Goal: Information Seeking & Learning: Find specific fact

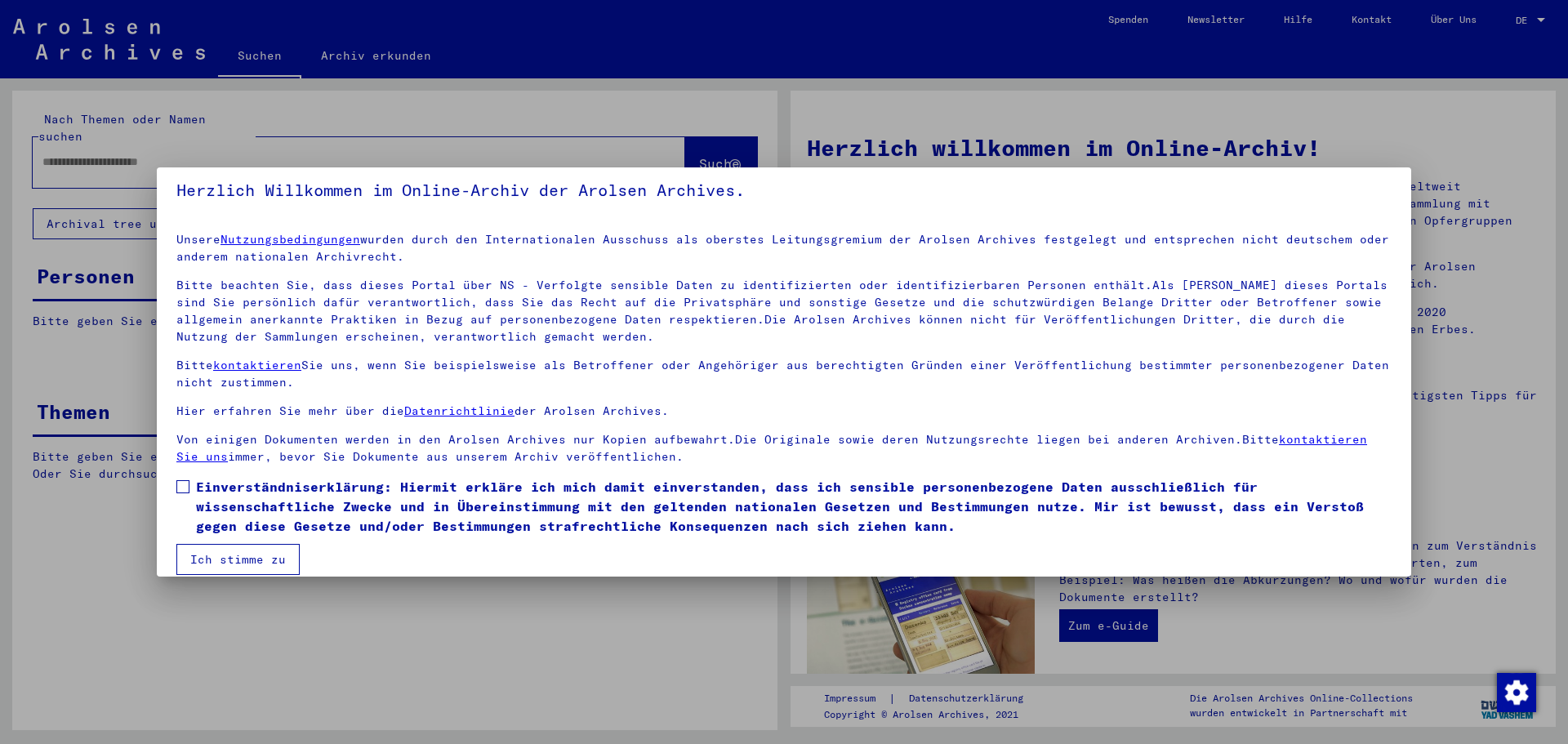
scroll to position [28, 0]
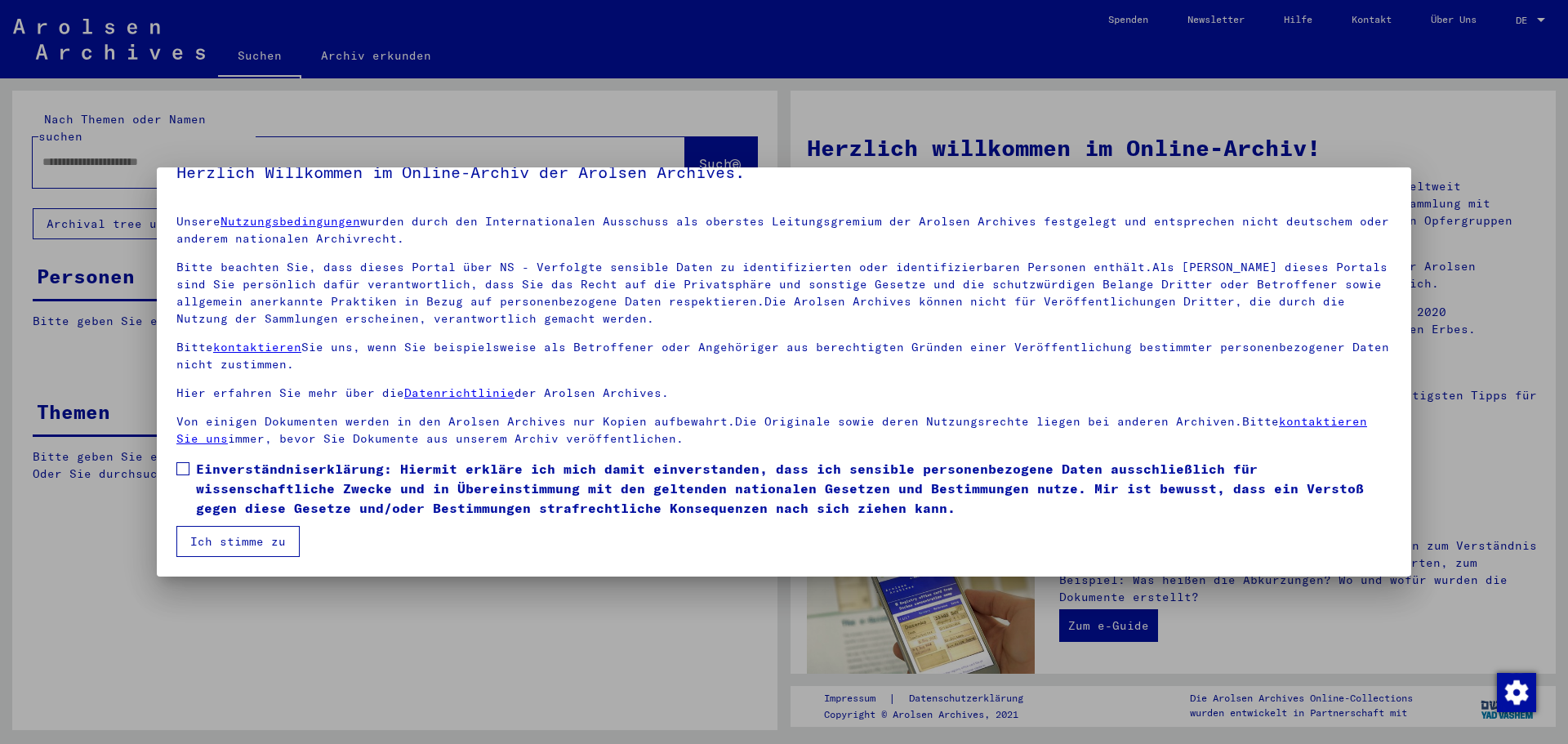
click at [180, 469] on span at bounding box center [183, 469] width 13 height 13
click at [220, 539] on button "Ich stimme zu" at bounding box center [237, 541] width 123 height 31
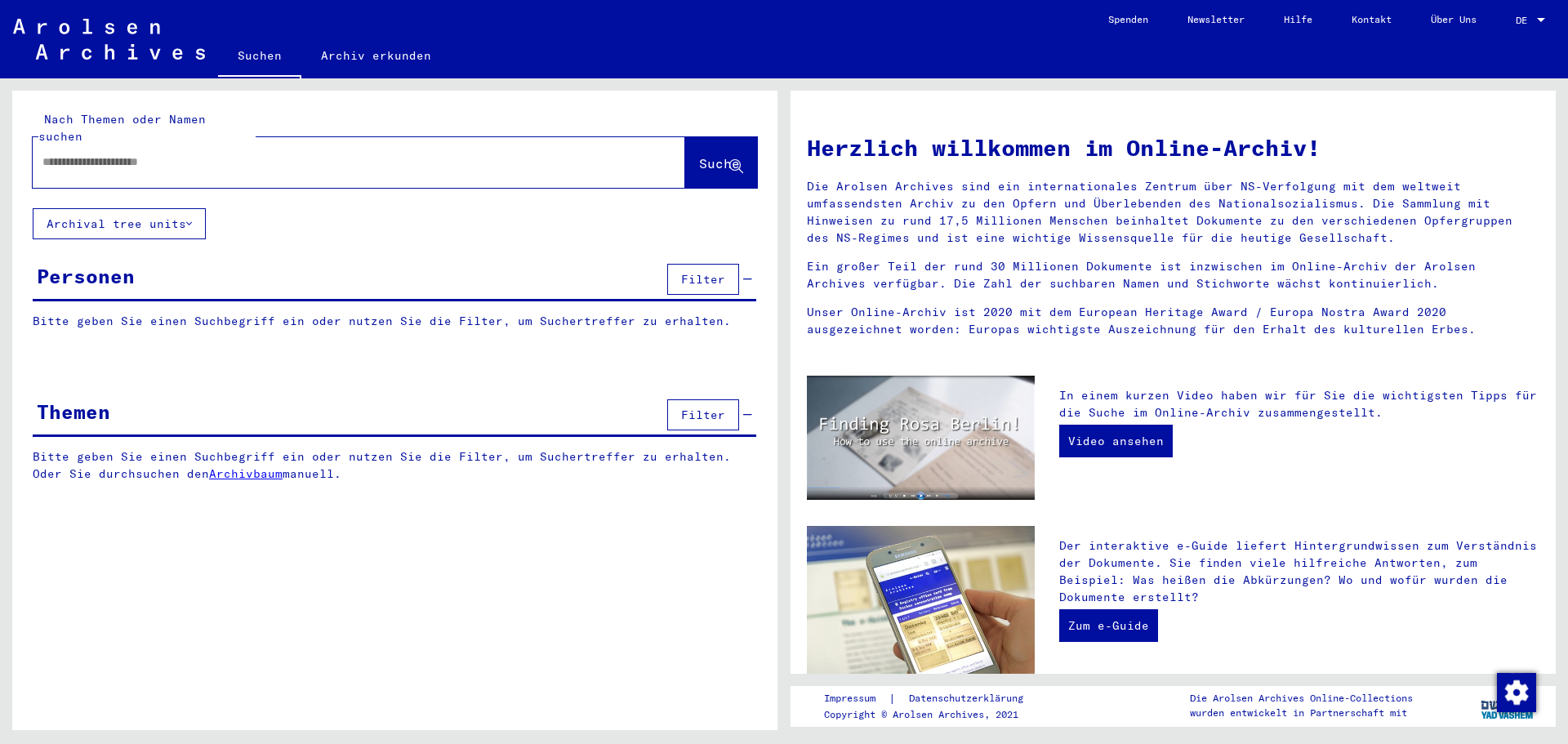
click at [171, 153] on div at bounding box center [334, 162] width 603 height 37
click at [55, 153] on input "text" at bounding box center [339, 162] width 594 height 17
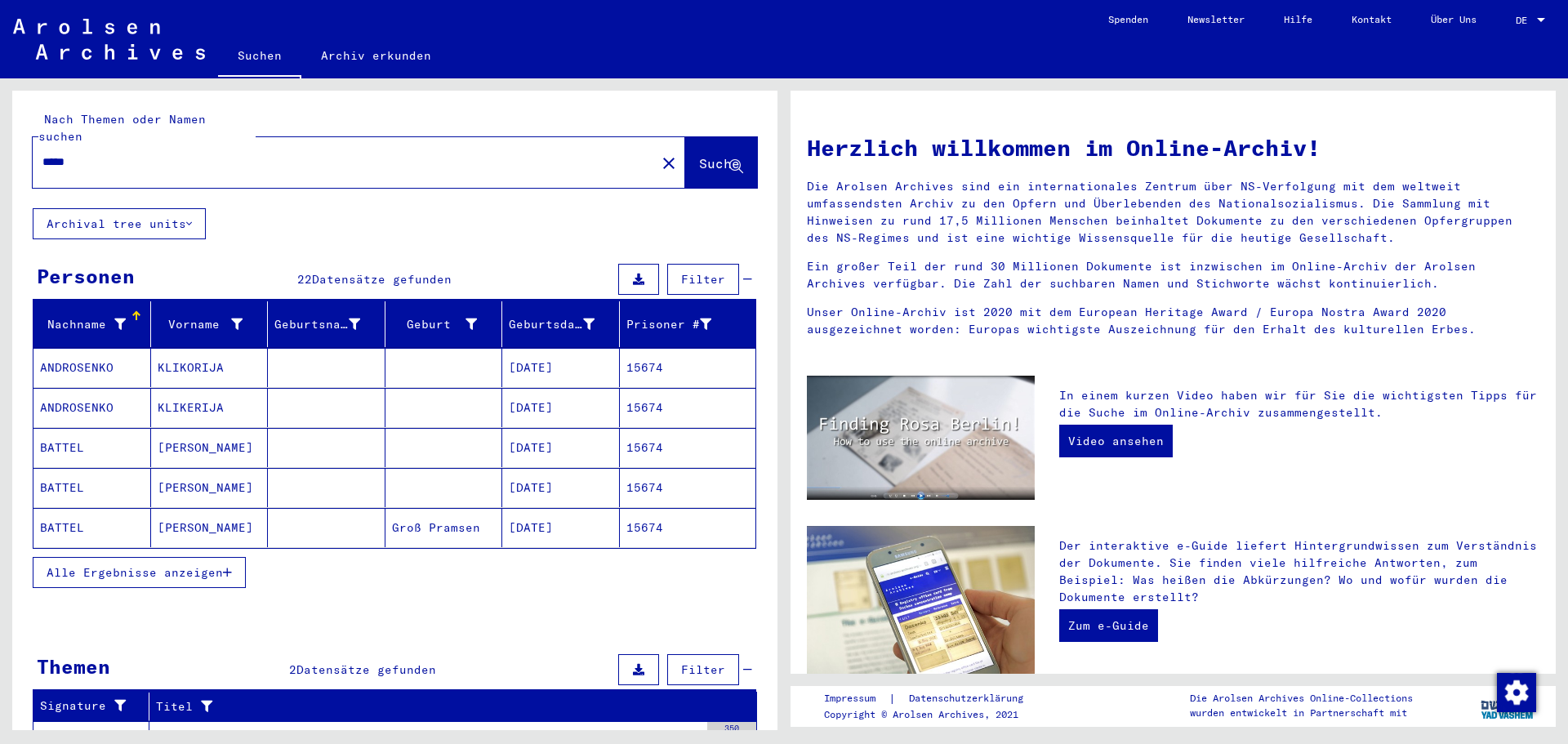
click at [229, 567] on icon "button" at bounding box center [227, 573] width 9 height 11
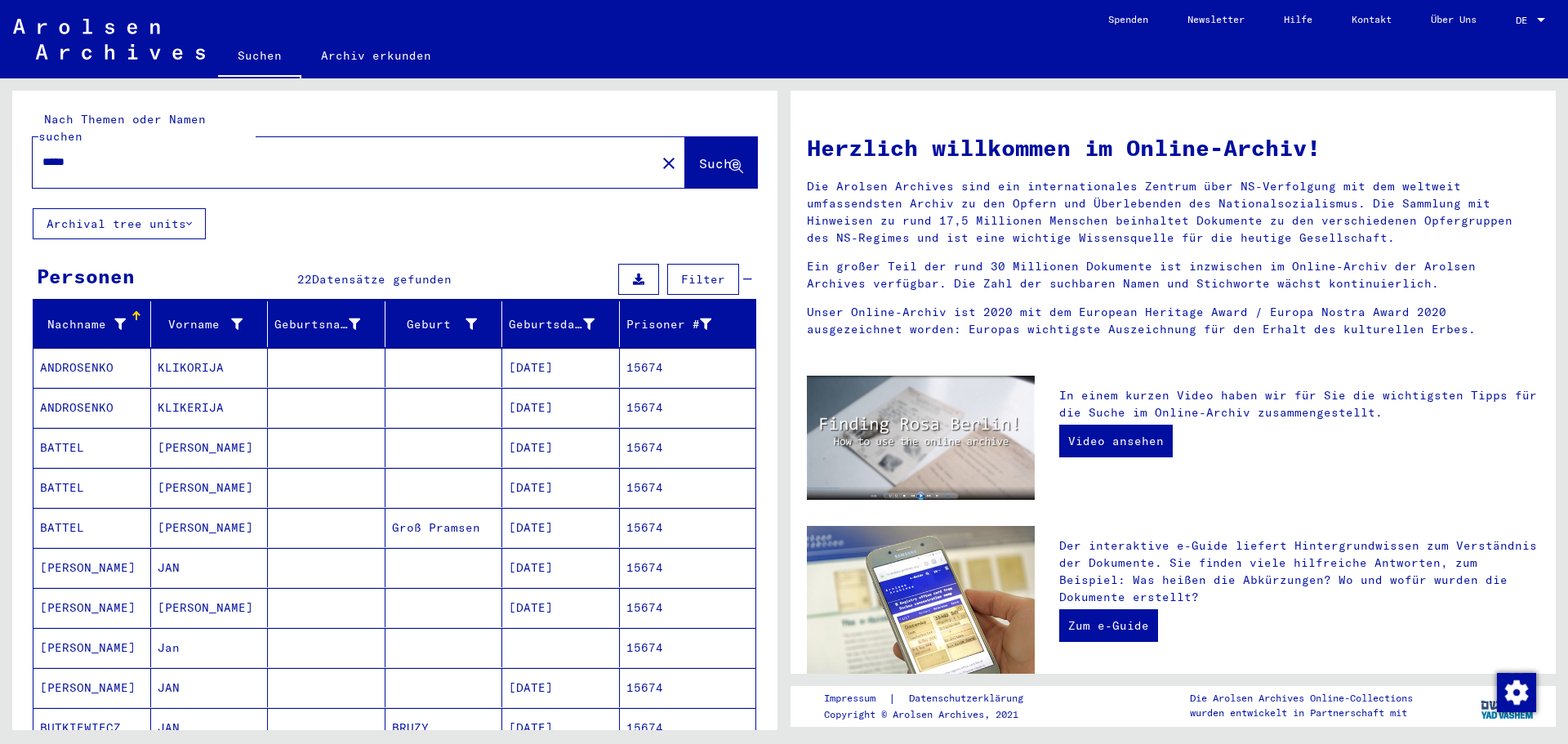
click at [64, 153] on input "*****" at bounding box center [339, 162] width 594 height 17
click at [700, 156] on span "Suche" at bounding box center [722, 165] width 44 height 17
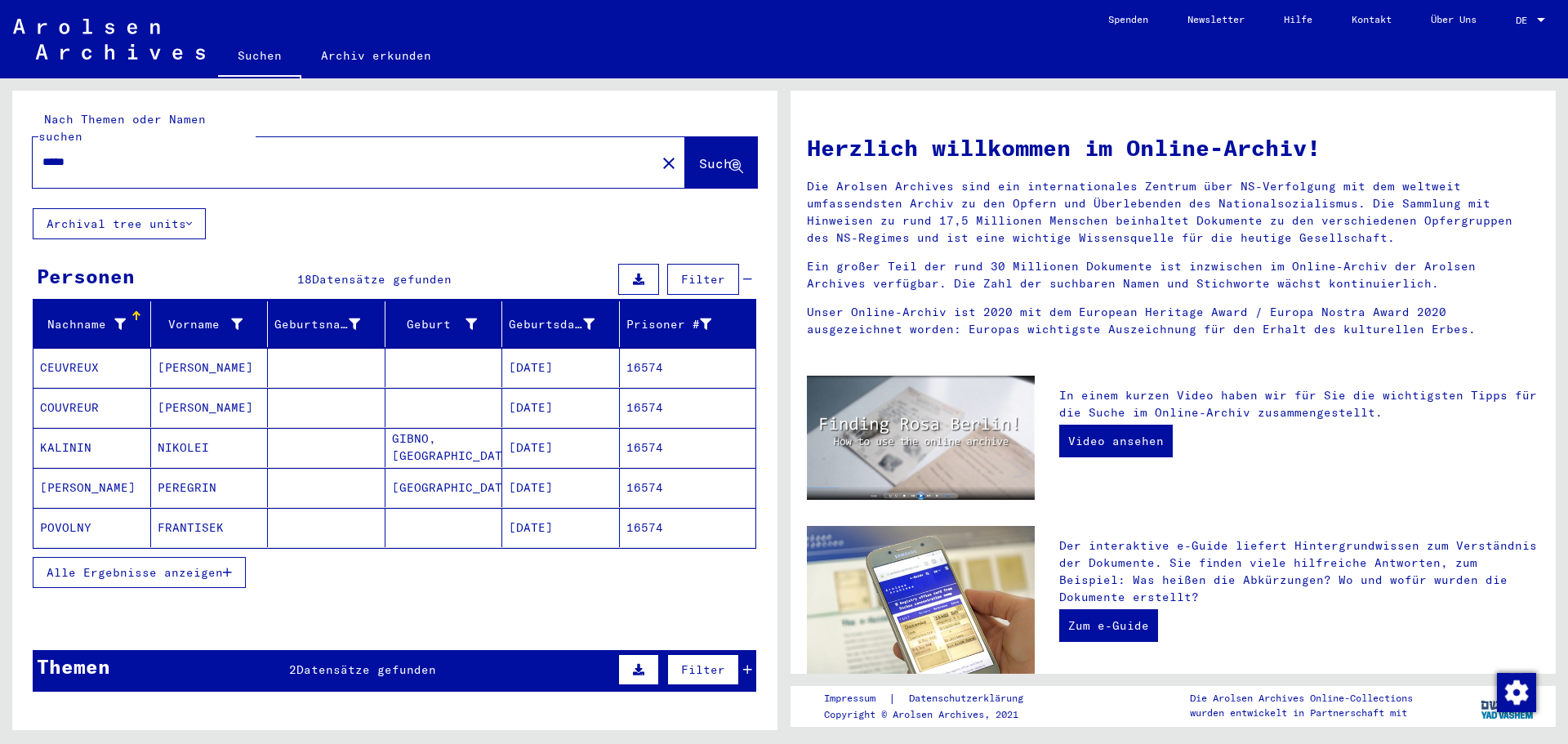
click at [216, 565] on span "Alle Ergebnisse anzeigen" at bounding box center [134, 572] width 176 height 14
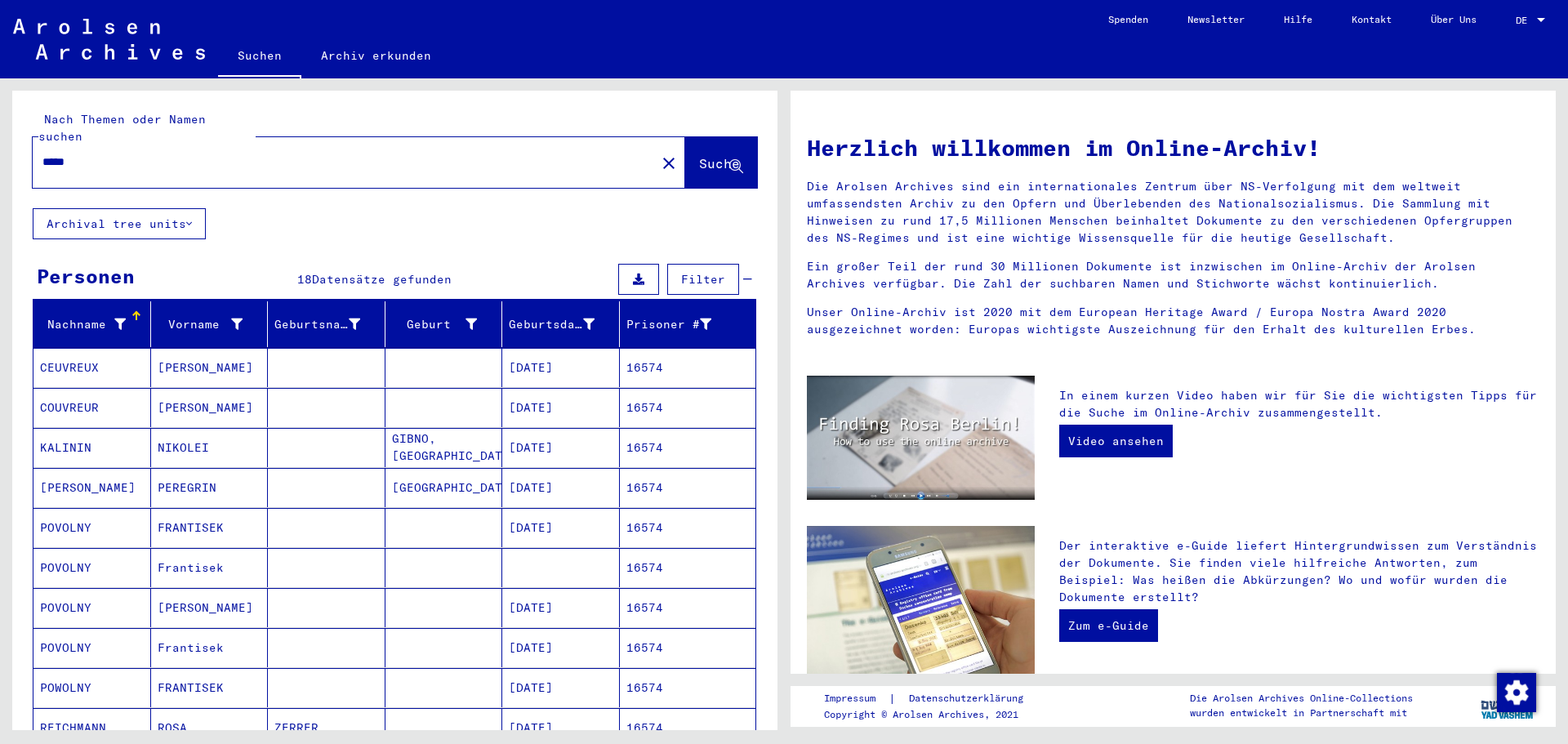
click at [654, 513] on mat-cell "16574" at bounding box center [687, 527] width 136 height 39
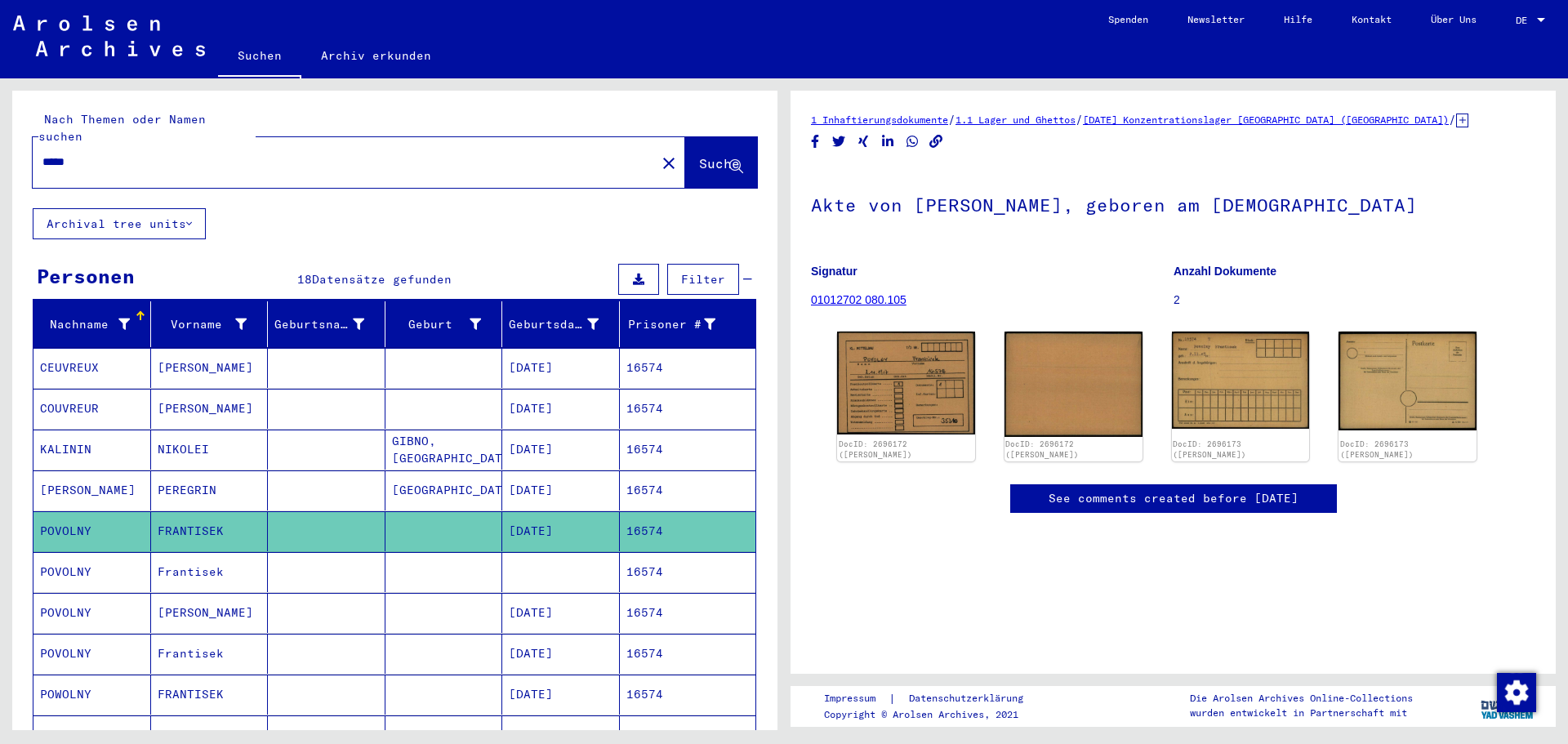
click at [657, 552] on mat-cell "16574" at bounding box center [687, 572] width 136 height 40
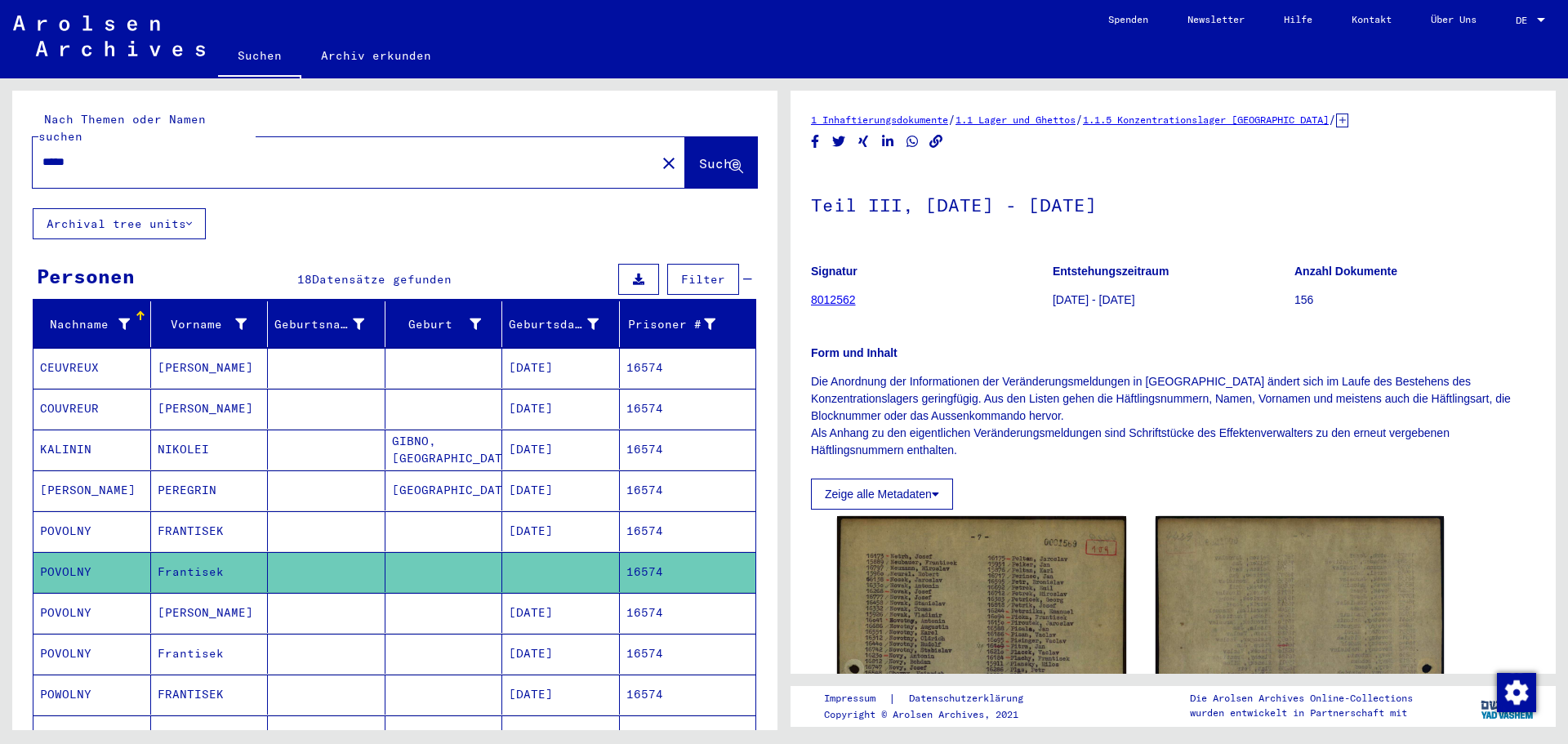
click at [665, 593] on mat-cell "16574" at bounding box center [687, 613] width 136 height 40
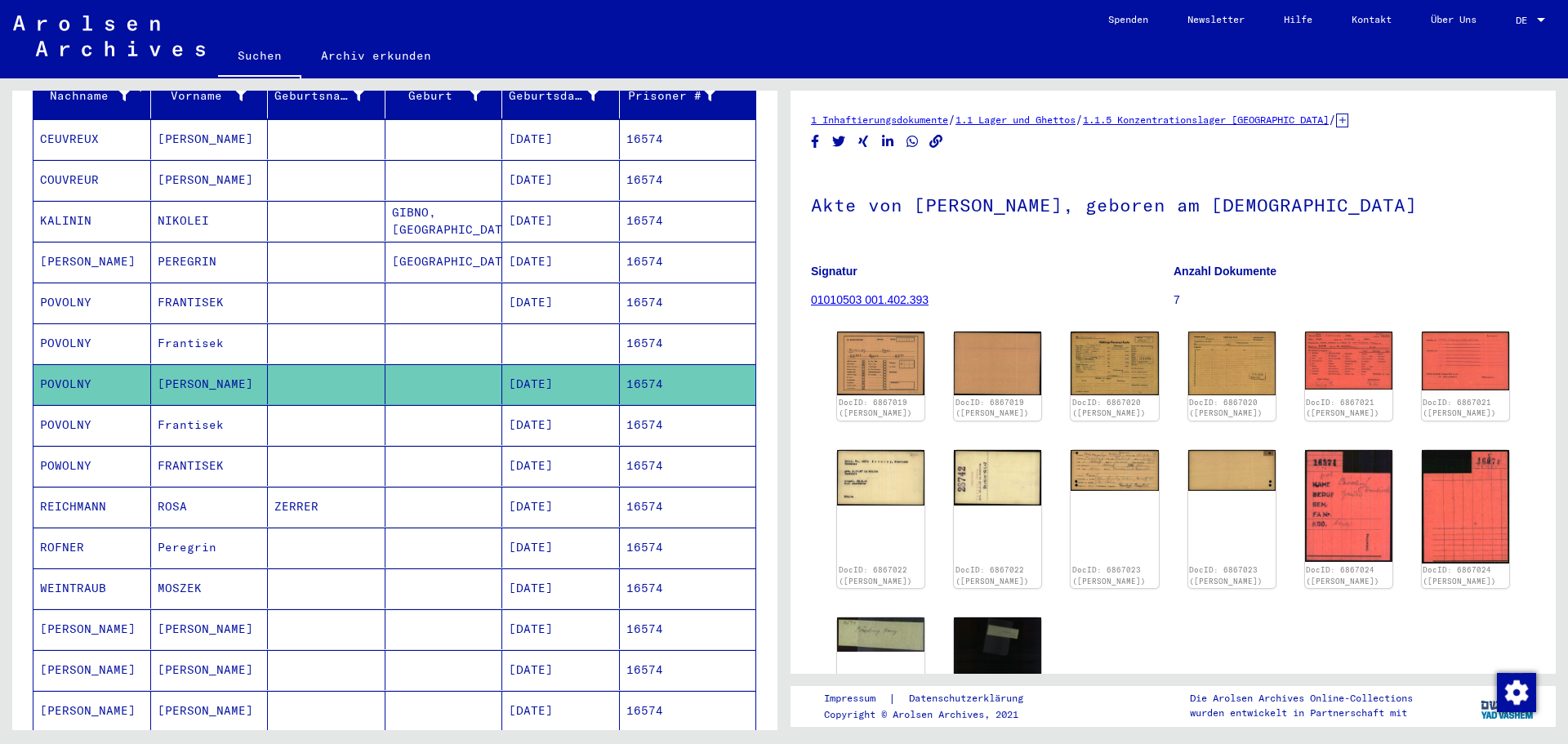
scroll to position [245, 0]
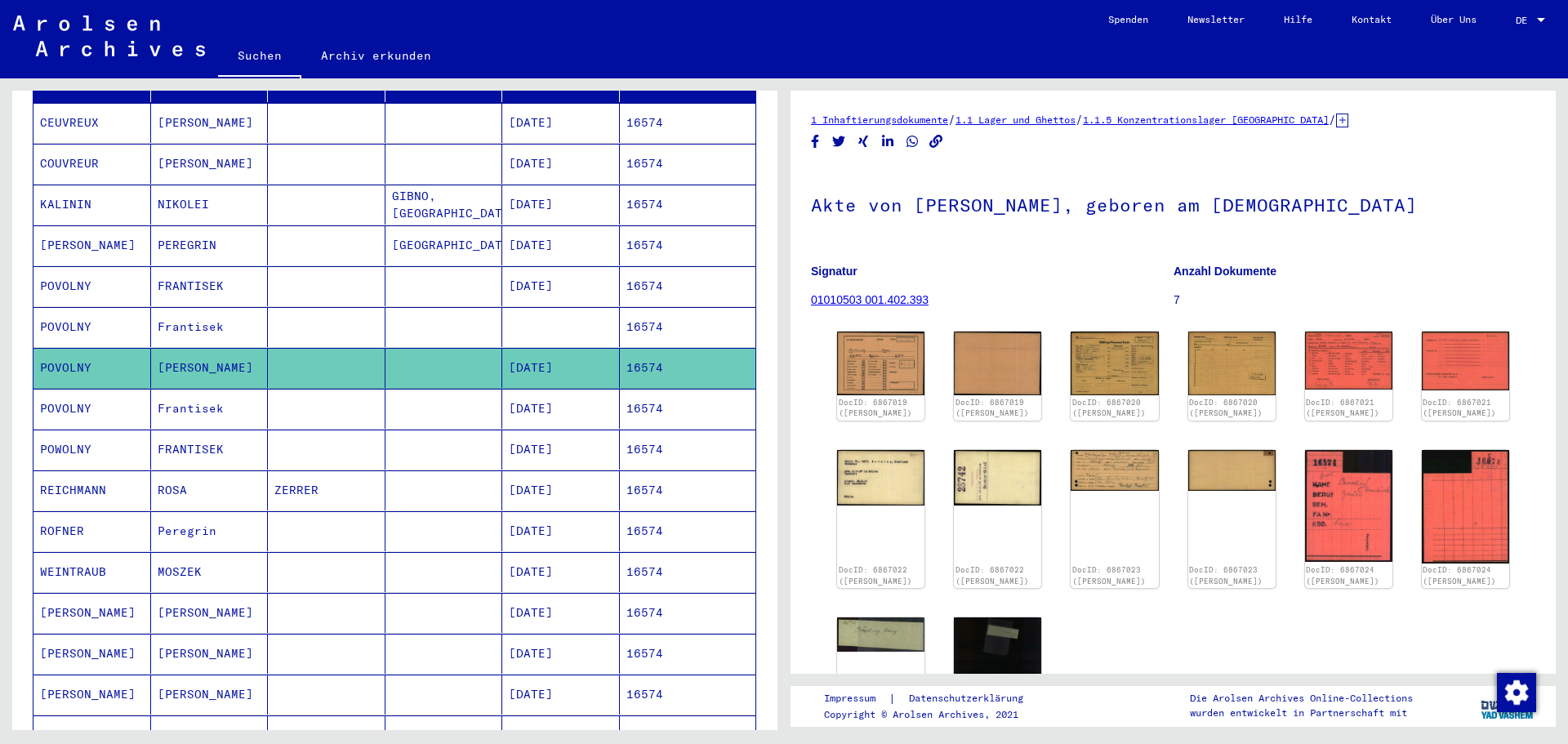
click at [668, 430] on mat-cell "16574" at bounding box center [687, 450] width 136 height 40
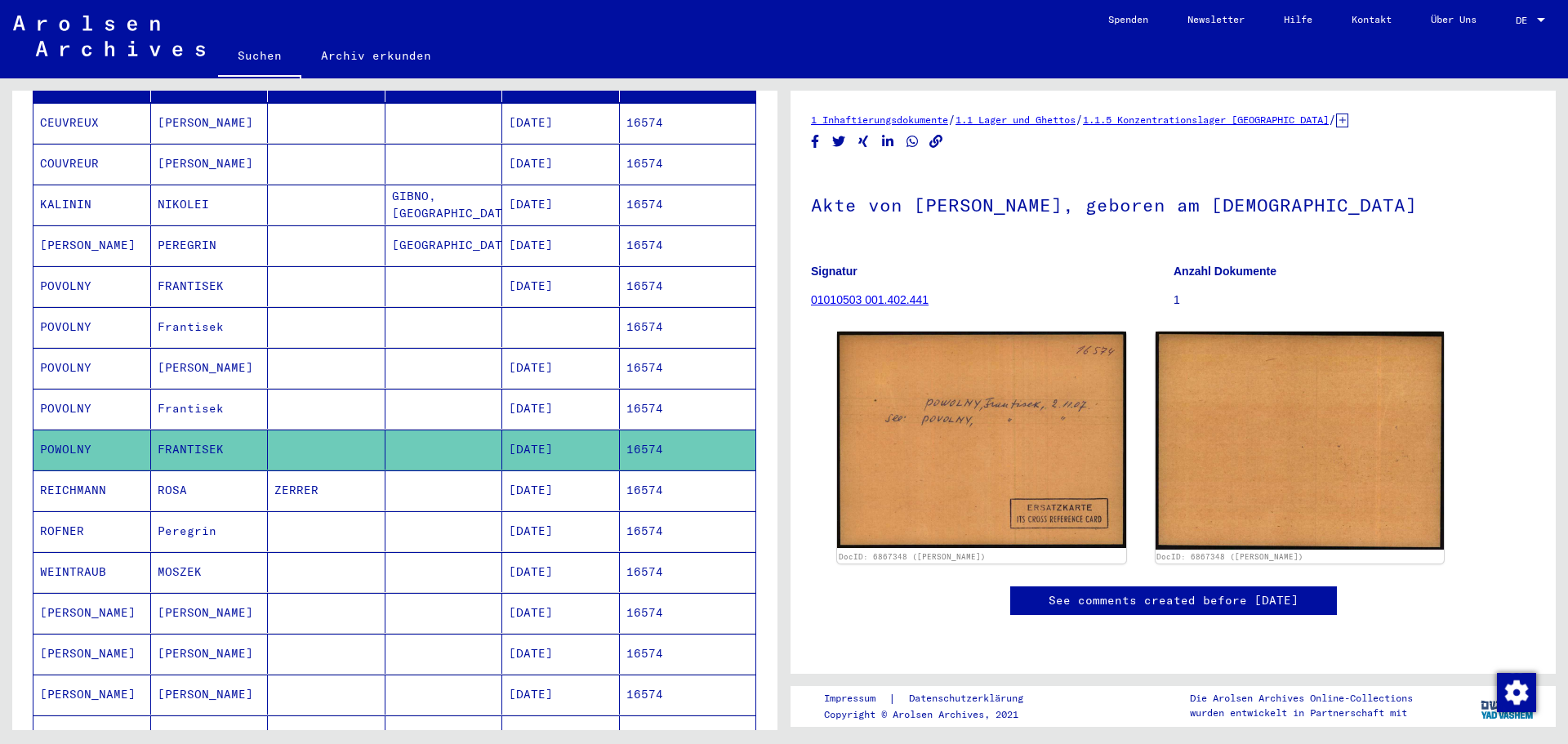
click at [678, 389] on mat-cell "16574" at bounding box center [687, 409] width 136 height 40
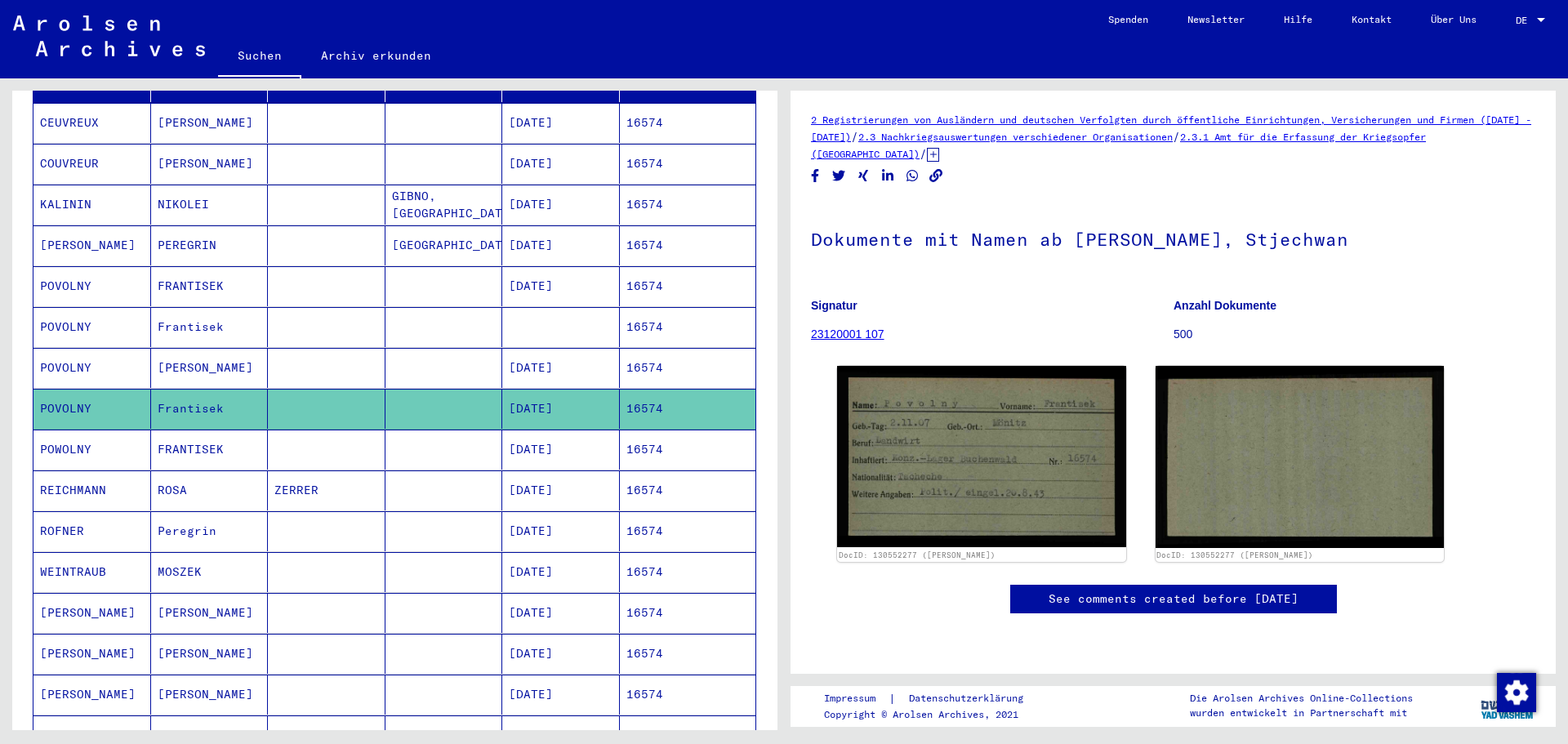
click at [677, 361] on mat-cell "16574" at bounding box center [687, 368] width 136 height 40
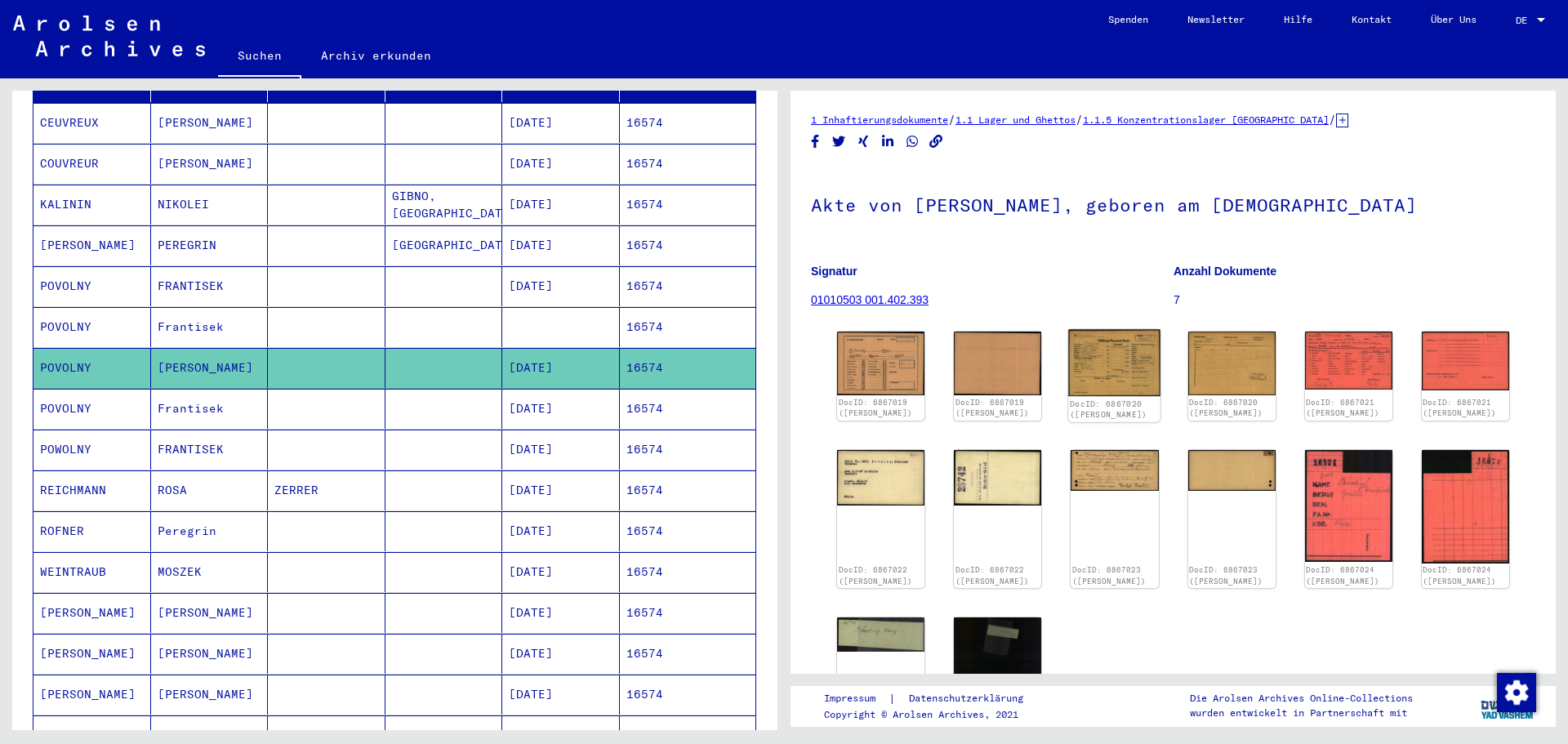
click at [1118, 354] on img at bounding box center [1115, 362] width 92 height 66
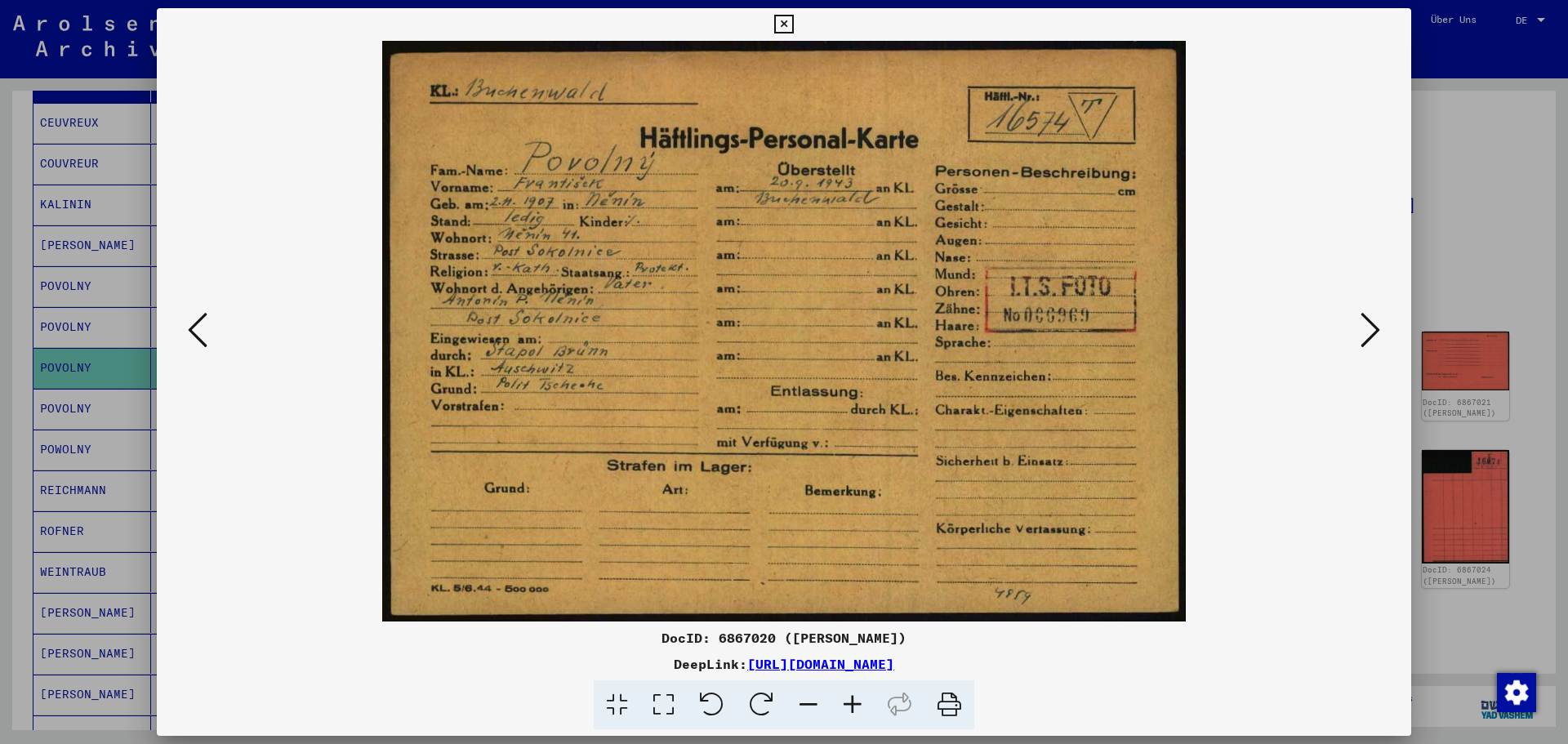
click at [1363, 341] on icon at bounding box center [1371, 330] width 20 height 39
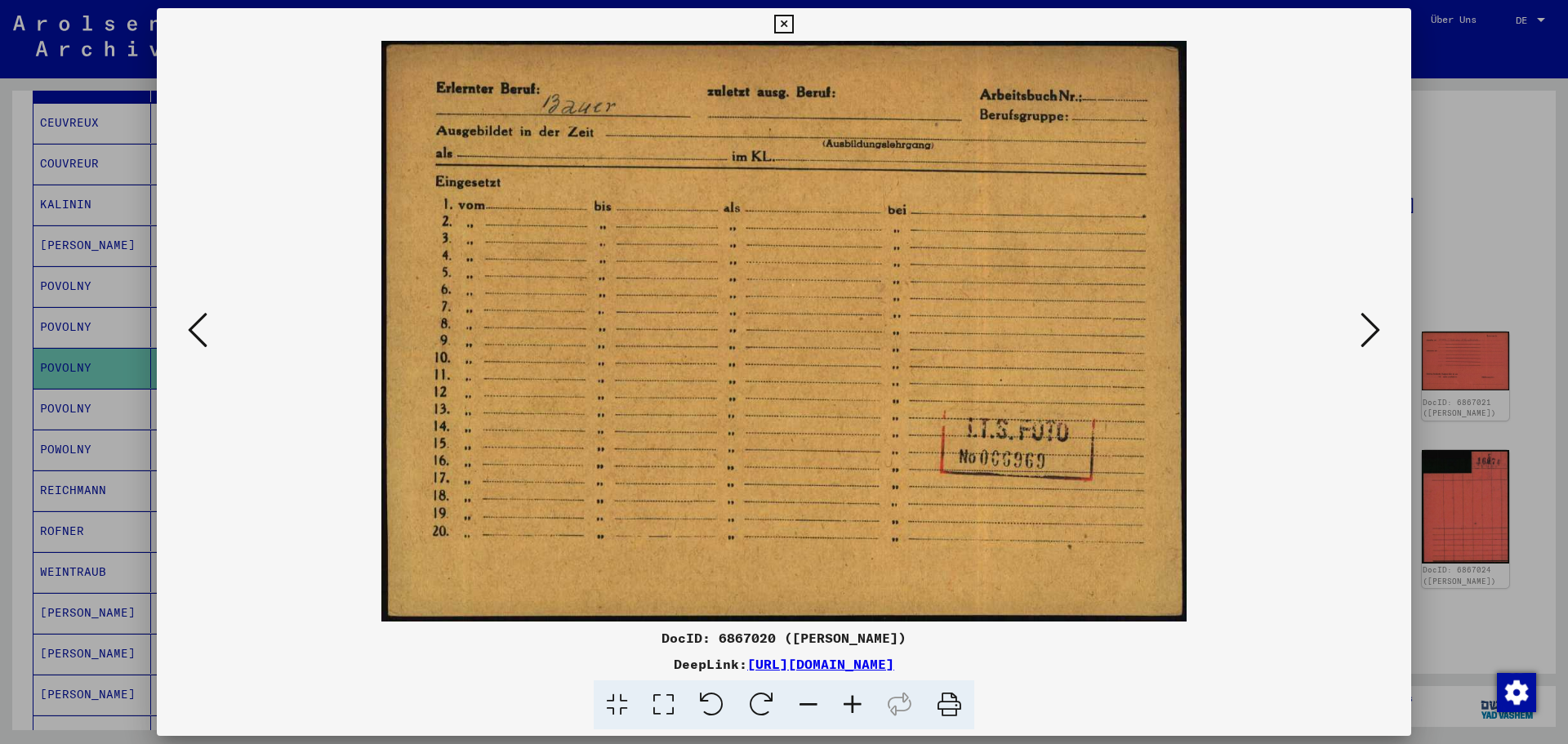
click at [1363, 341] on icon at bounding box center [1371, 330] width 20 height 39
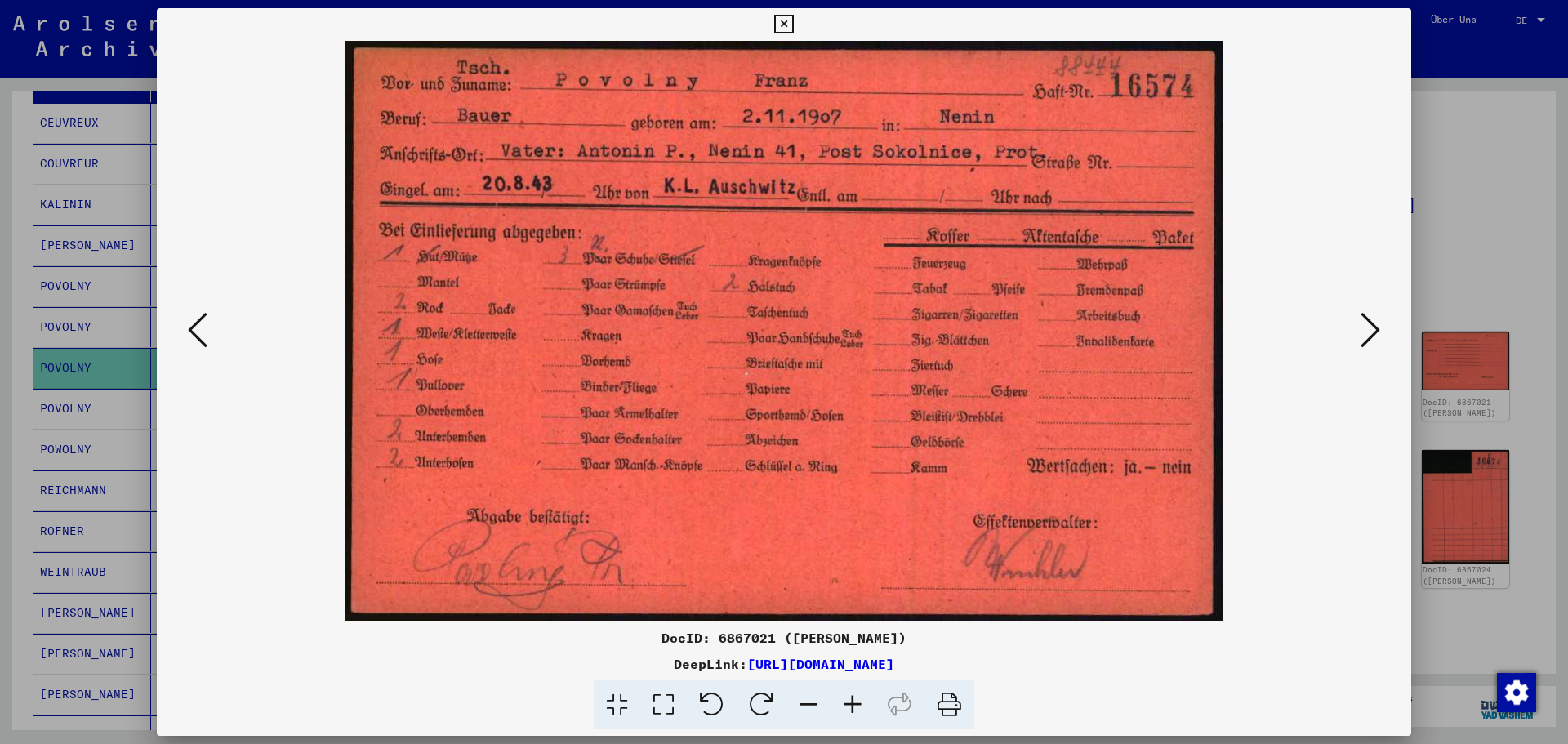
click at [1363, 342] on icon at bounding box center [1371, 330] width 20 height 39
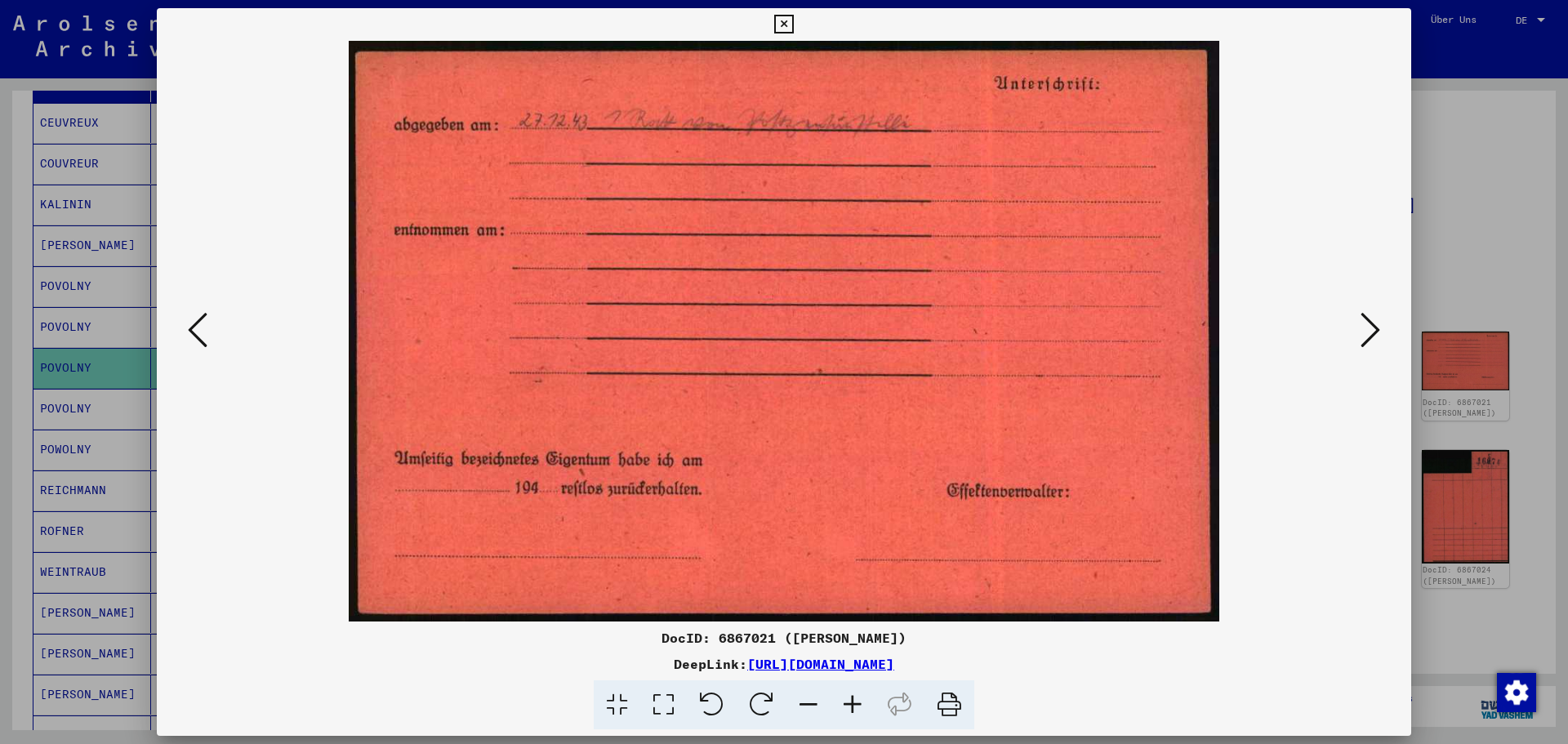
click at [1363, 342] on icon at bounding box center [1371, 330] width 20 height 39
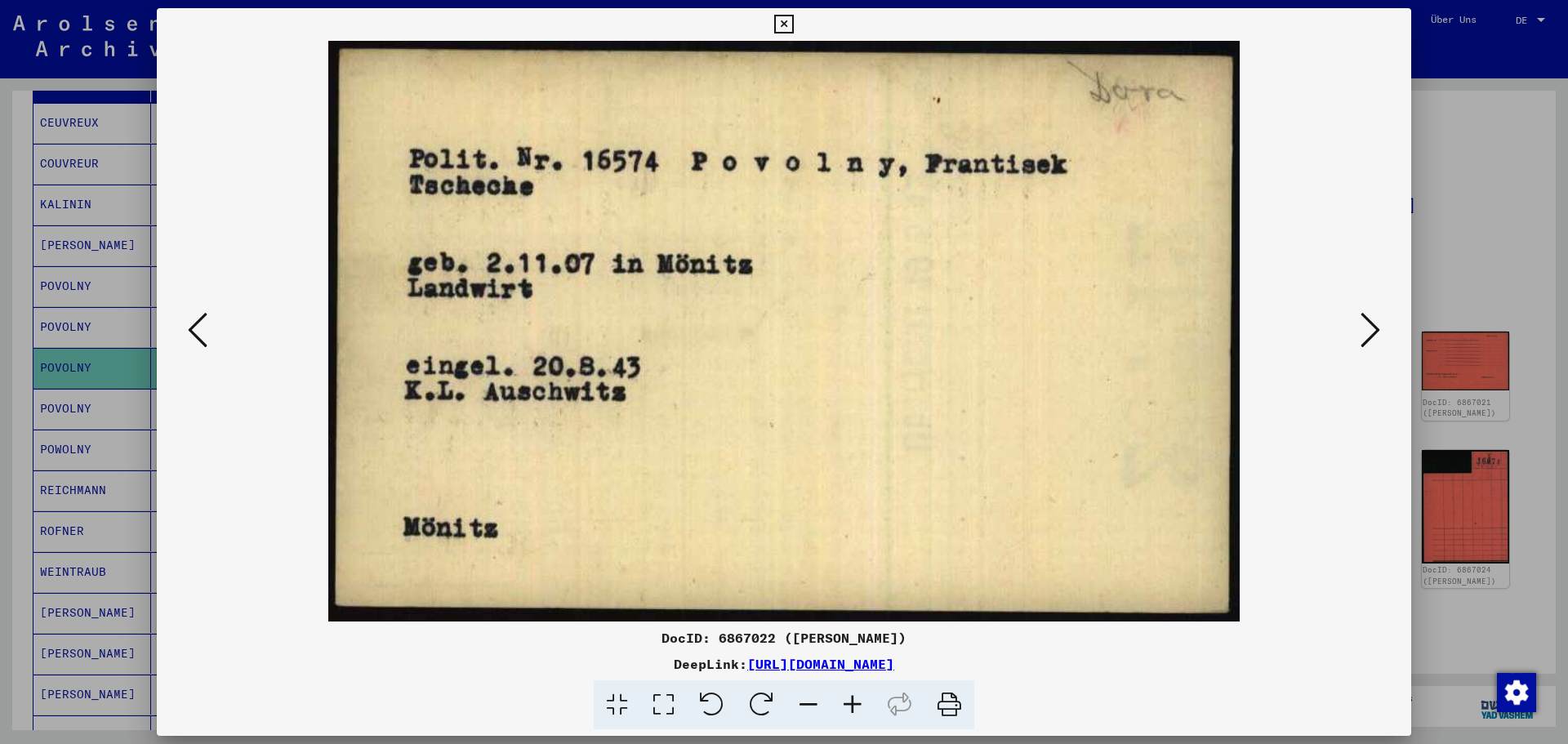
click at [1352, 350] on img at bounding box center [784, 331] width 1144 height 580
click at [1361, 334] on icon at bounding box center [1371, 330] width 20 height 39
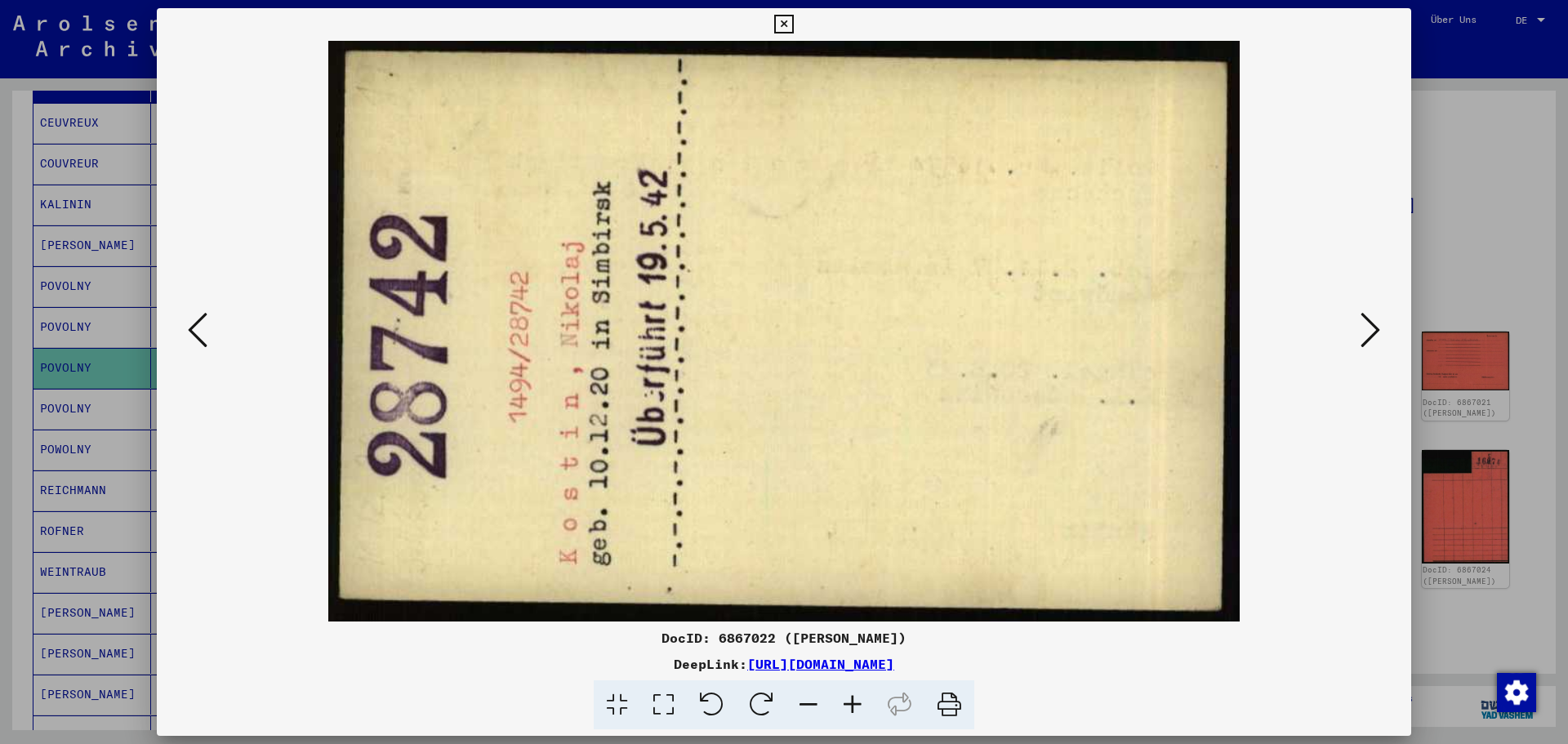
click at [1361, 334] on icon at bounding box center [1371, 330] width 20 height 39
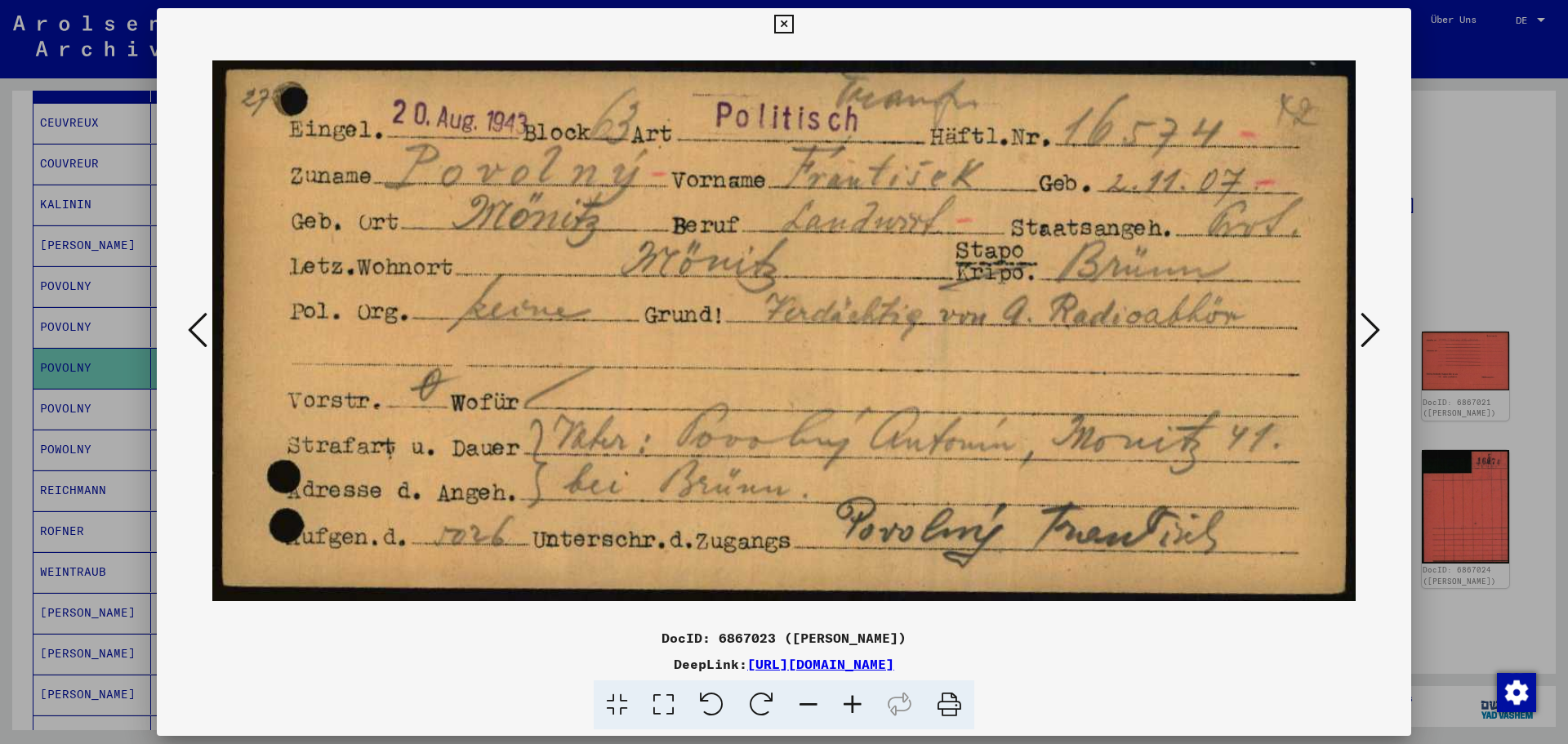
click at [1361, 334] on icon at bounding box center [1371, 330] width 20 height 39
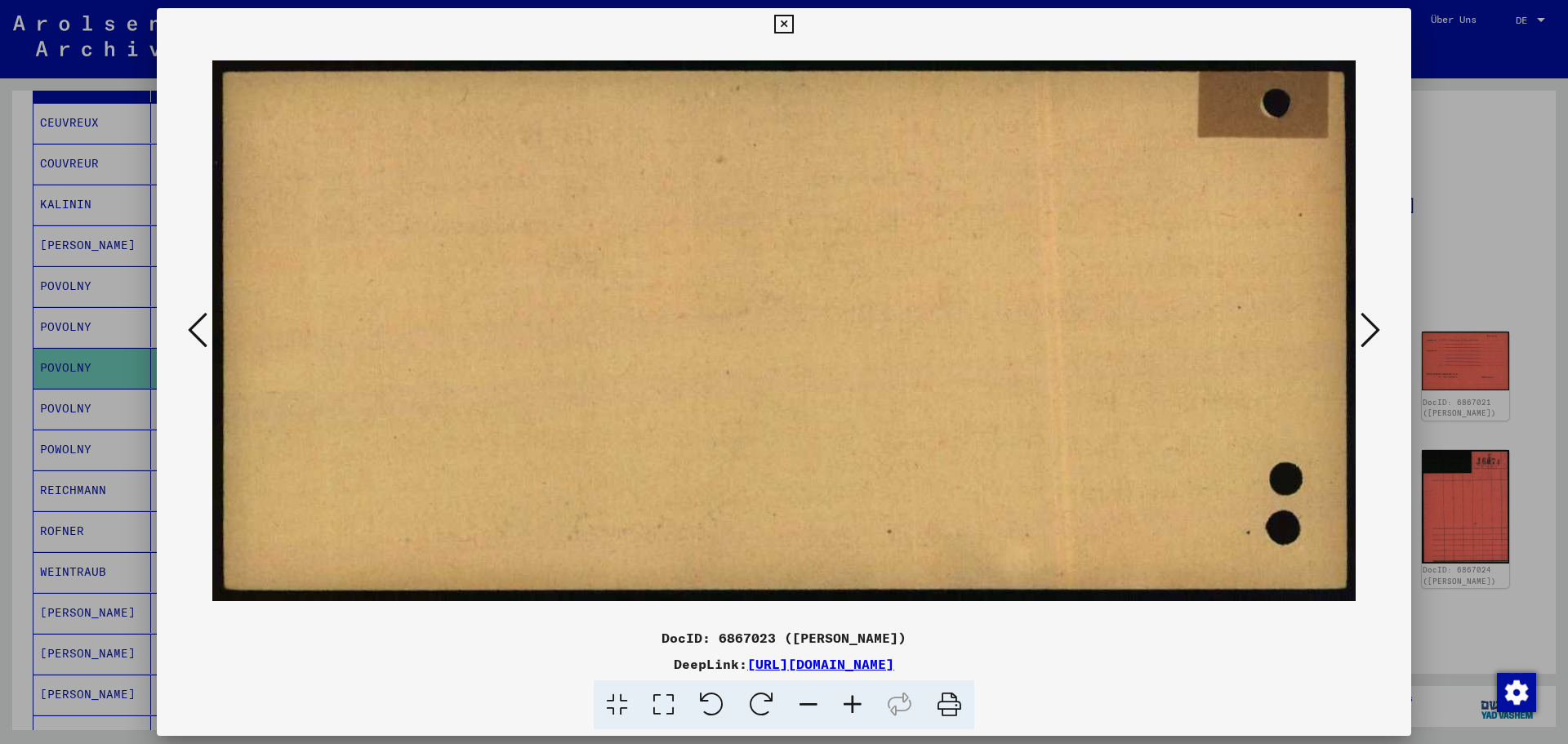
click at [1361, 334] on icon at bounding box center [1371, 330] width 20 height 39
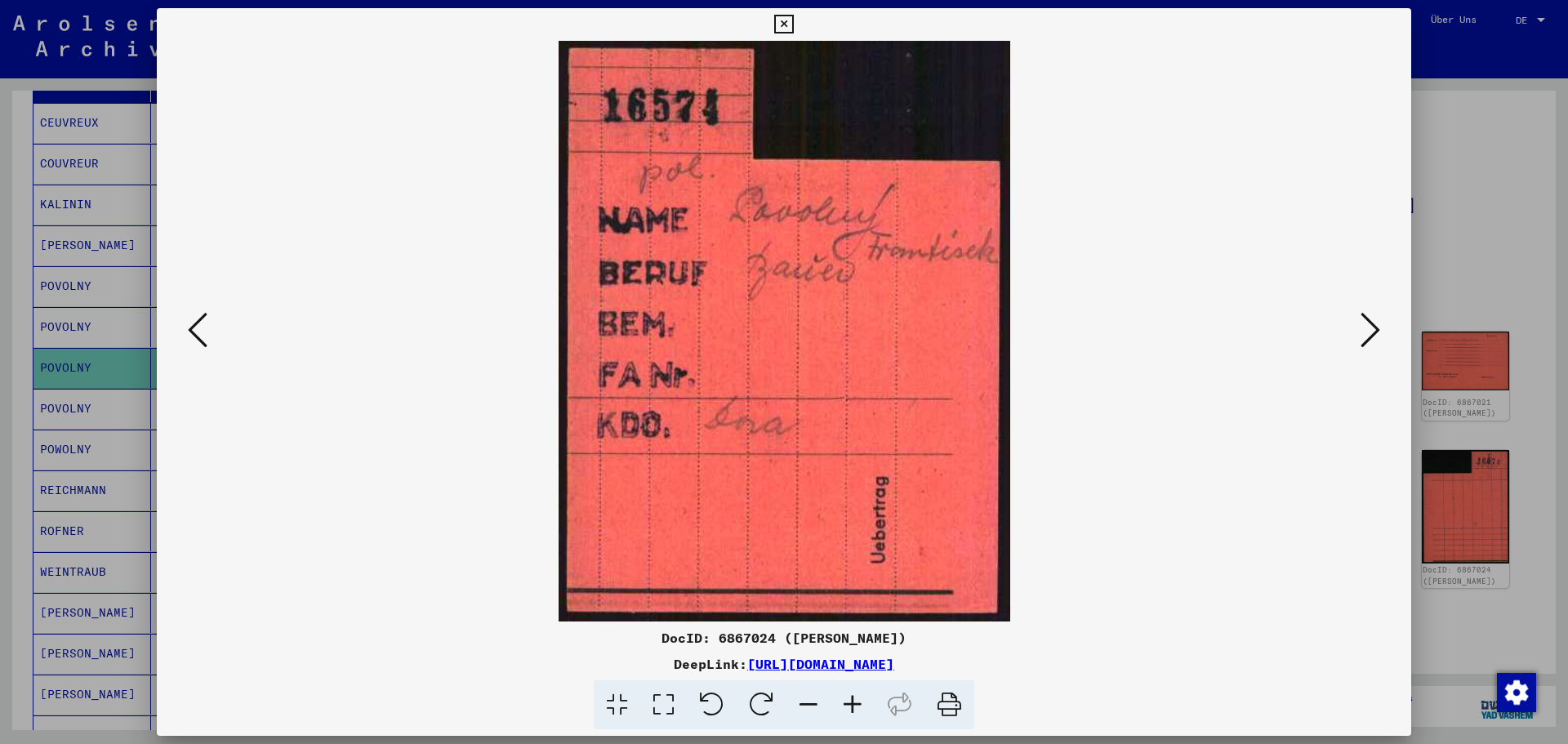
click at [1361, 334] on icon at bounding box center [1371, 330] width 20 height 39
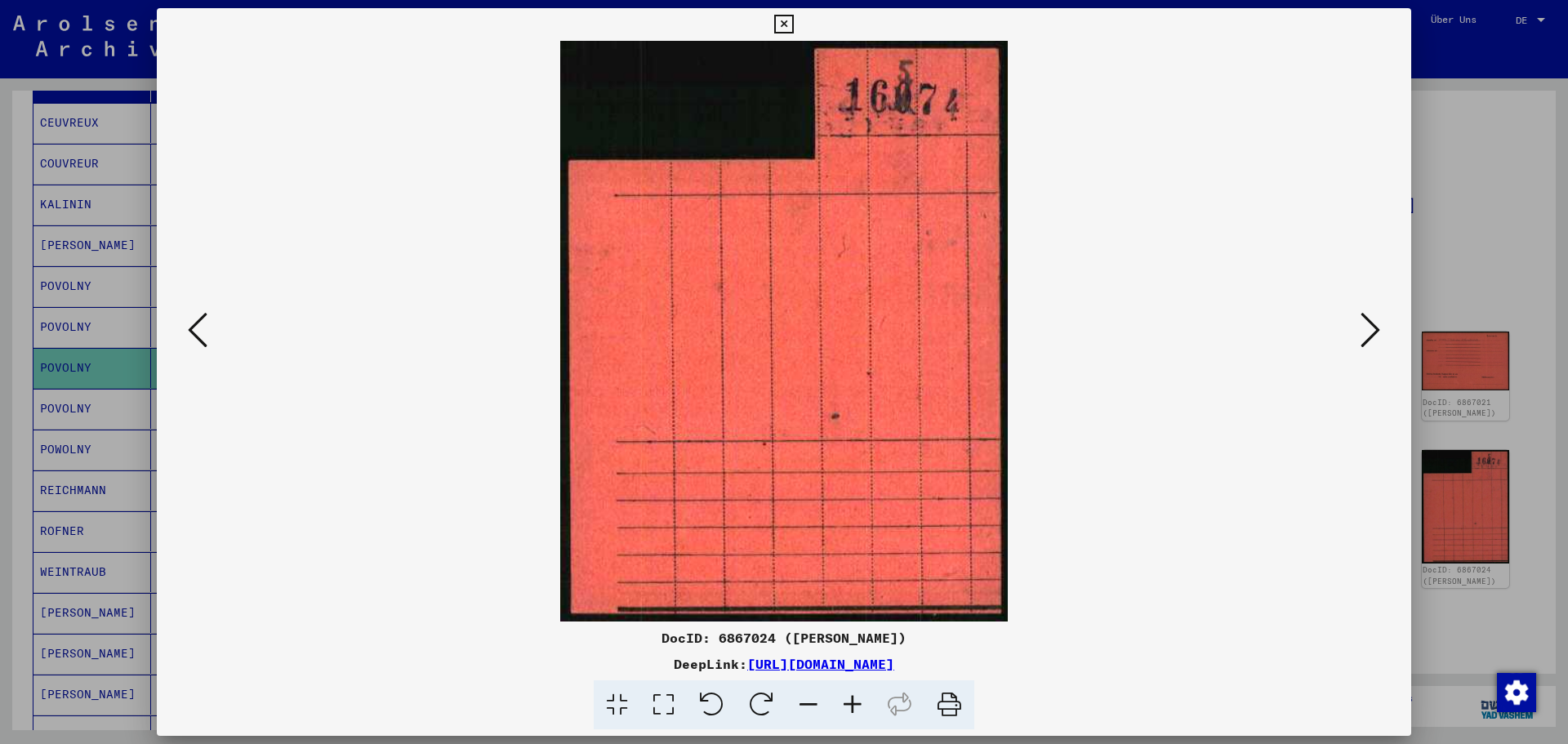
click at [1361, 334] on icon at bounding box center [1371, 330] width 20 height 39
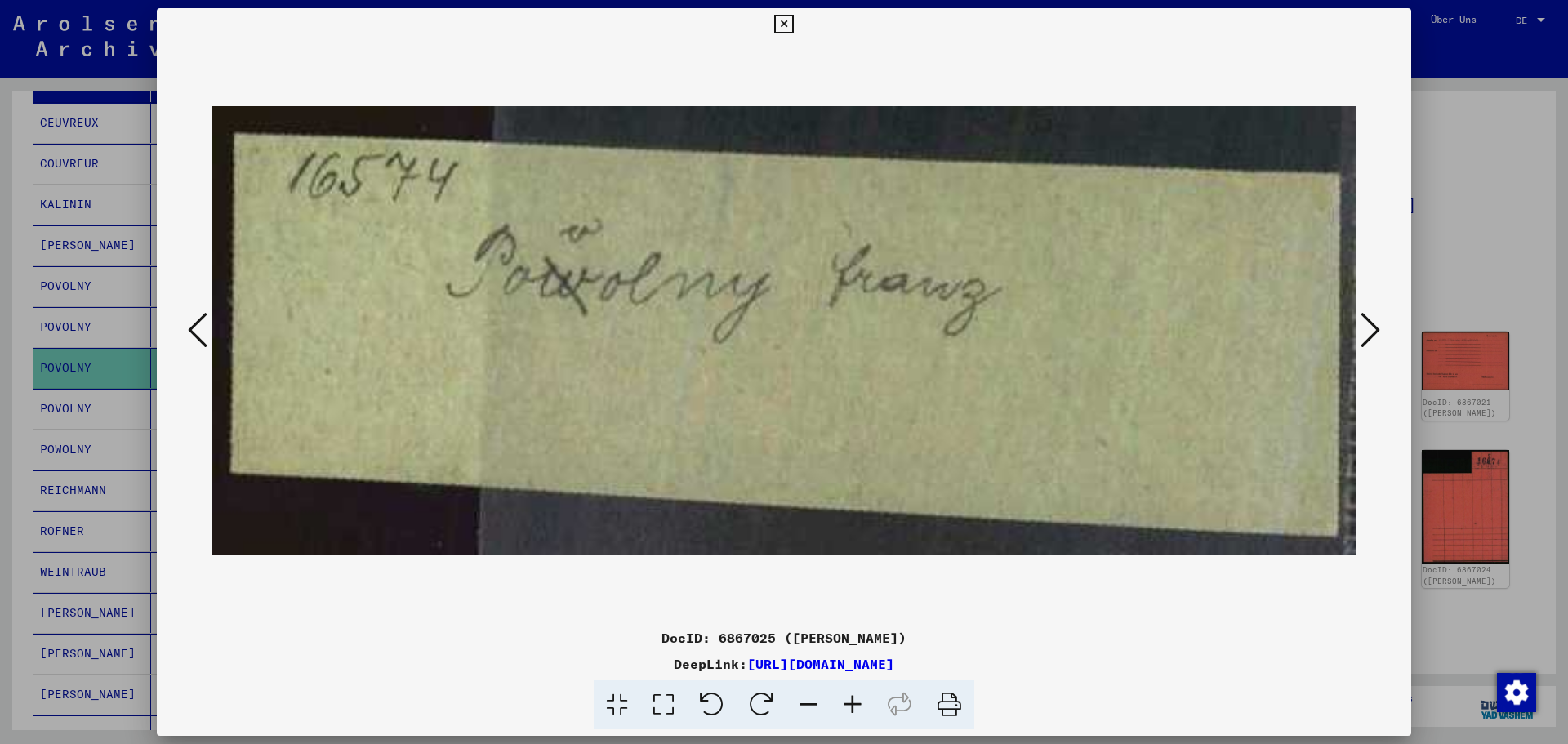
click at [1361, 334] on icon at bounding box center [1371, 330] width 20 height 39
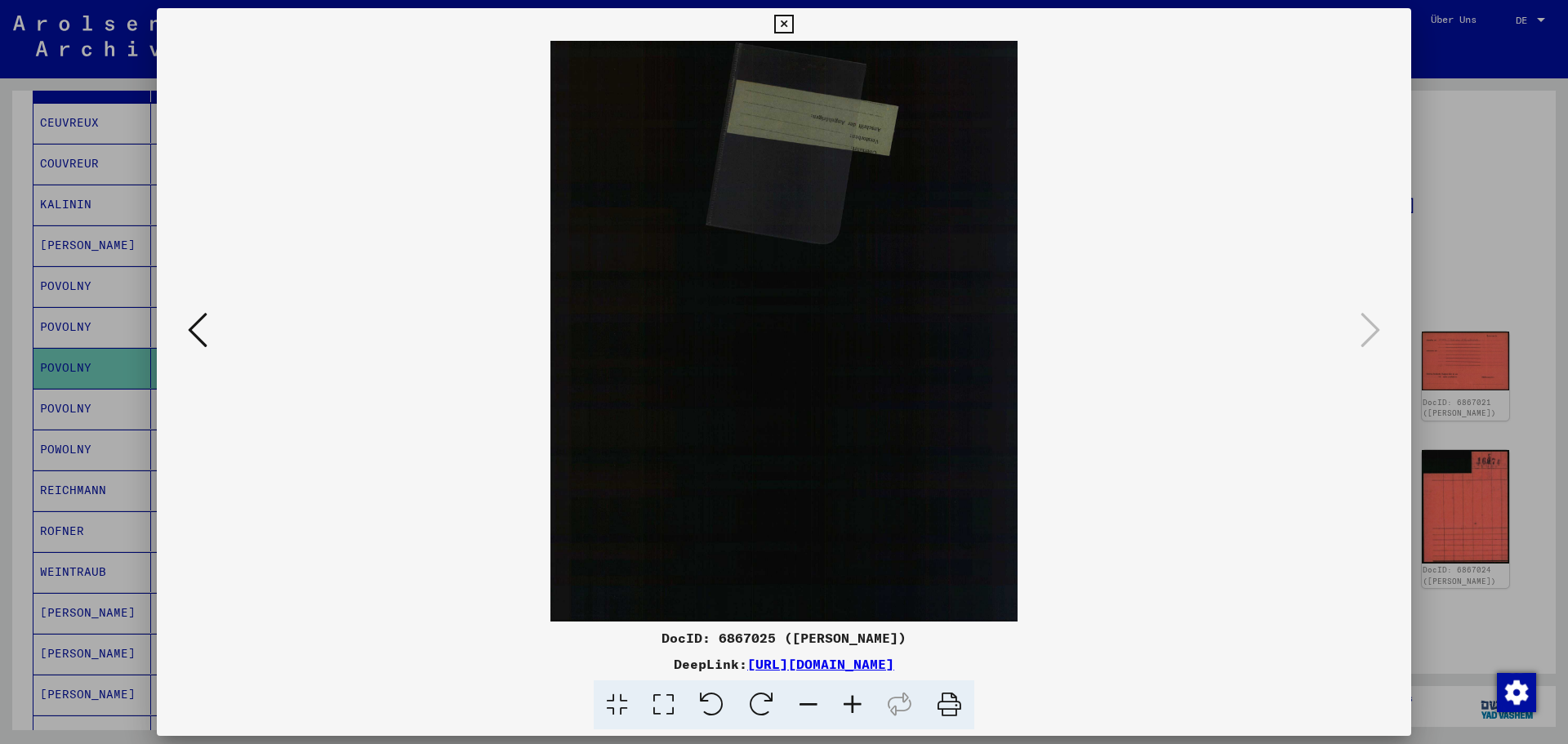
click at [1462, 179] on div at bounding box center [784, 372] width 1568 height 744
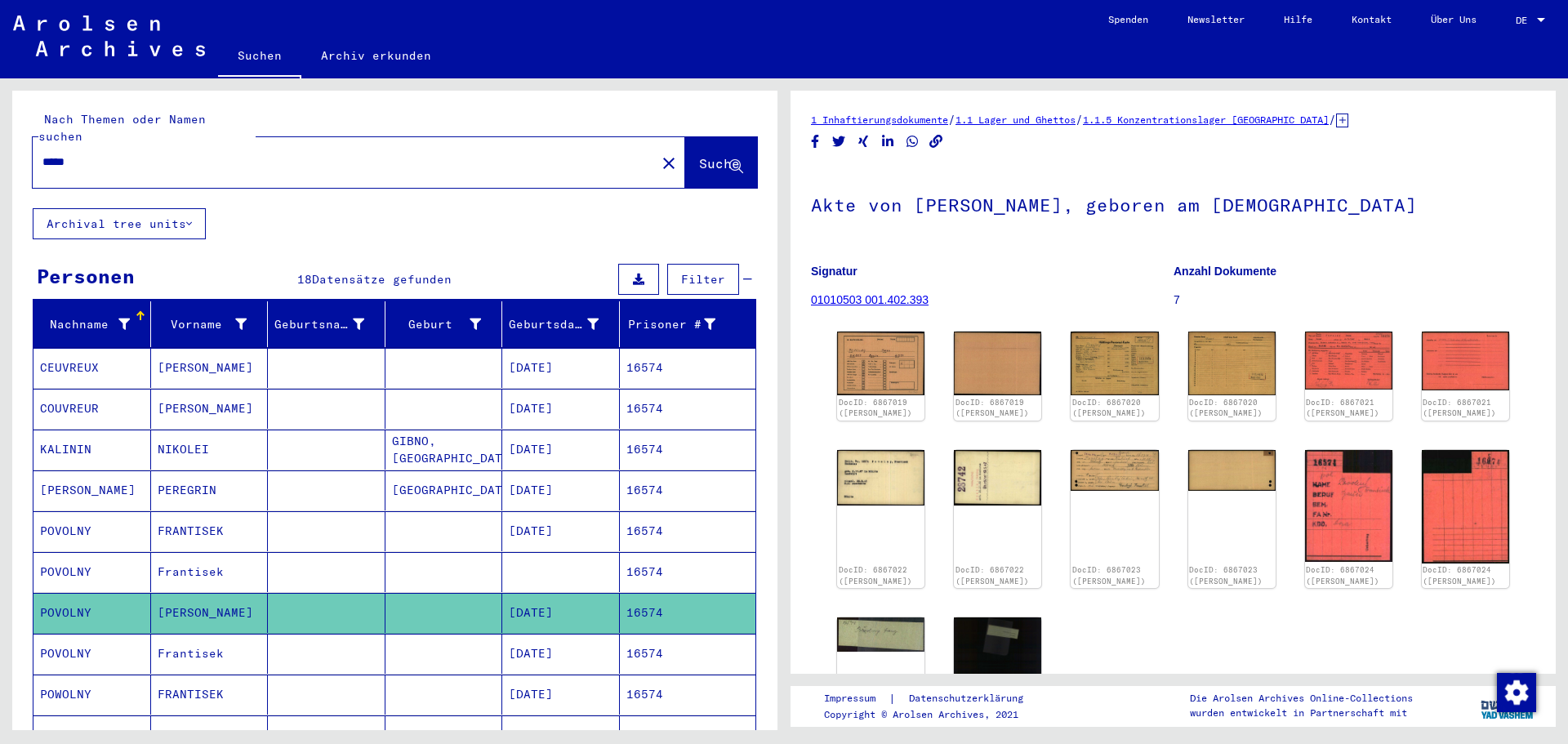
drag, startPoint x: 127, startPoint y: 147, endPoint x: 0, endPoint y: 142, distance: 127.1
click at [0, 142] on div "Nach Themen oder Namen suchen ***** close Suche Archival tree units Personen 18…" at bounding box center [392, 404] width 784 height 652
type input "**********"
click at [660, 153] on mat-icon "close" at bounding box center [669, 163] width 20 height 20
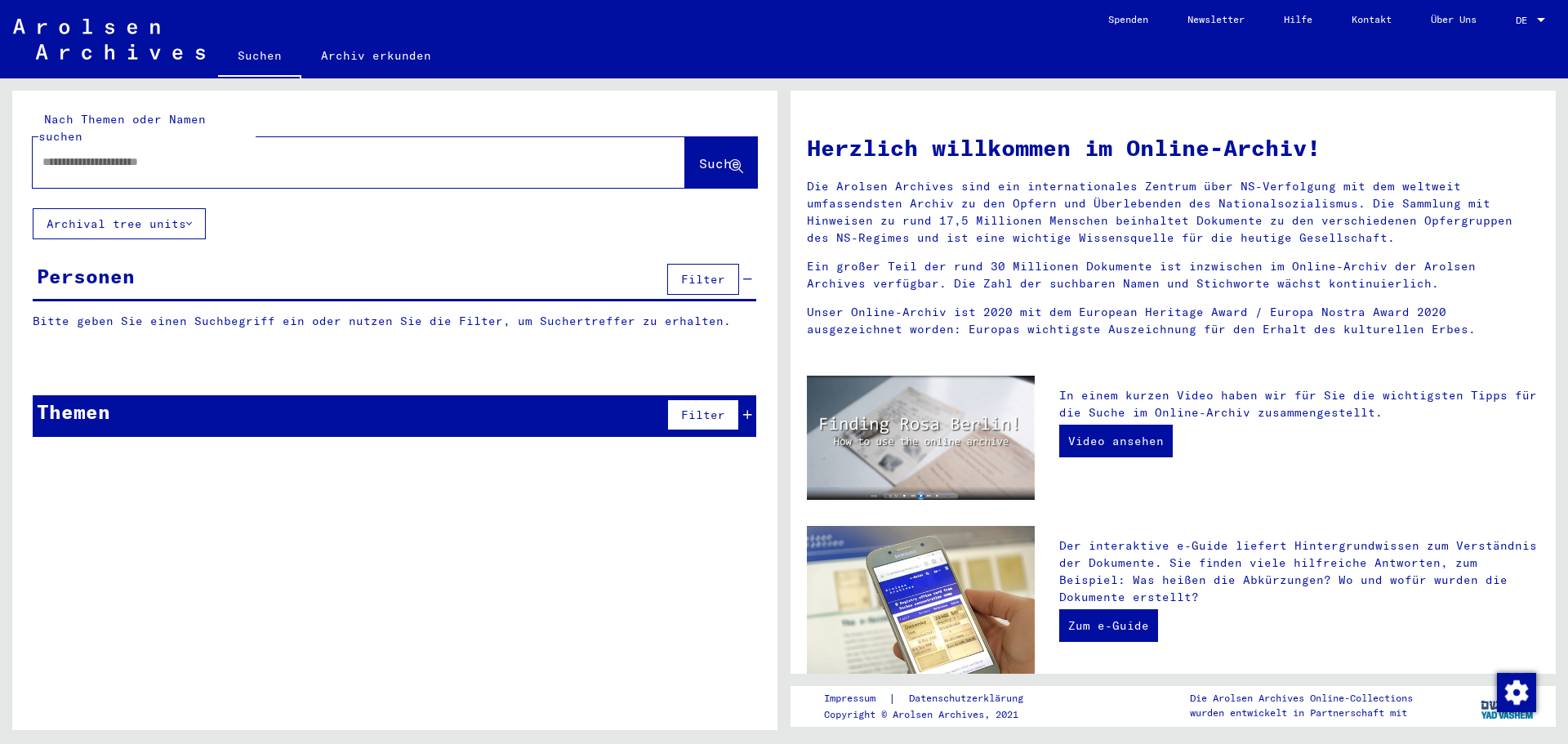
click at [163, 153] on input "text" at bounding box center [339, 162] width 594 height 17
type input "*******"
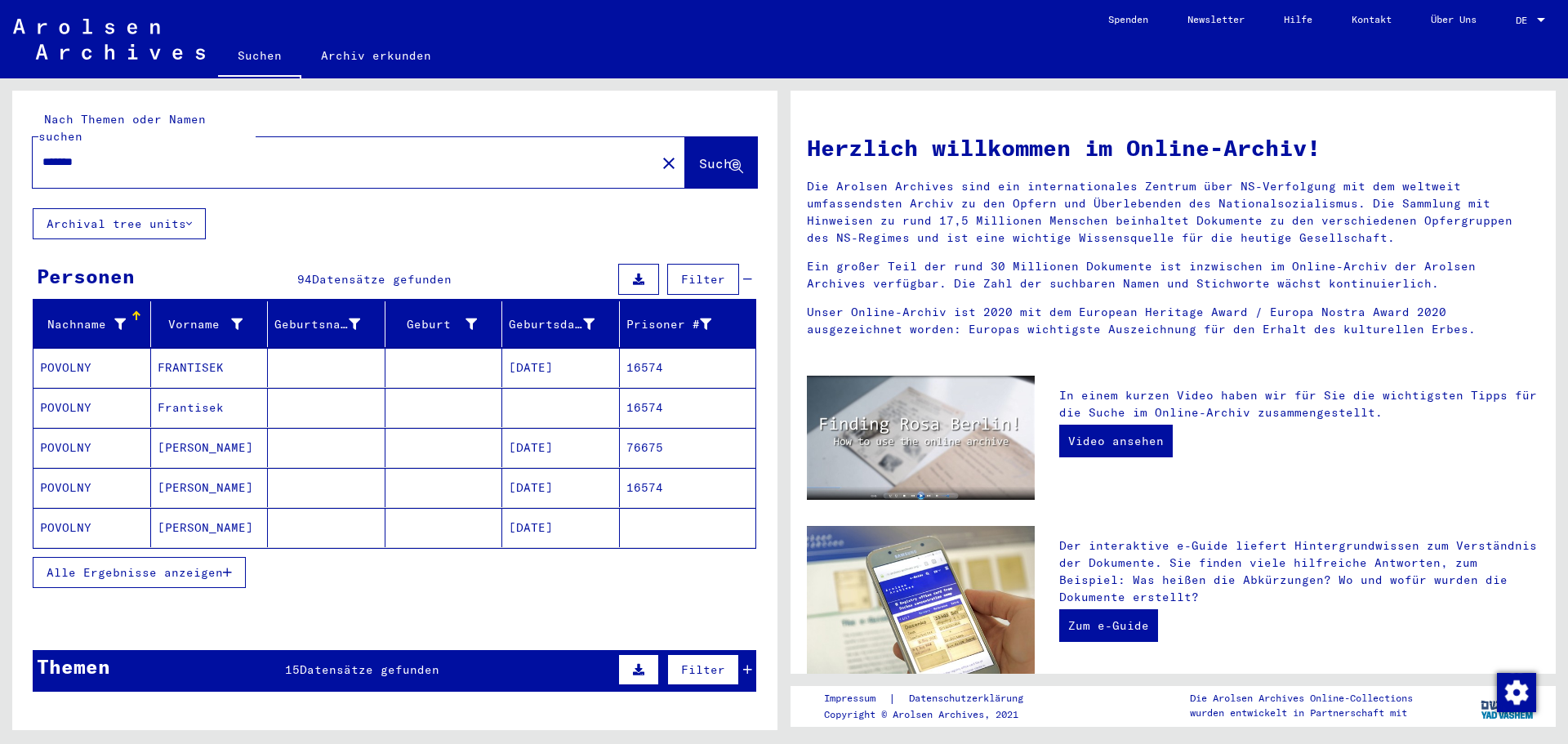
click at [228, 556] on button "Alle Ergebnisse anzeigen" at bounding box center [139, 572] width 214 height 31
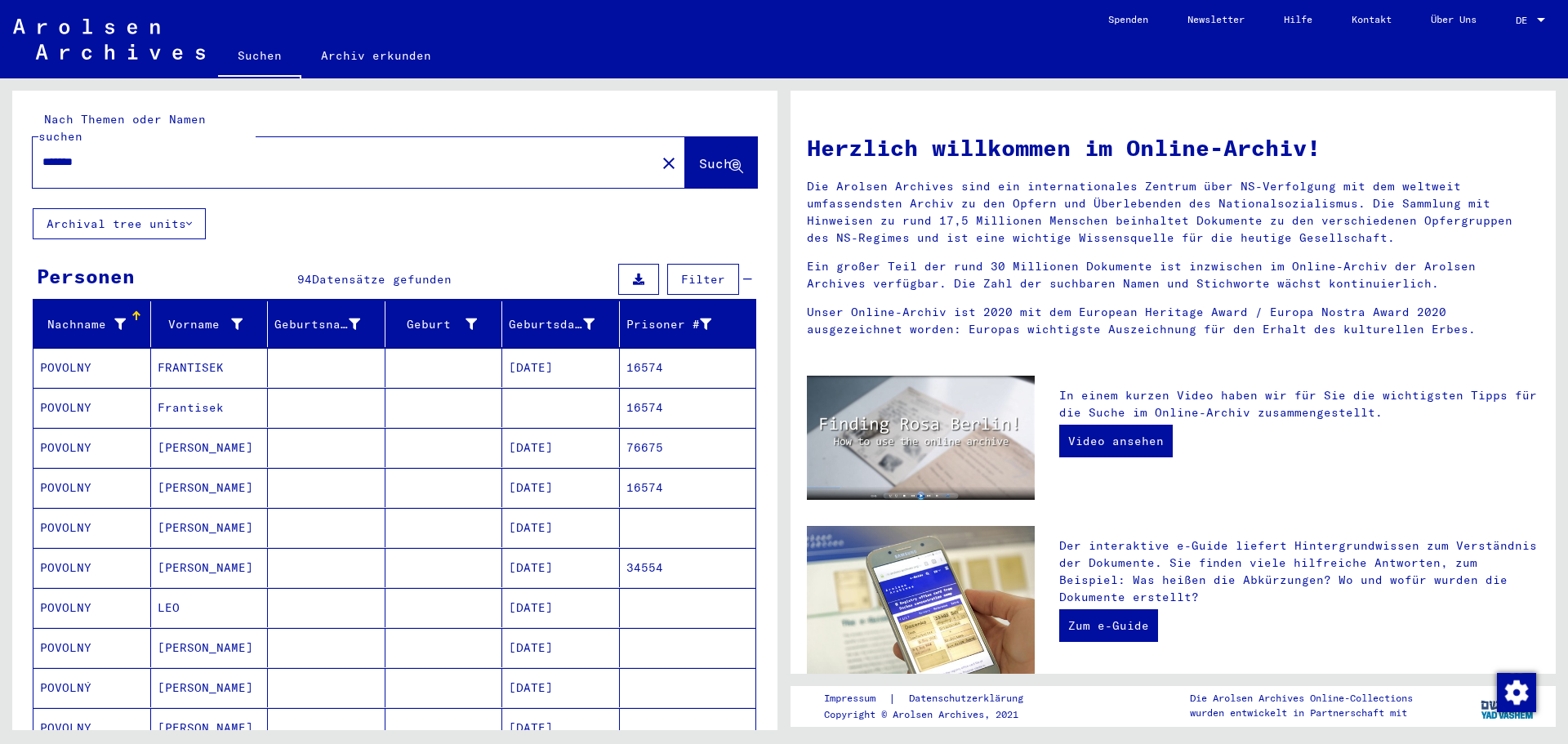
click at [574, 348] on mat-cell "[DATE]" at bounding box center [560, 367] width 117 height 39
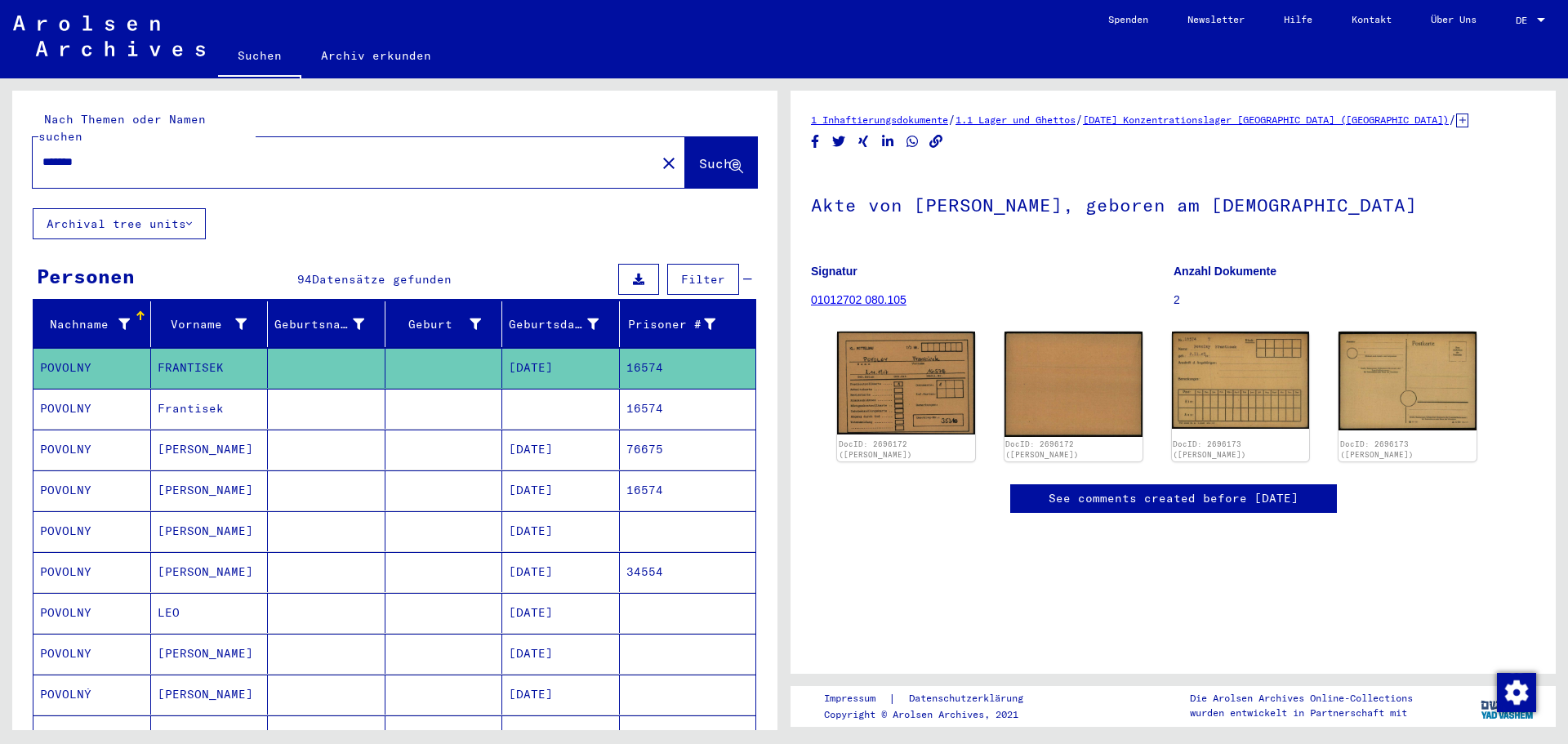
click at [562, 393] on mat-cell at bounding box center [560, 409] width 117 height 40
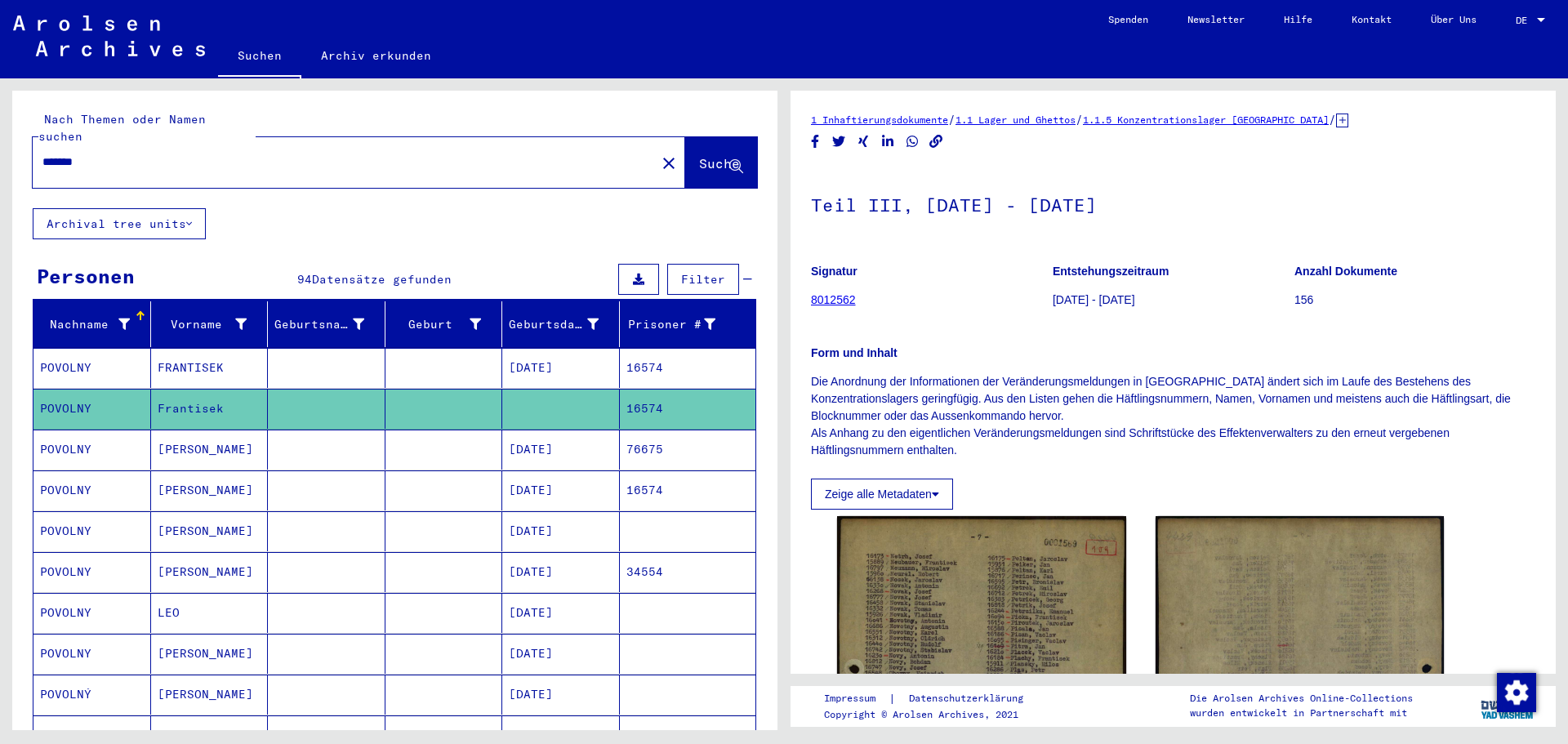
click at [577, 348] on mat-cell "[DATE]" at bounding box center [560, 368] width 117 height 40
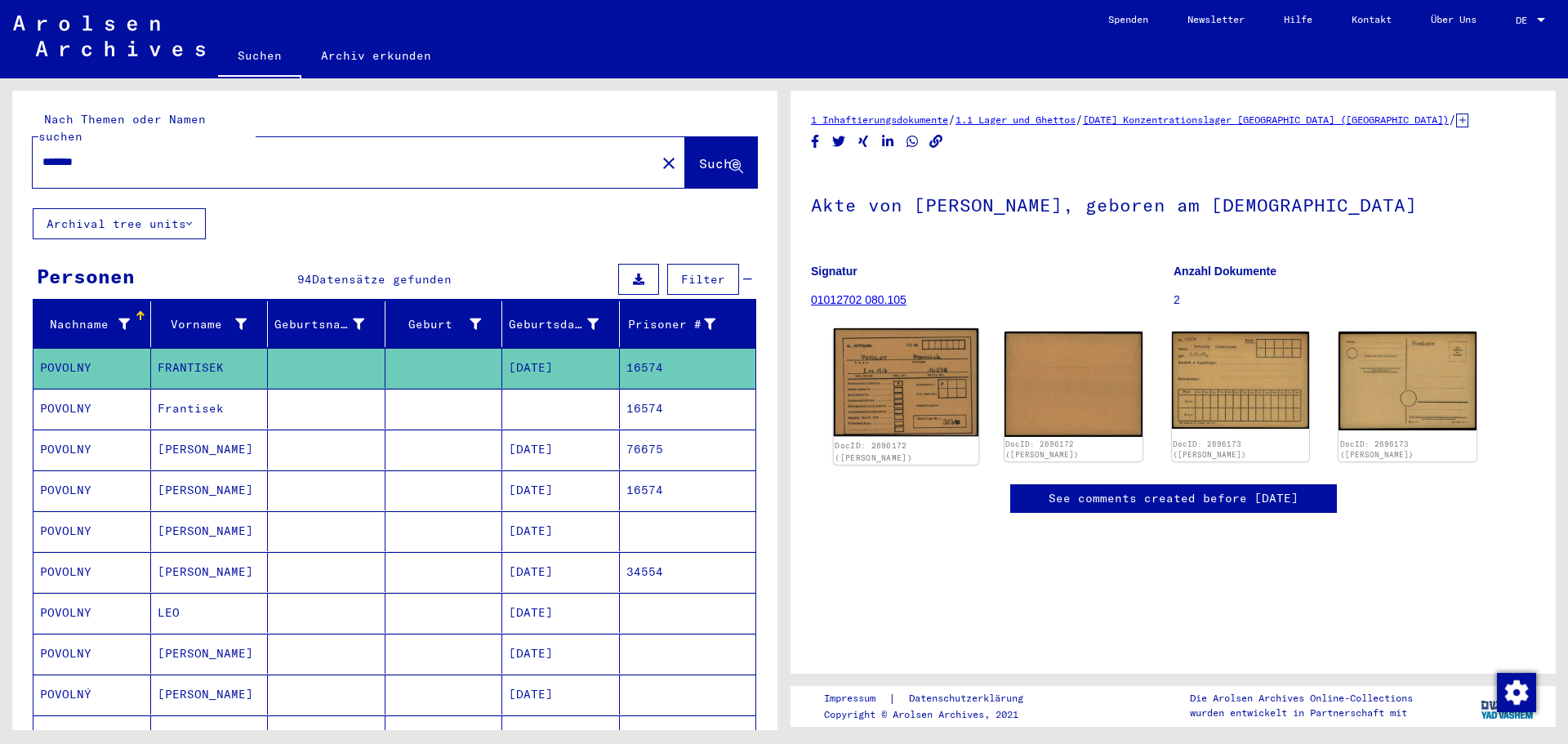
click at [928, 392] on img at bounding box center [906, 383] width 145 height 109
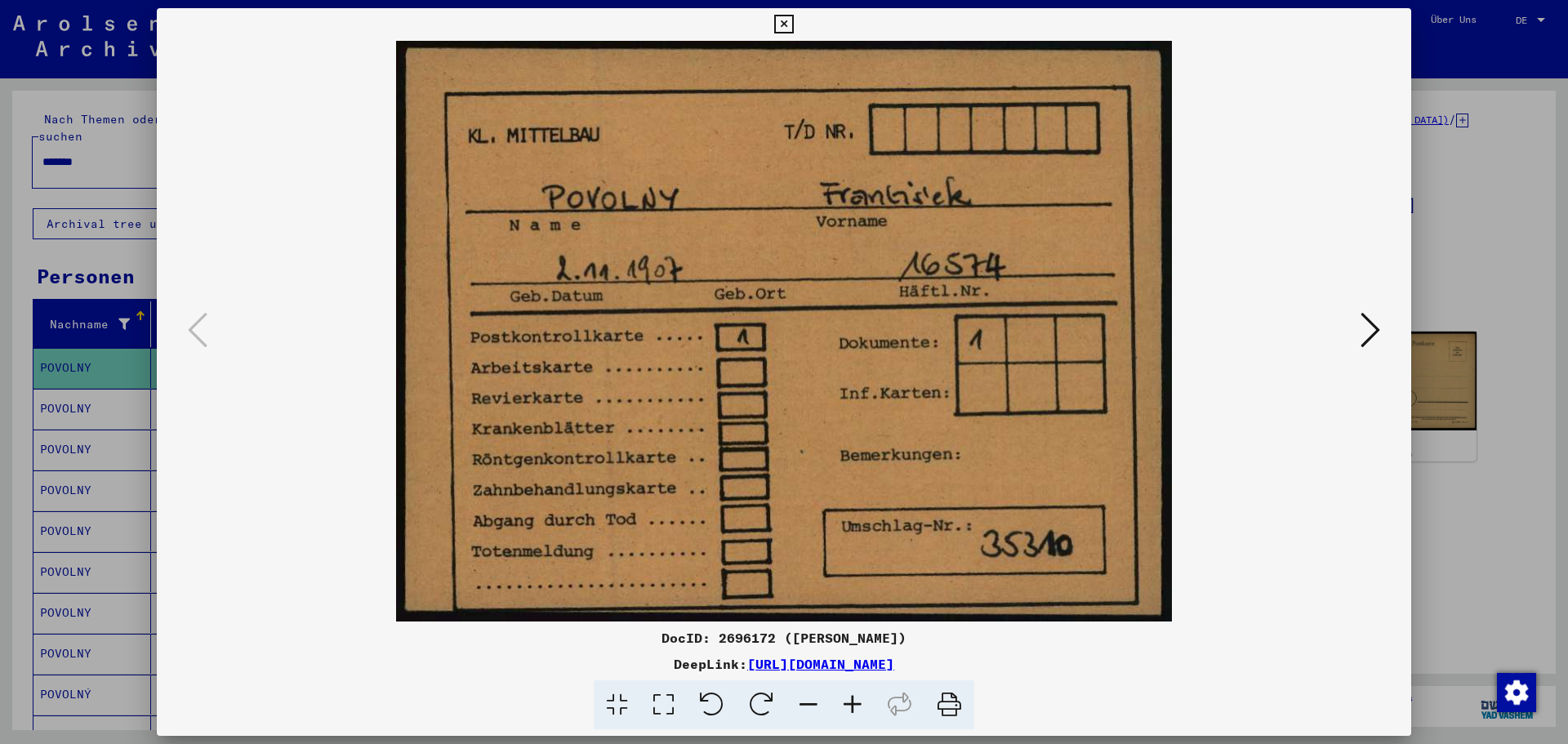
click at [1368, 331] on icon at bounding box center [1371, 330] width 20 height 39
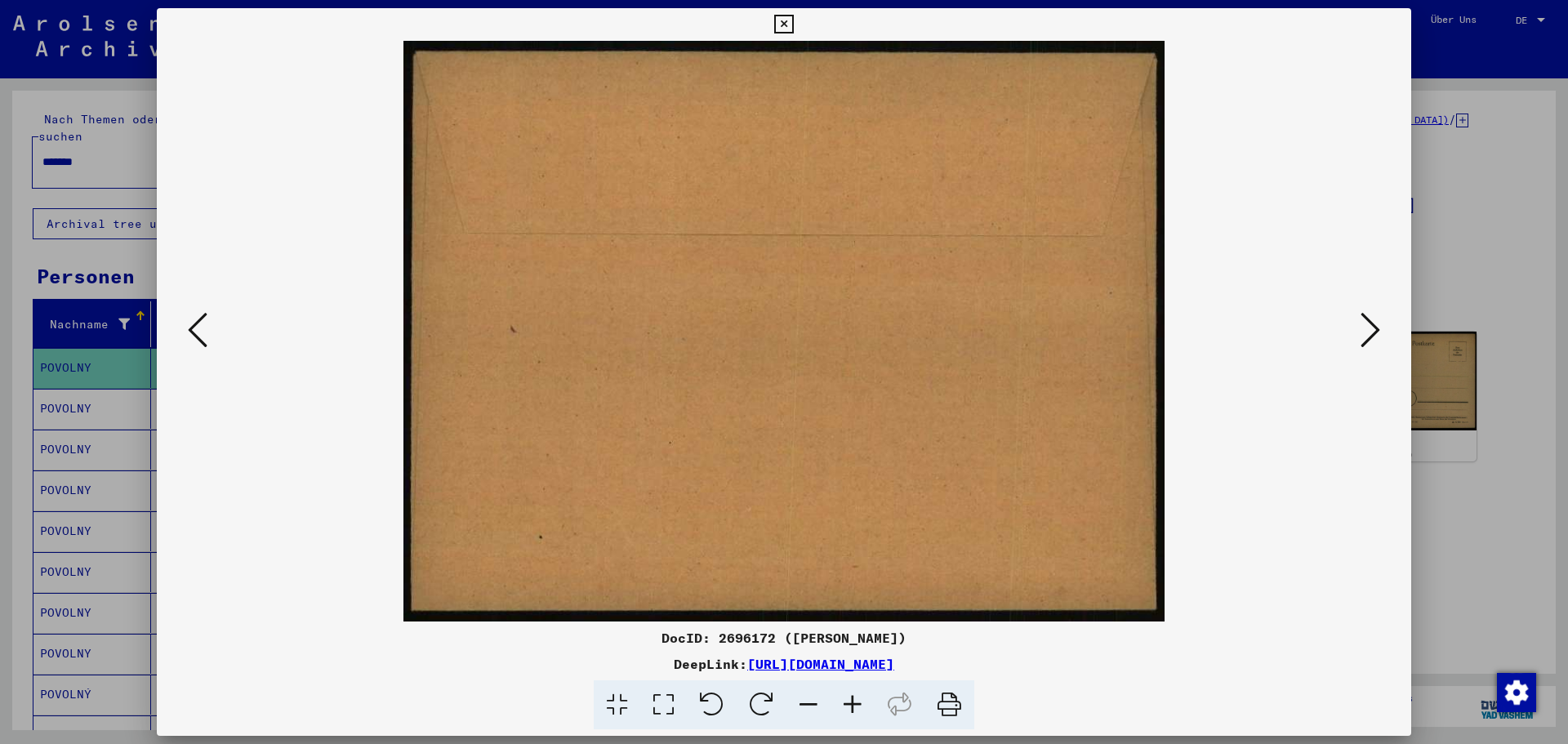
click at [1368, 331] on icon at bounding box center [1371, 330] width 20 height 39
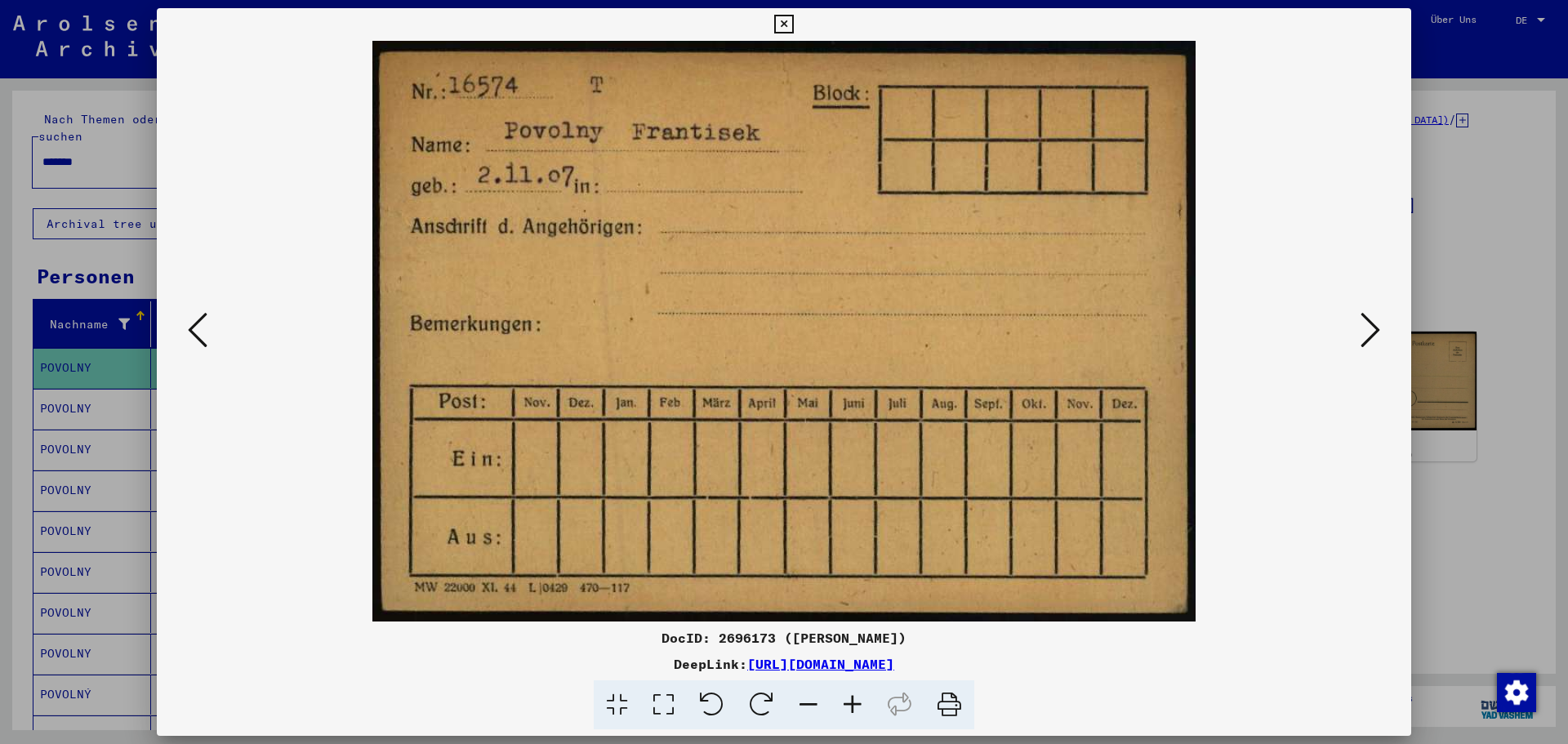
click at [1368, 331] on icon at bounding box center [1371, 330] width 20 height 39
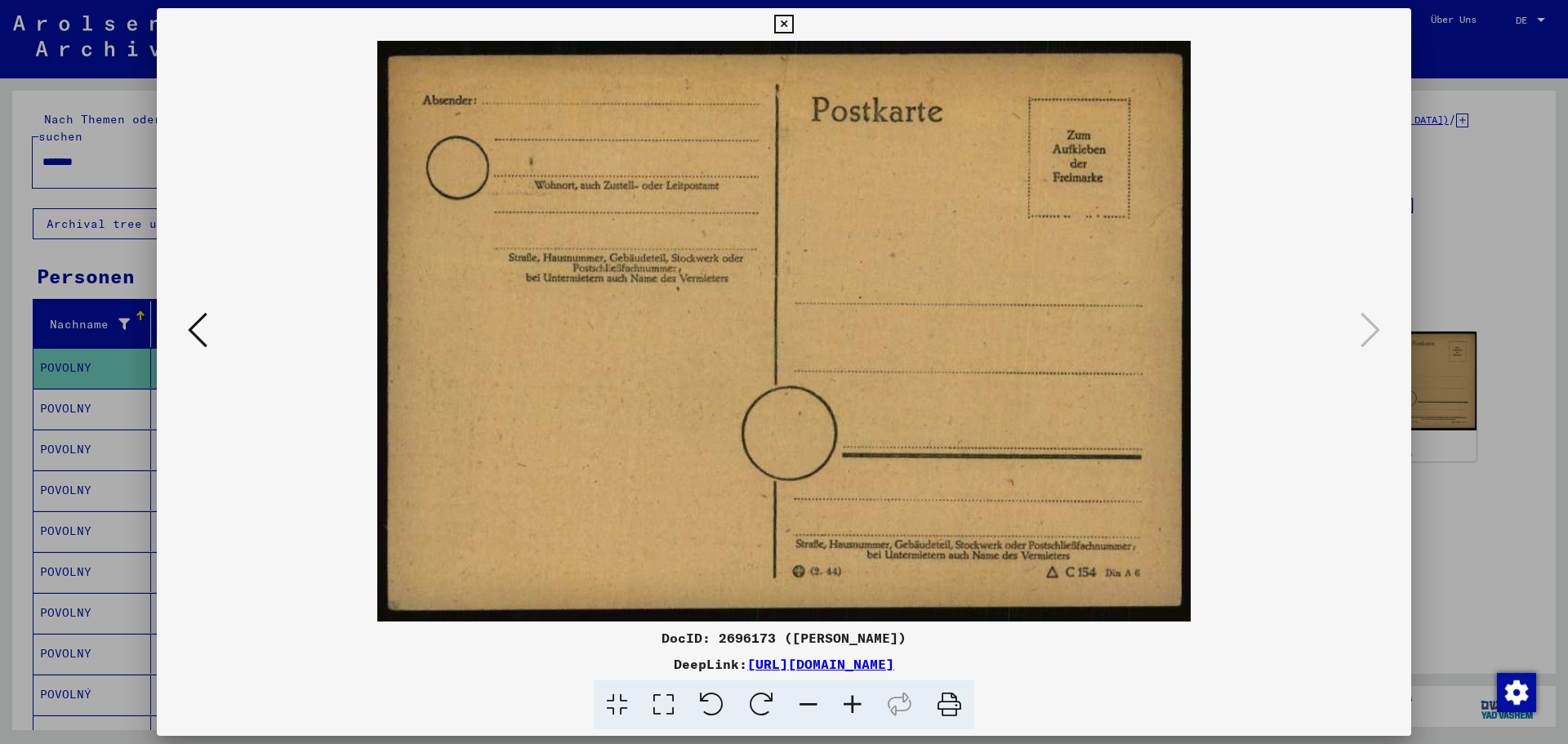
click at [1479, 191] on div at bounding box center [784, 372] width 1568 height 744
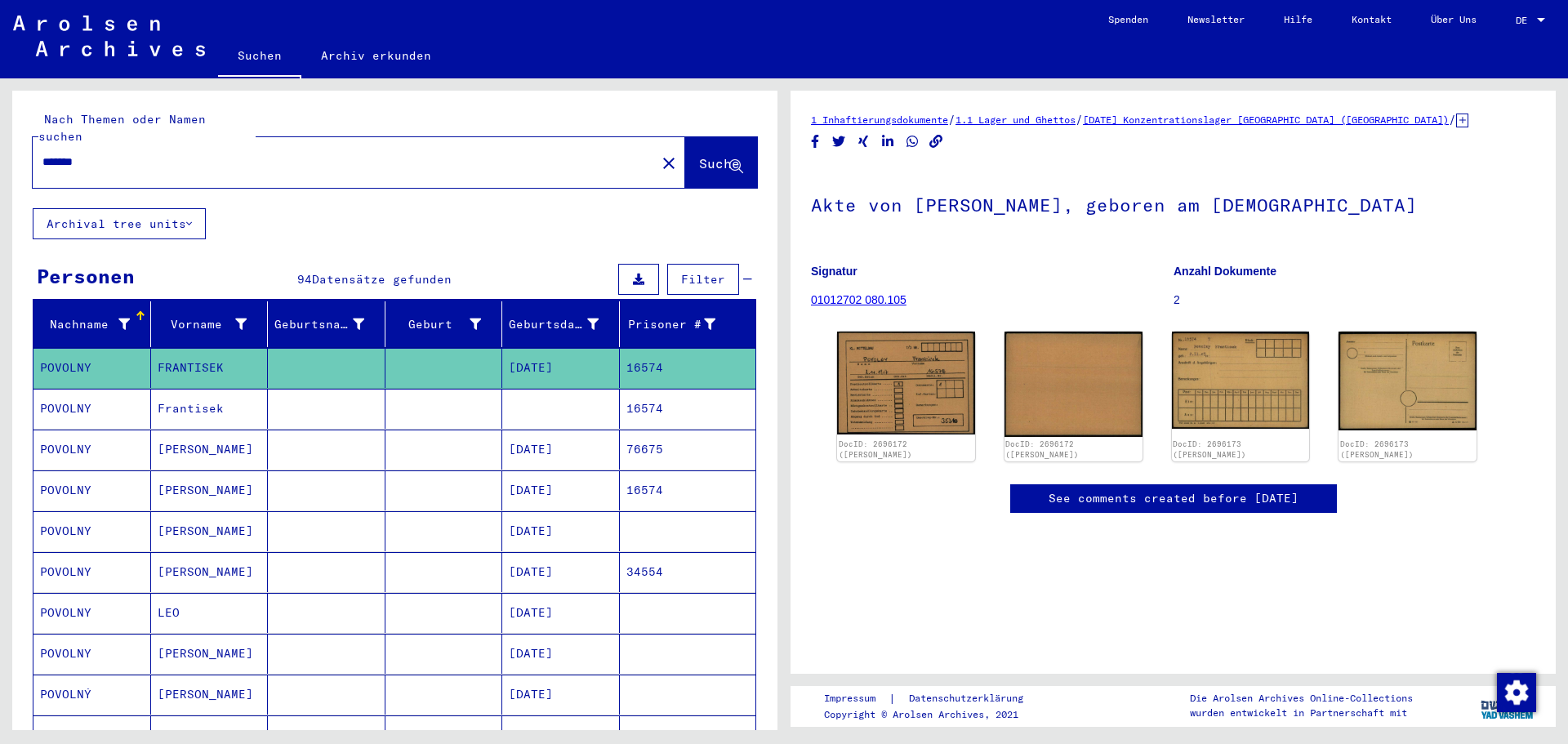
click at [668, 404] on mat-cell "16574" at bounding box center [687, 409] width 136 height 40
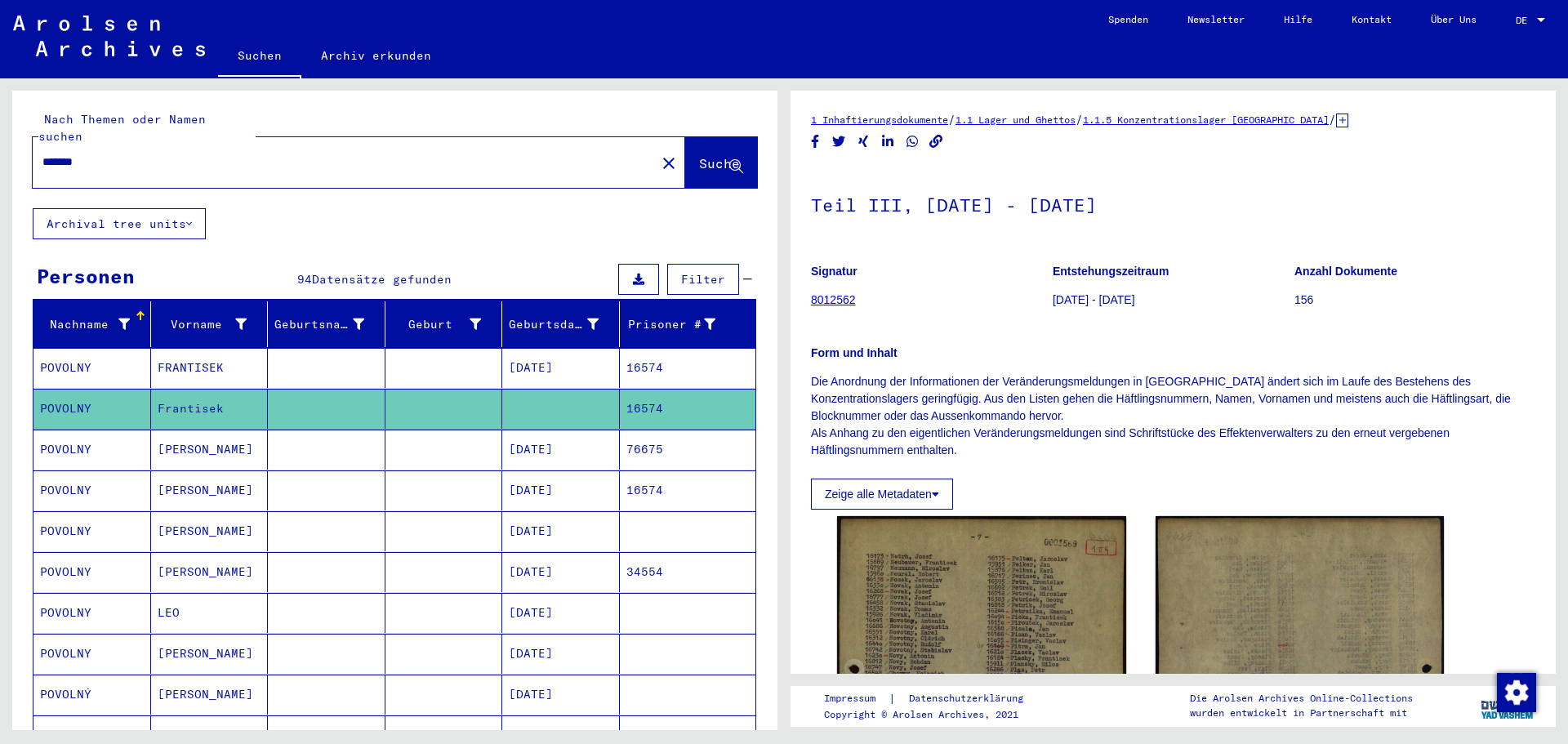
click at [547, 478] on mat-cell "[DATE]" at bounding box center [560, 491] width 117 height 40
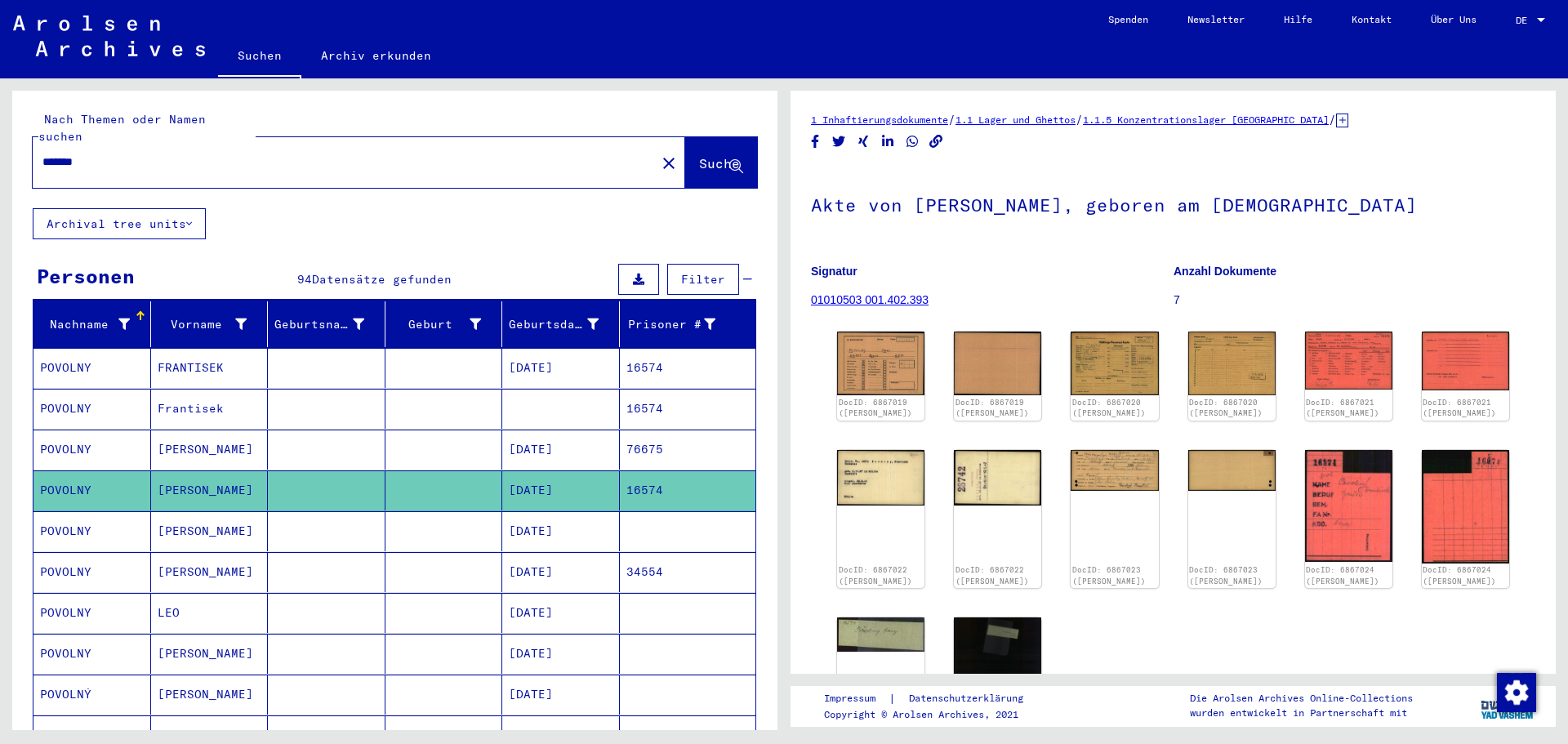
click at [567, 552] on mat-cell "[DATE]" at bounding box center [560, 572] width 117 height 40
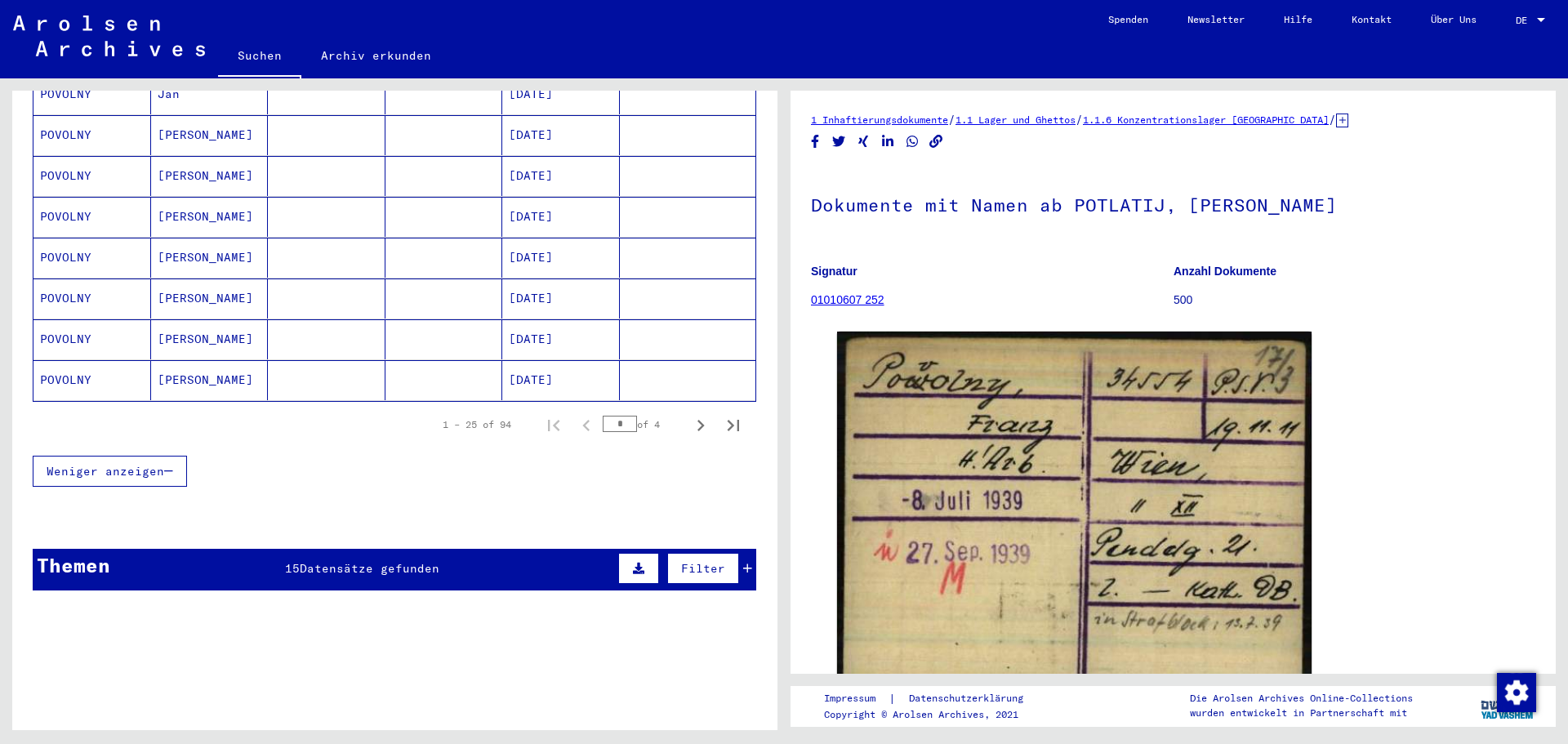
scroll to position [979, 0]
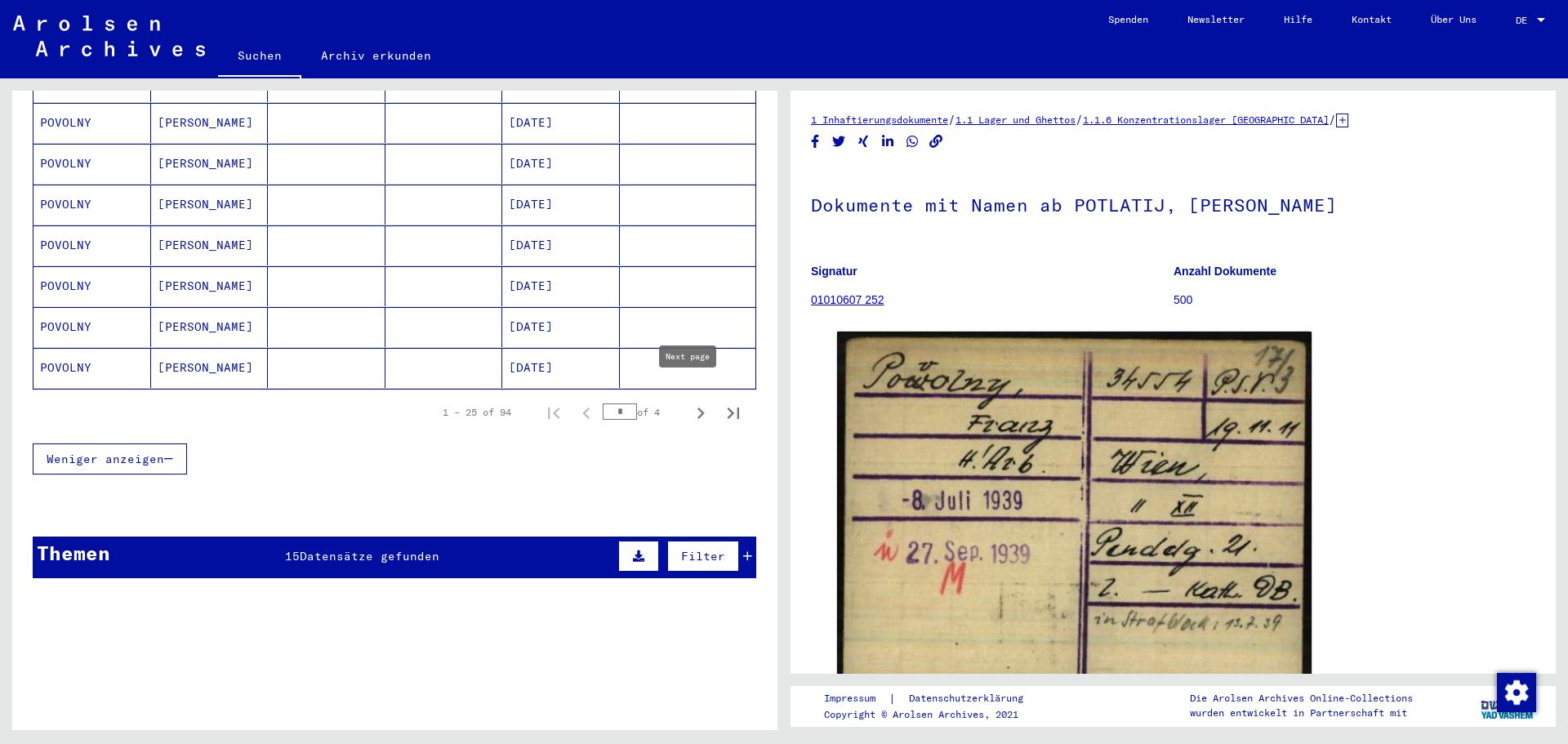
click at [689, 402] on icon "Next page" at bounding box center [701, 413] width 23 height 23
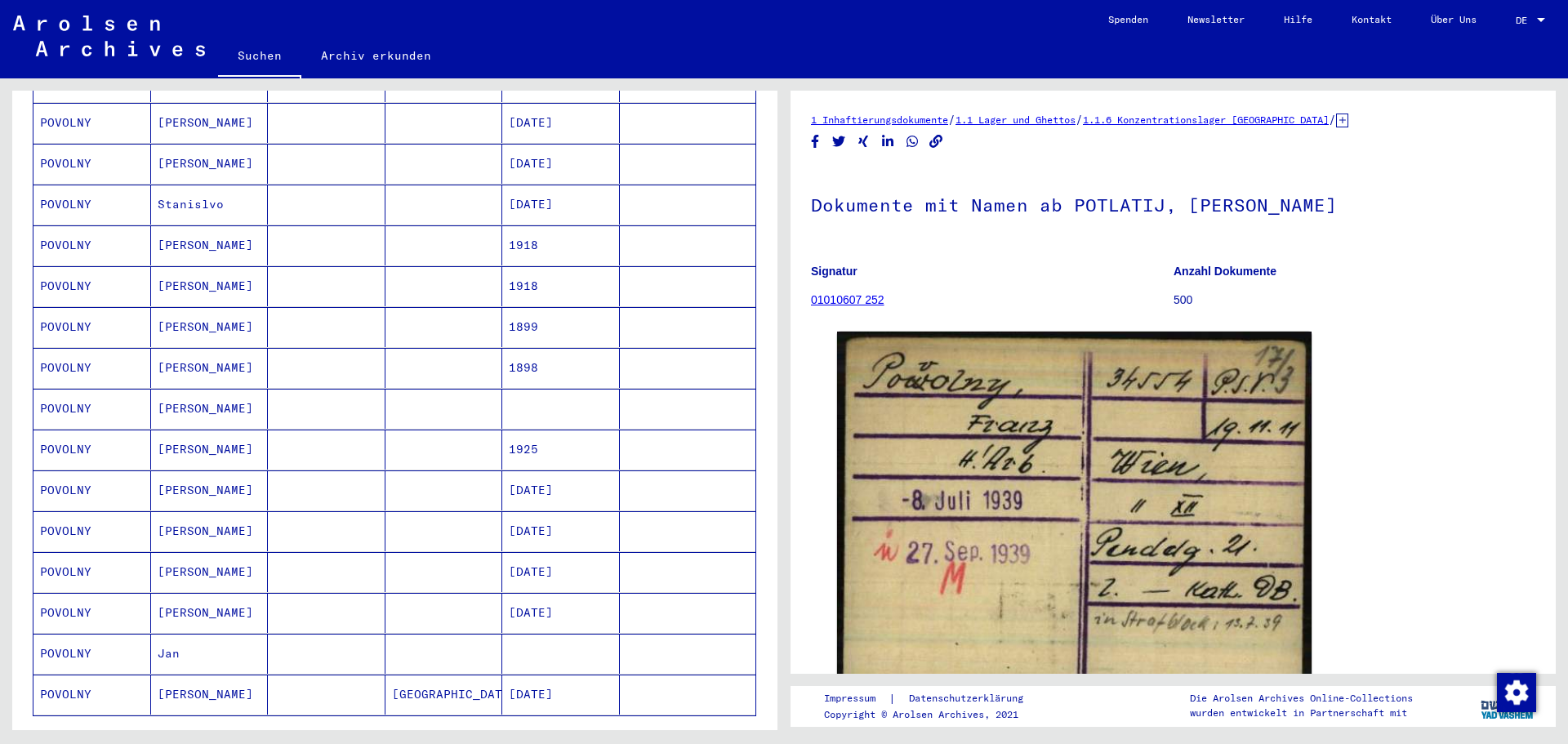
scroll to position [816, 0]
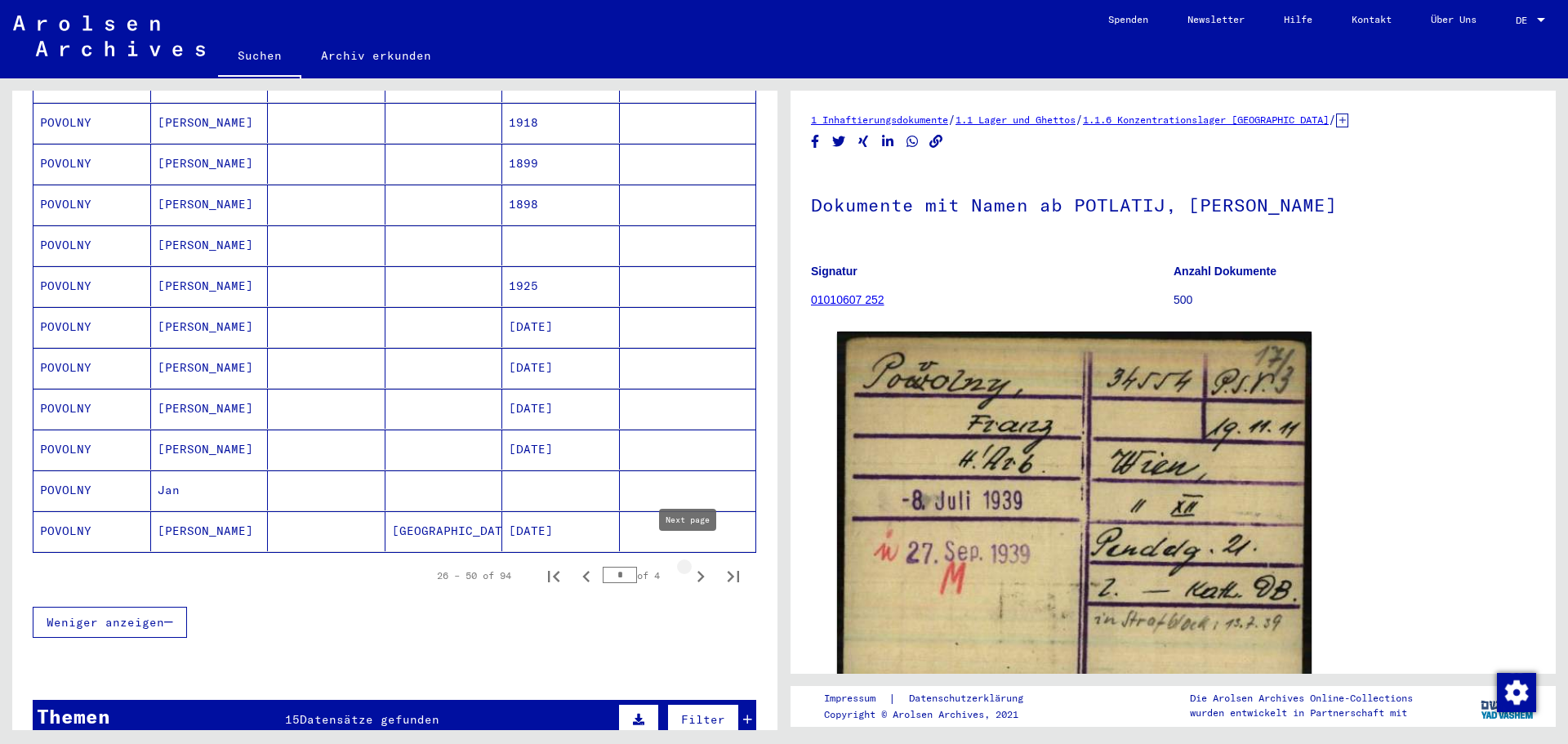
click at [691, 565] on icon "Next page" at bounding box center [701, 576] width 23 height 23
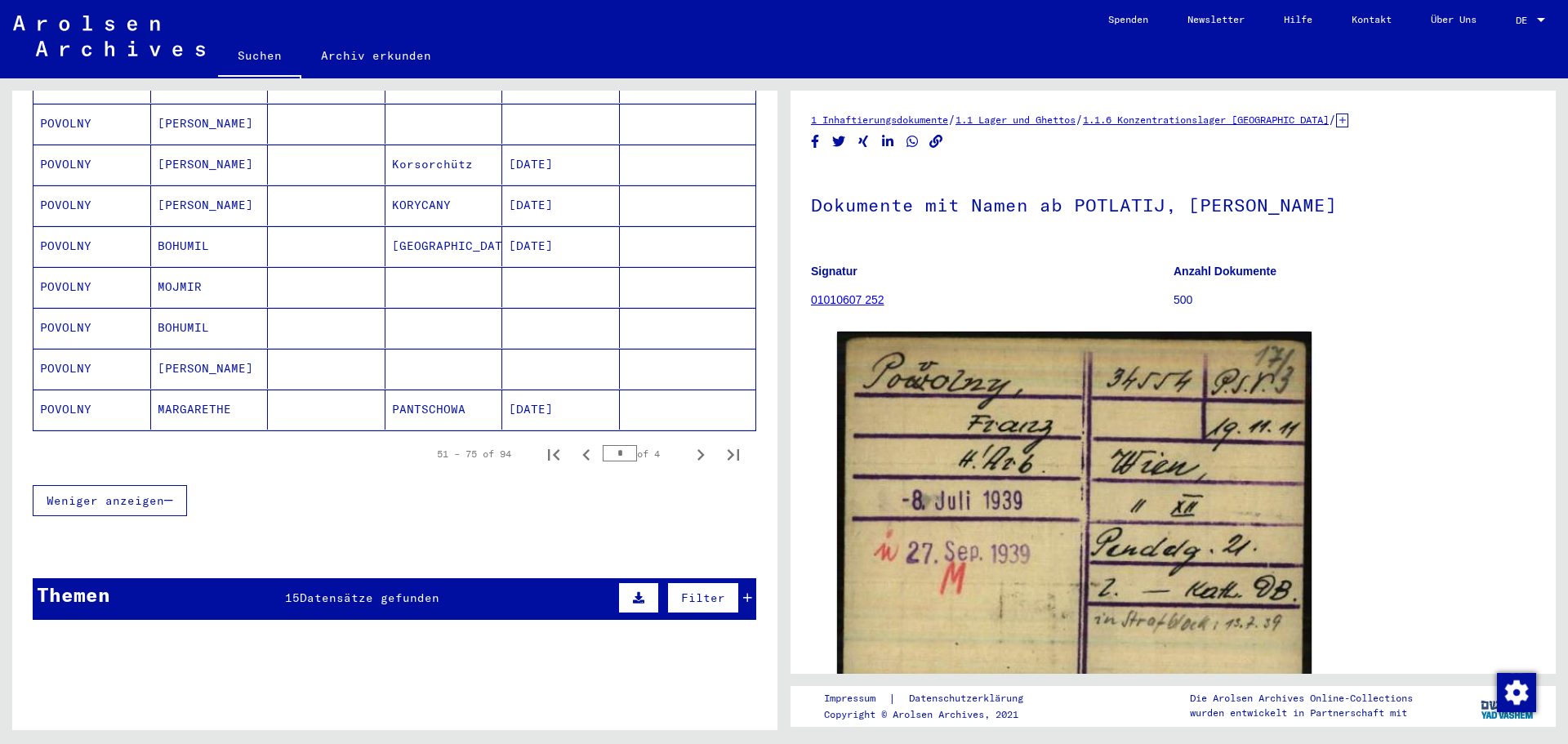
scroll to position [925, 0]
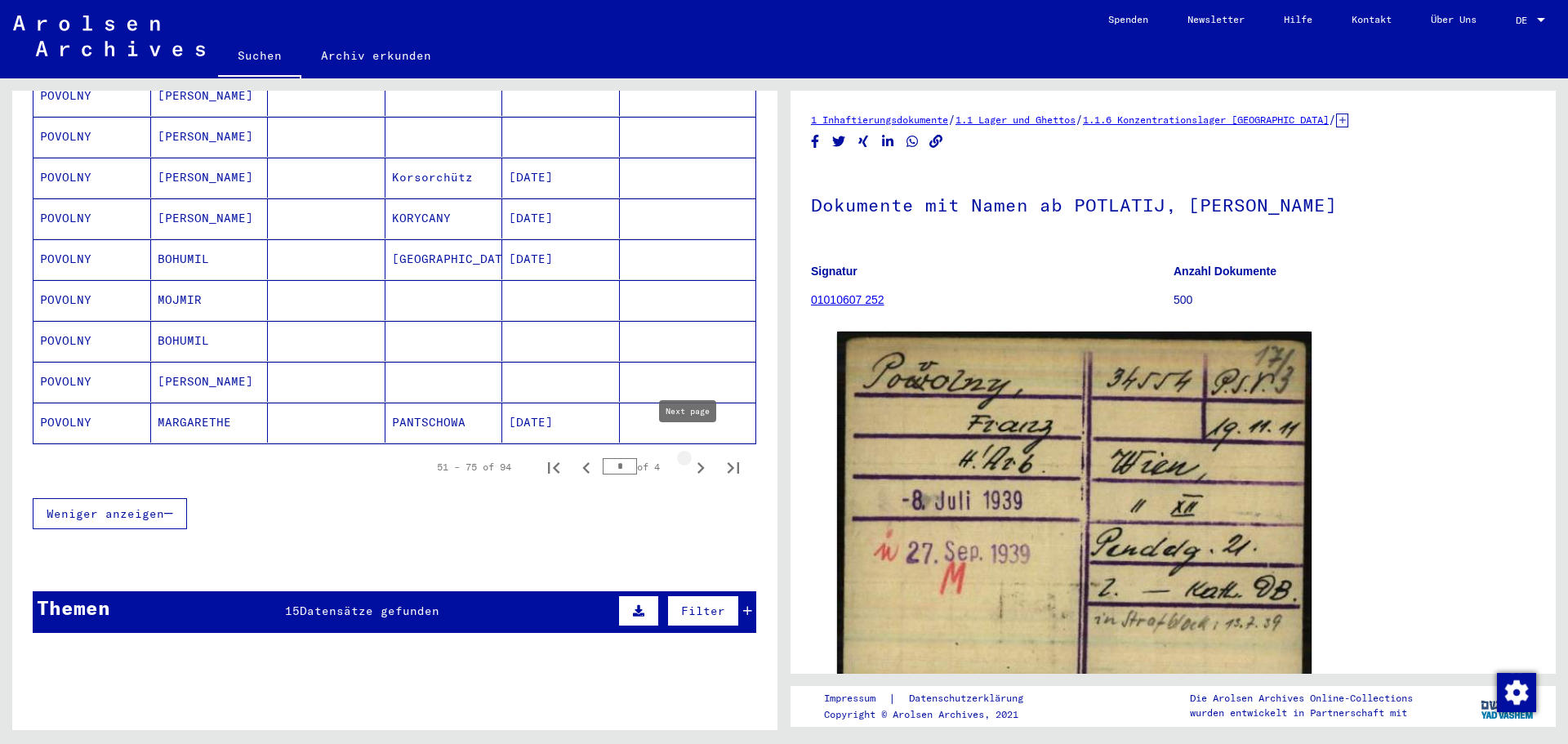
click at [689, 456] on icon "Next page" at bounding box center [701, 468] width 23 height 23
type input "*"
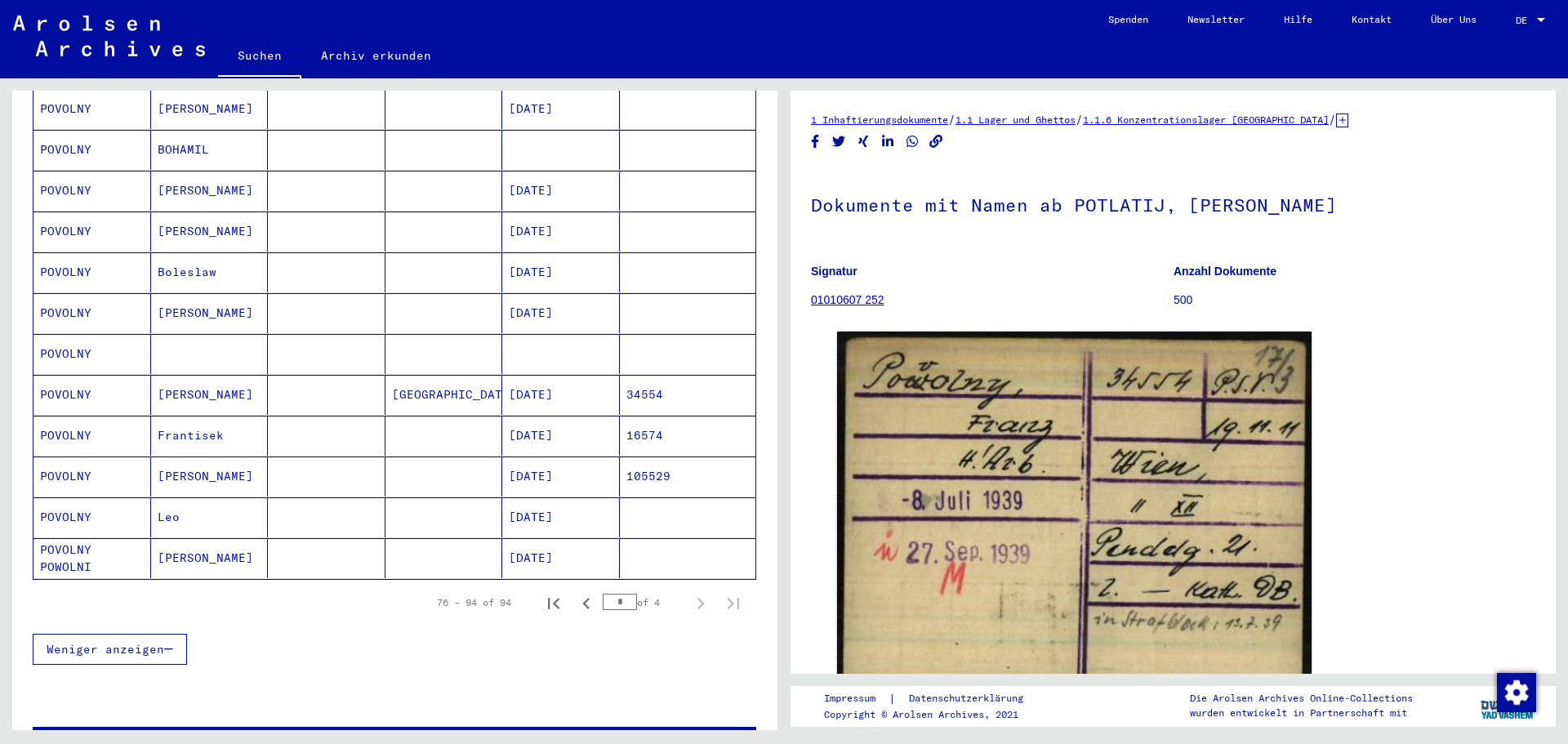
scroll to position [516, 0]
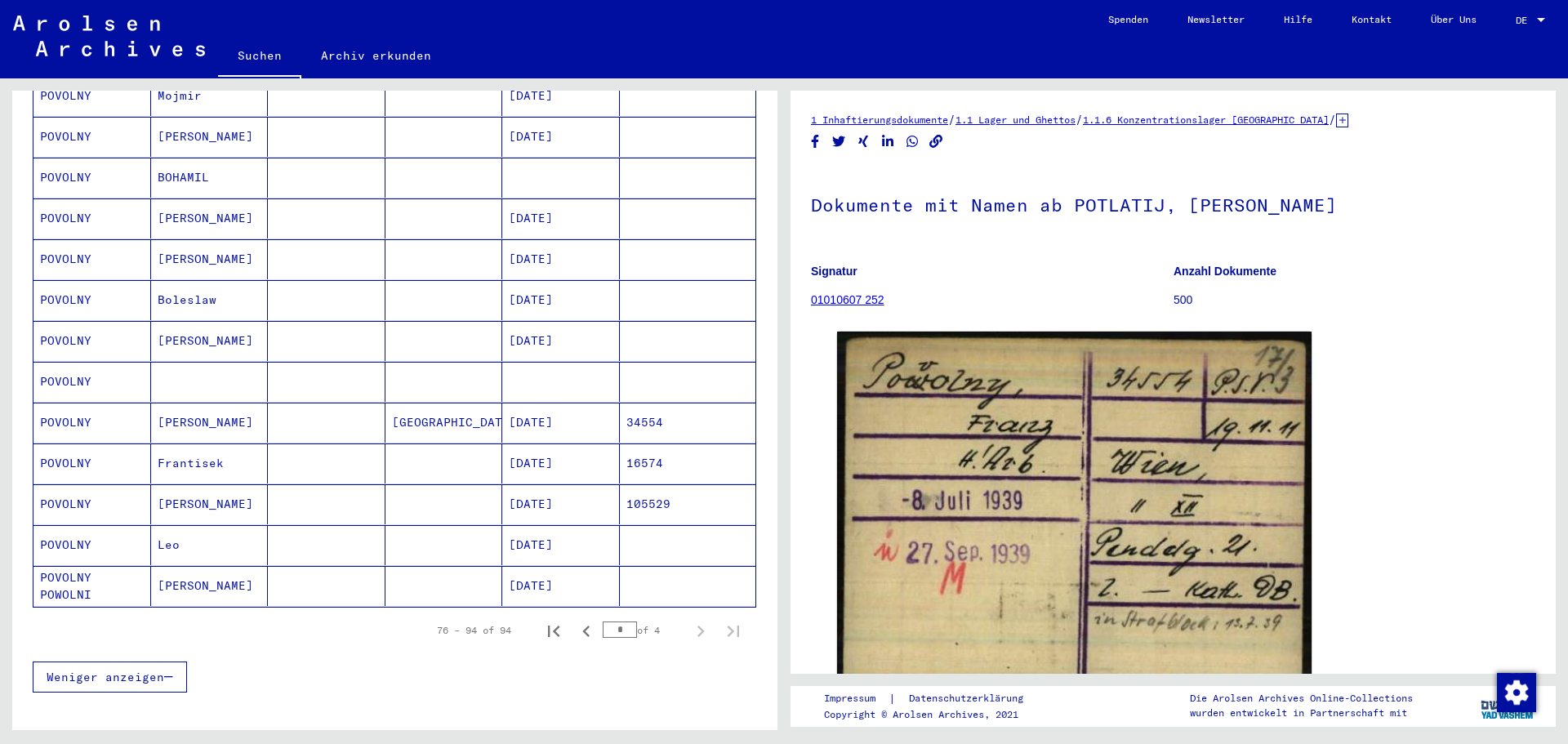
click at [660, 443] on mat-cell "16574" at bounding box center [687, 463] width 136 height 40
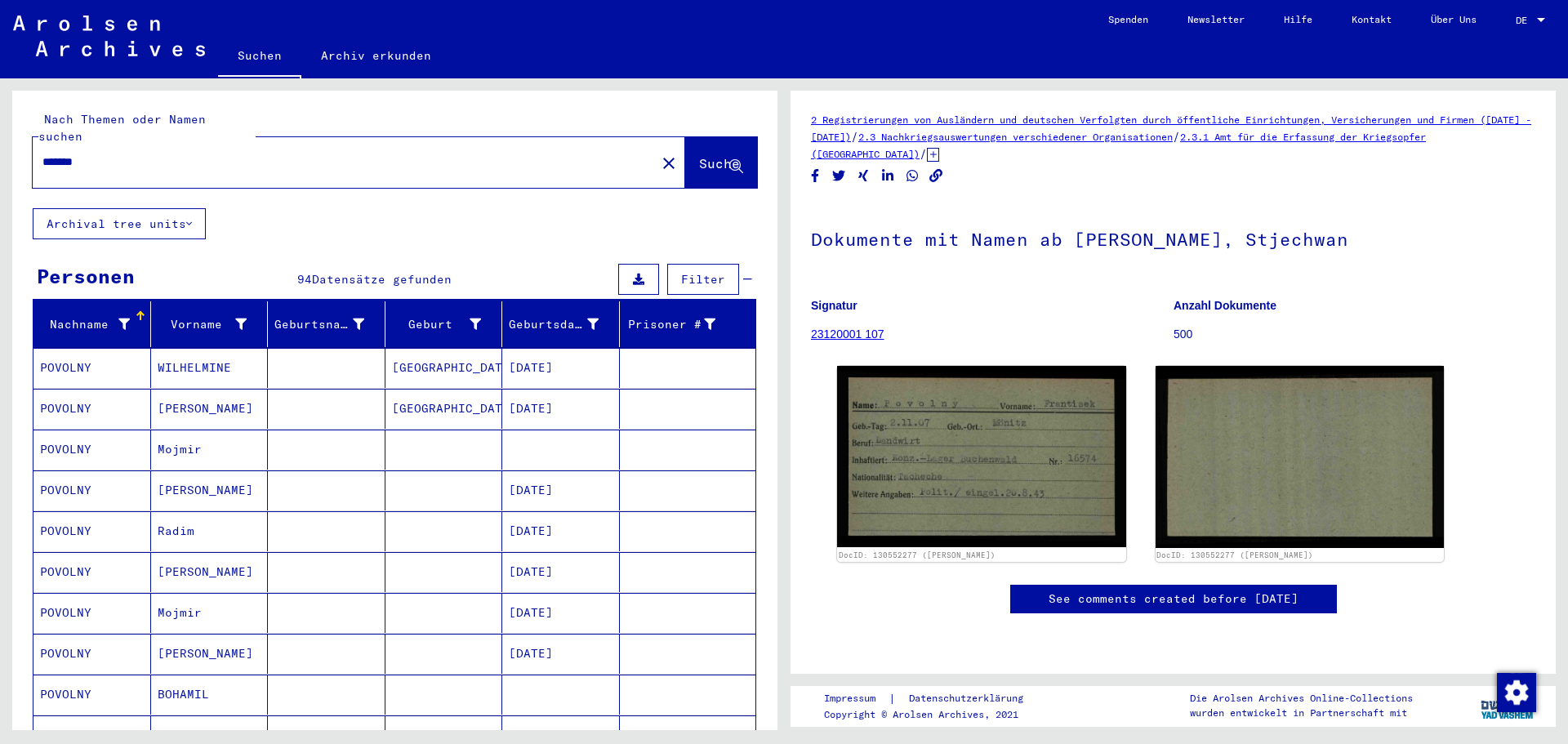
drag, startPoint x: 119, startPoint y: 143, endPoint x: 0, endPoint y: 125, distance: 120.4
click at [0, 125] on div "Nach Themen oder Namen suchen ******* close Suche Archival tree units Personen …" at bounding box center [392, 404] width 784 height 652
type input "*****"
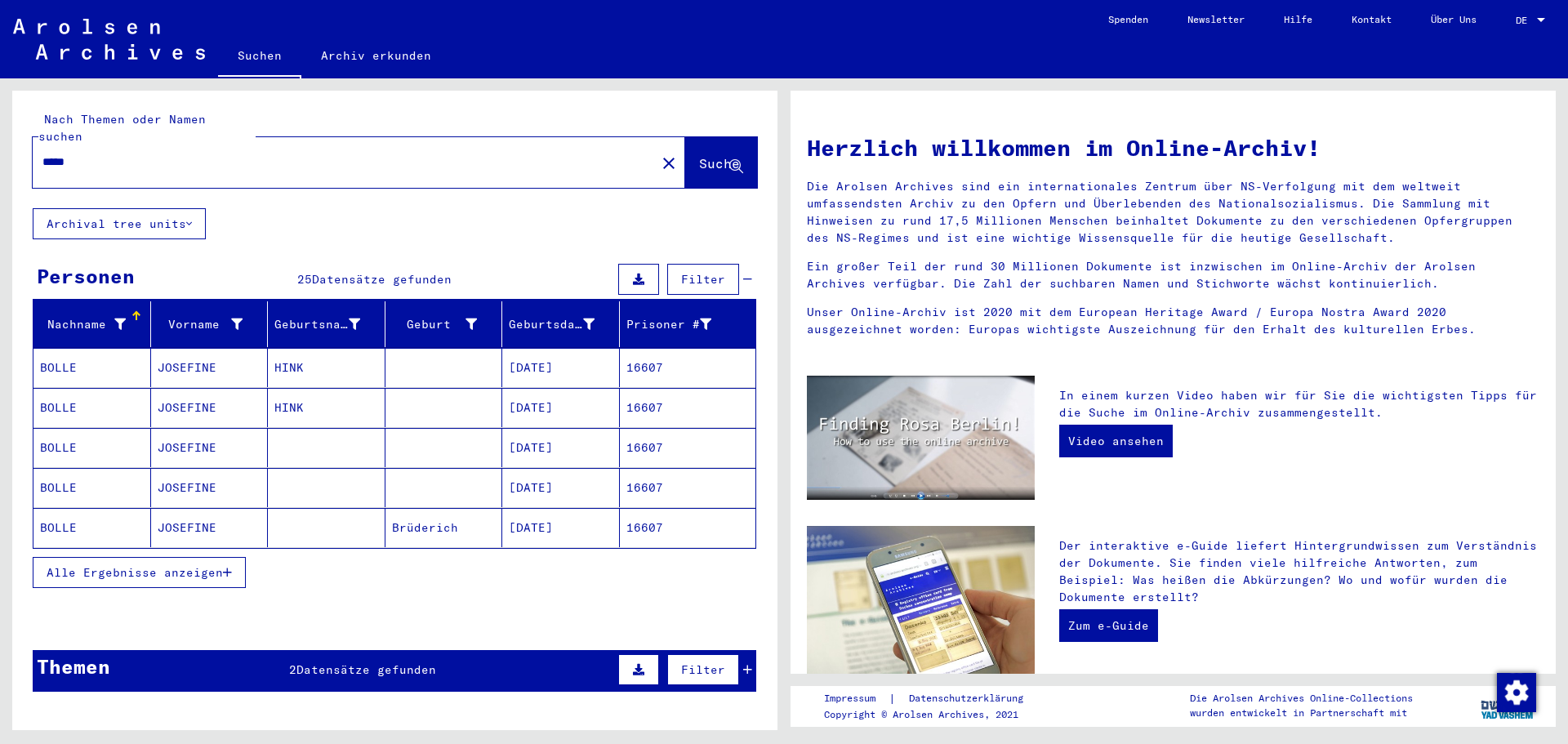
click at [226, 567] on icon "button" at bounding box center [227, 573] width 9 height 11
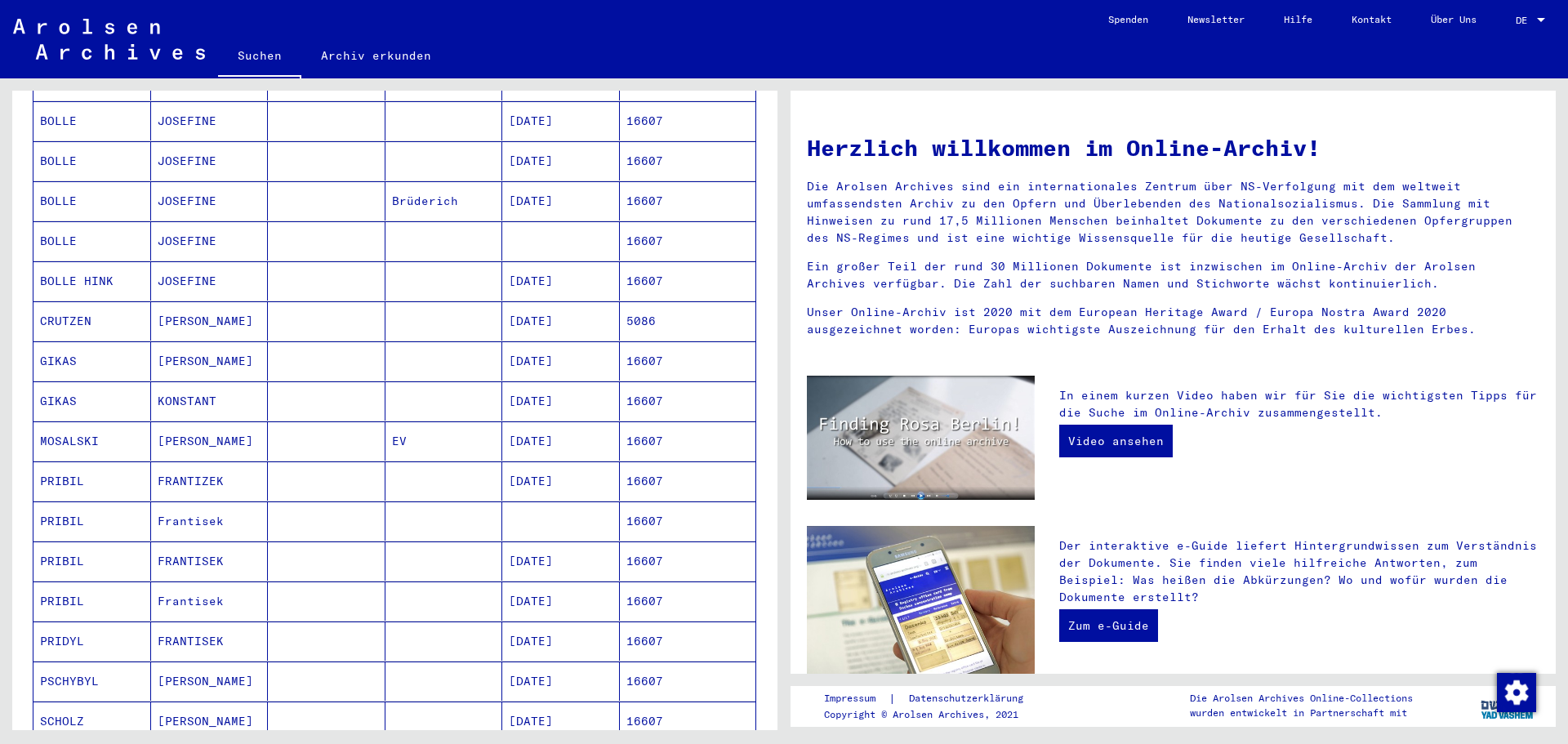
scroll to position [409, 0]
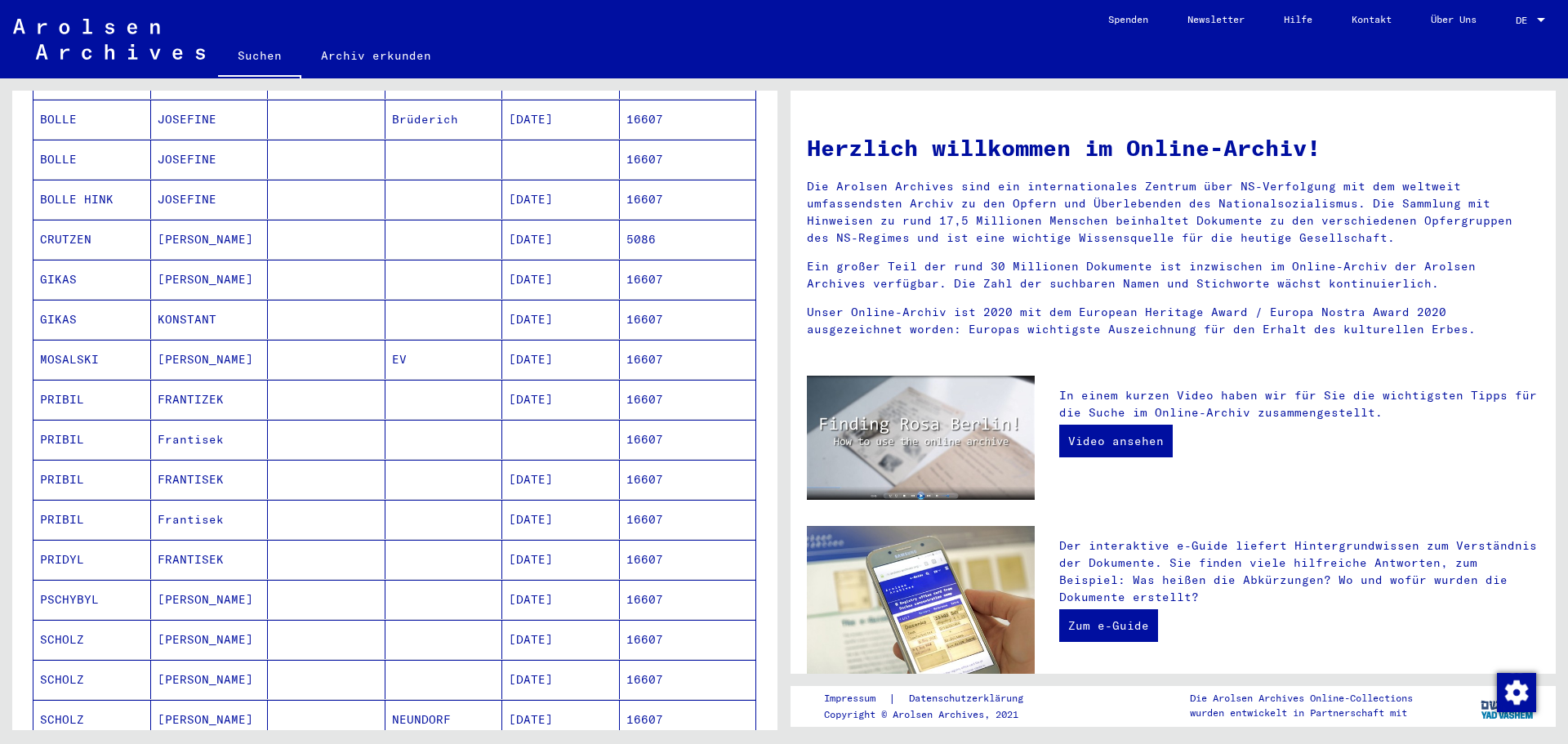
click at [684, 388] on mat-cell "16607" at bounding box center [687, 399] width 136 height 39
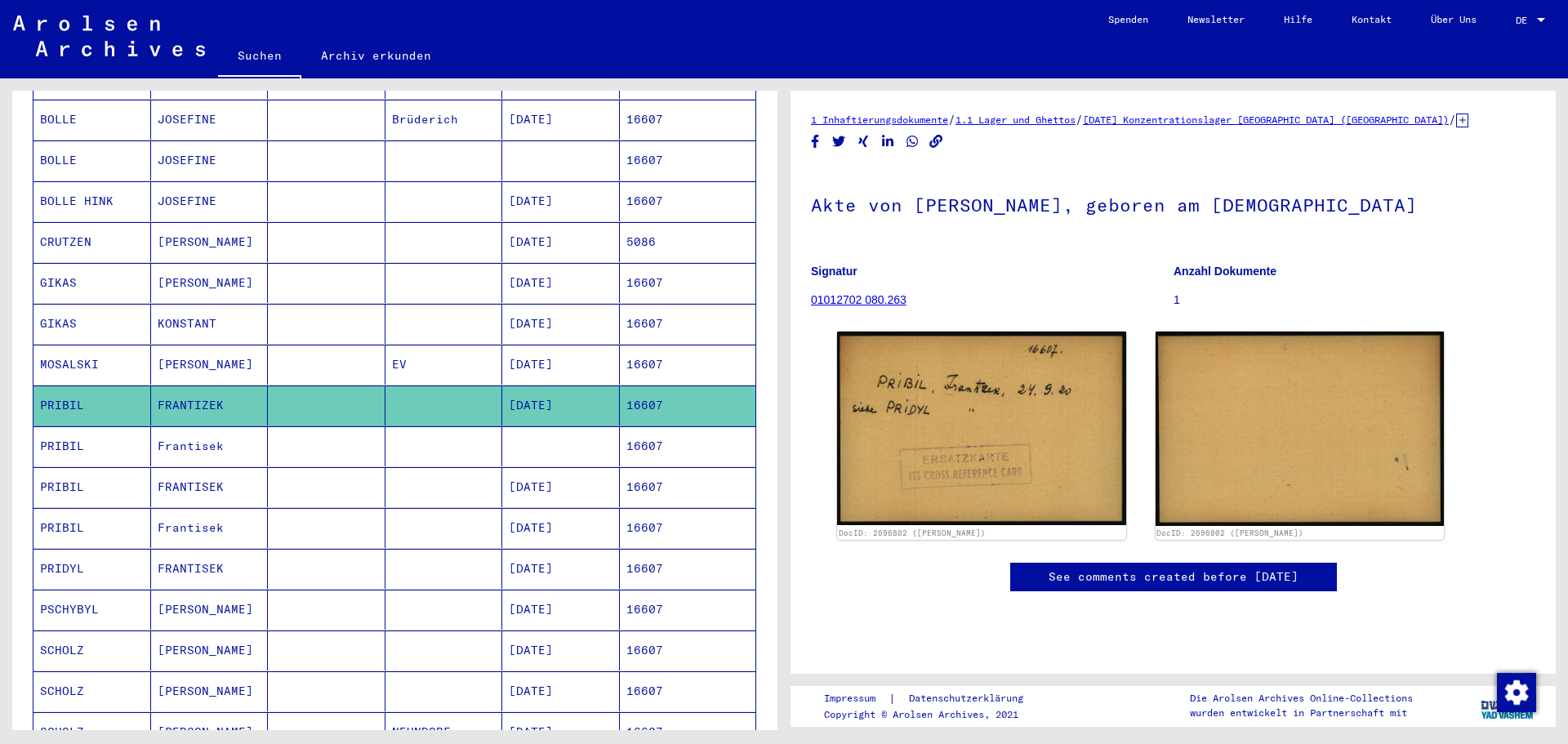
click at [659, 467] on mat-cell "16607" at bounding box center [687, 487] width 136 height 40
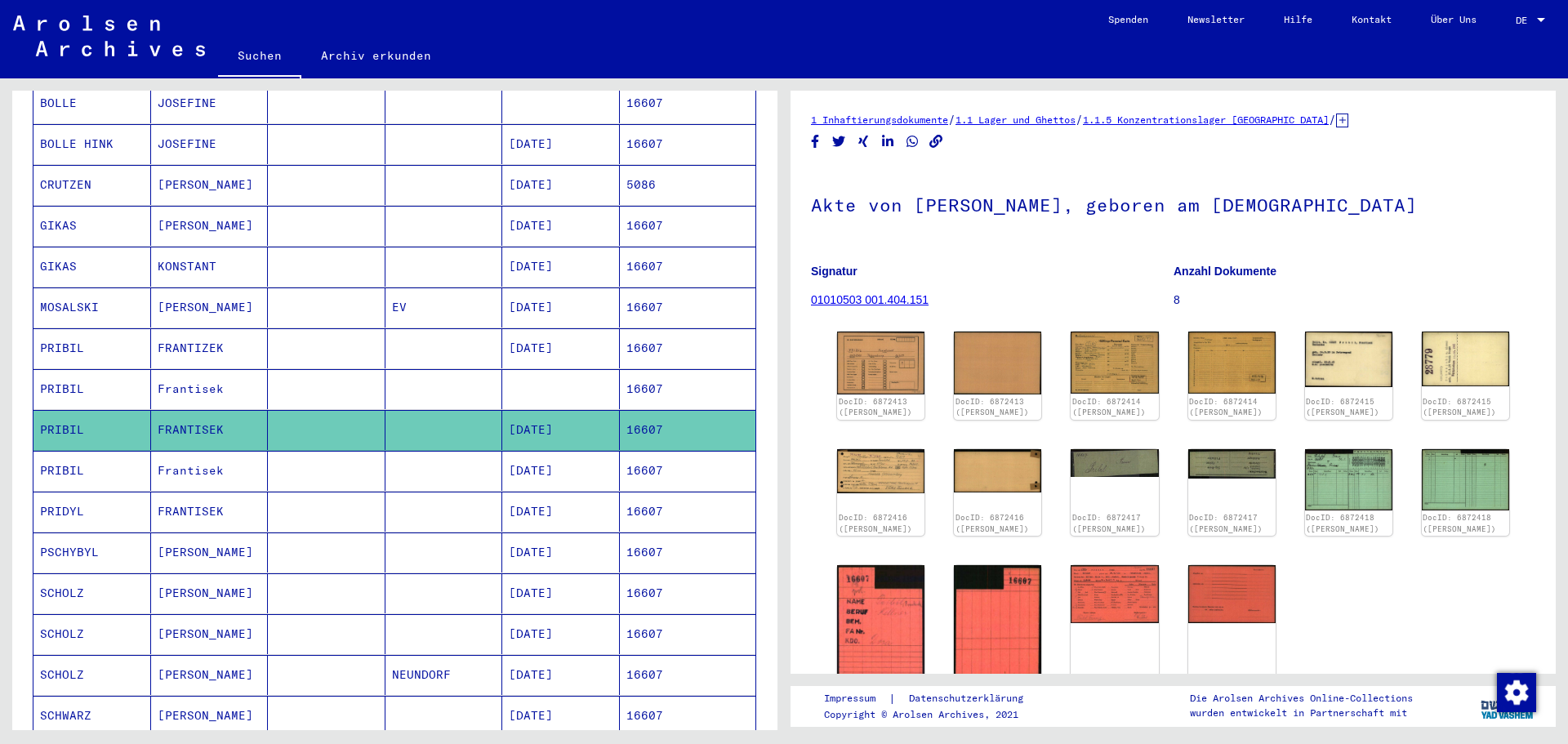
scroll to position [493, 0]
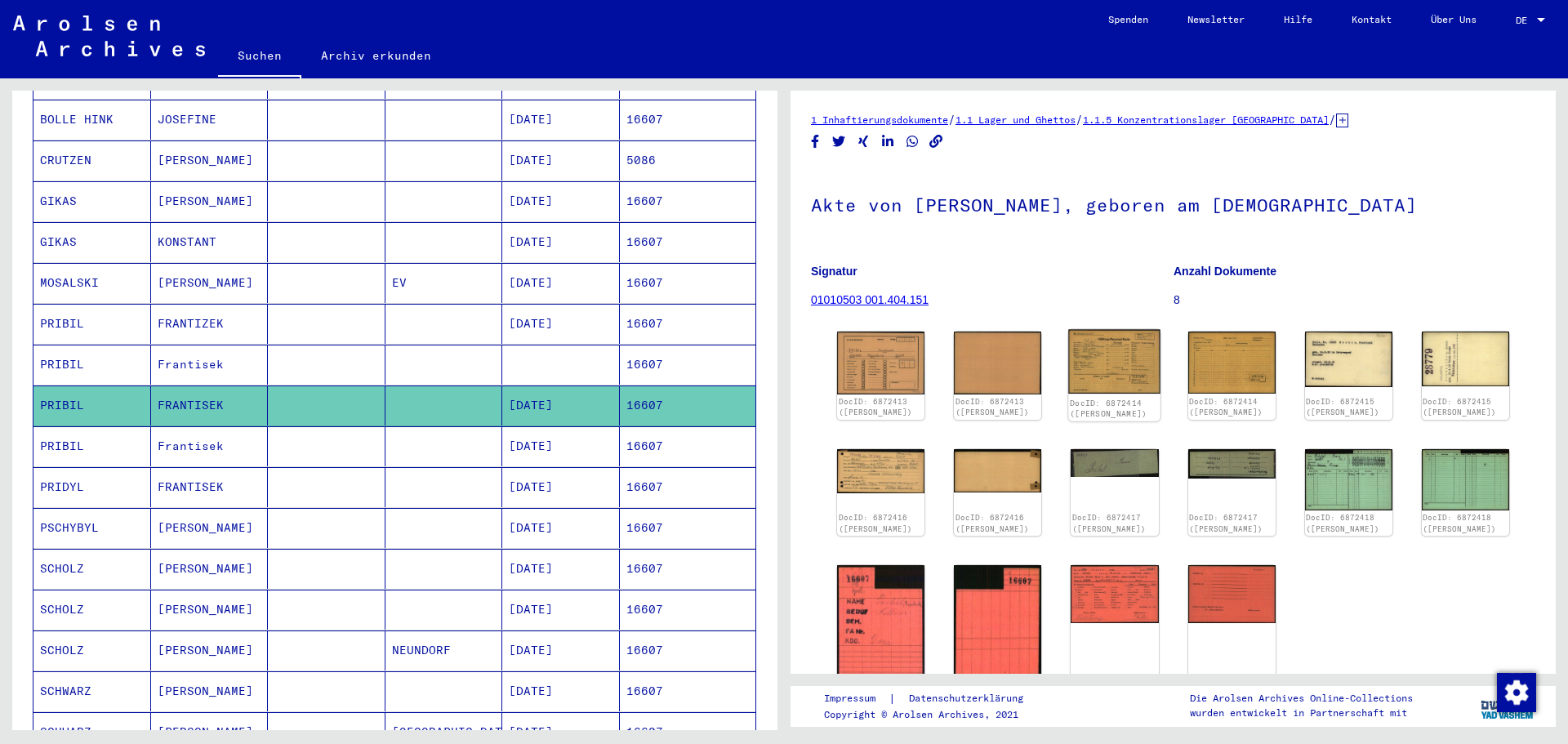
click at [1110, 364] on img at bounding box center [1115, 362] width 92 height 65
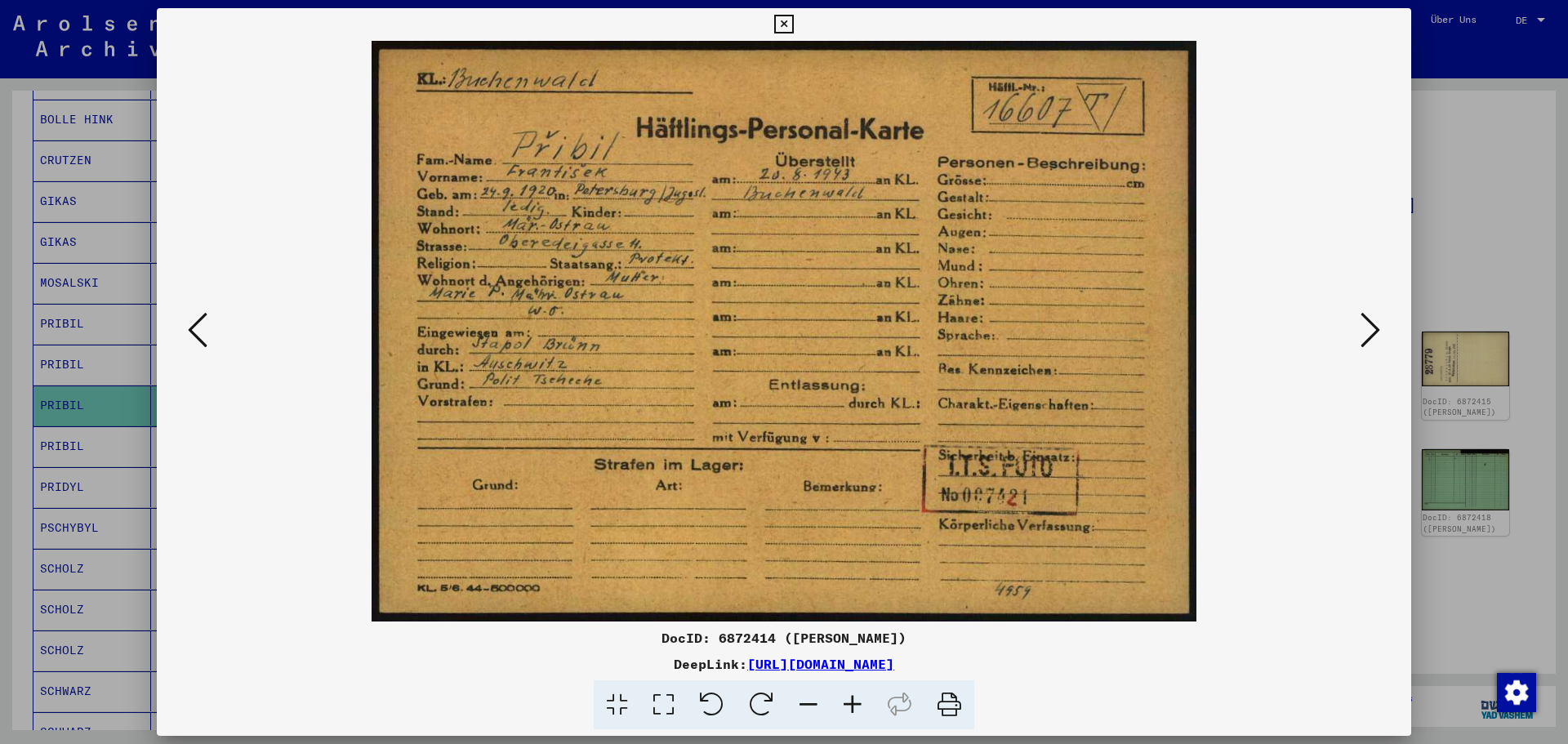
click at [1374, 332] on icon at bounding box center [1371, 330] width 20 height 39
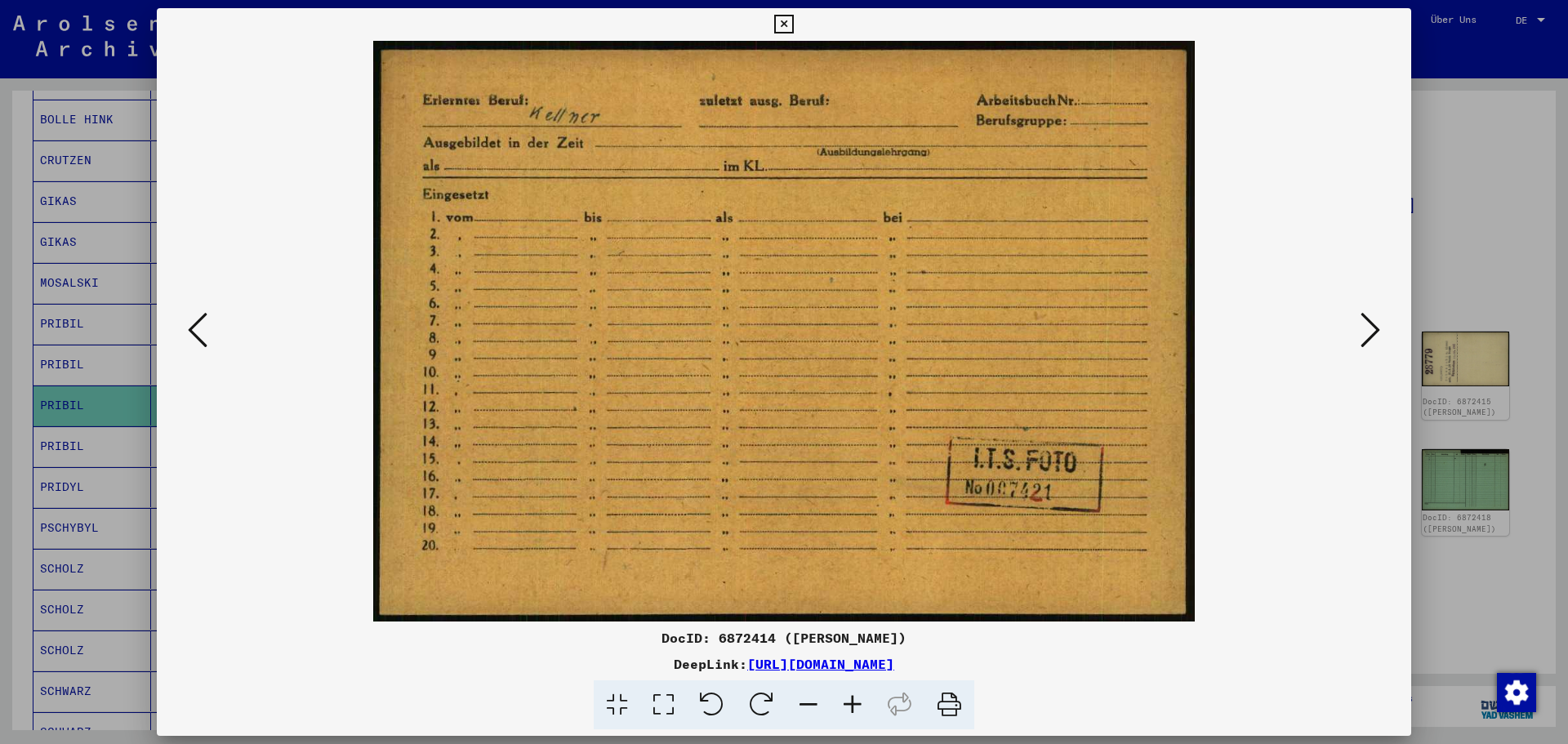
click at [1374, 333] on icon at bounding box center [1371, 330] width 20 height 39
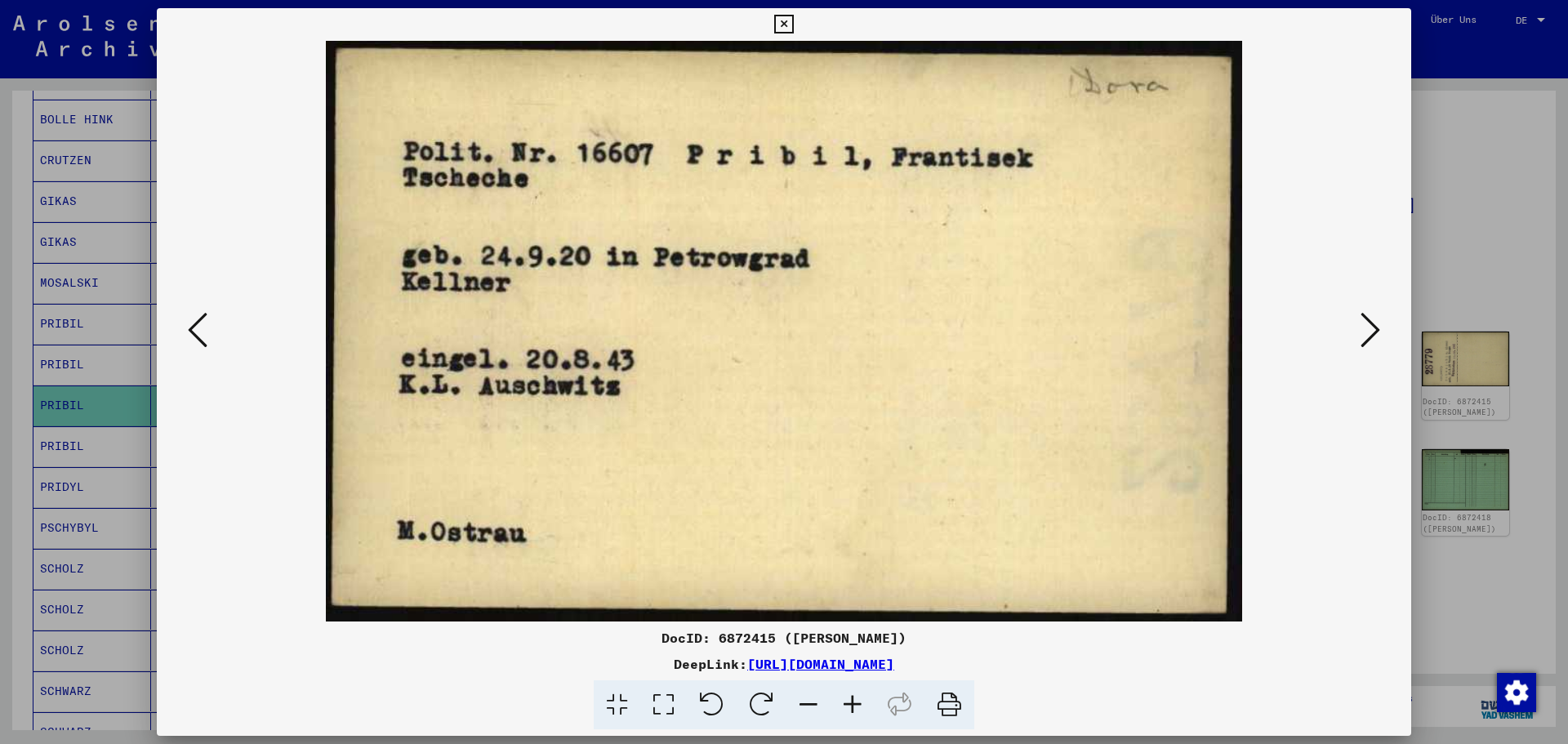
click at [1374, 332] on icon at bounding box center [1371, 330] width 20 height 39
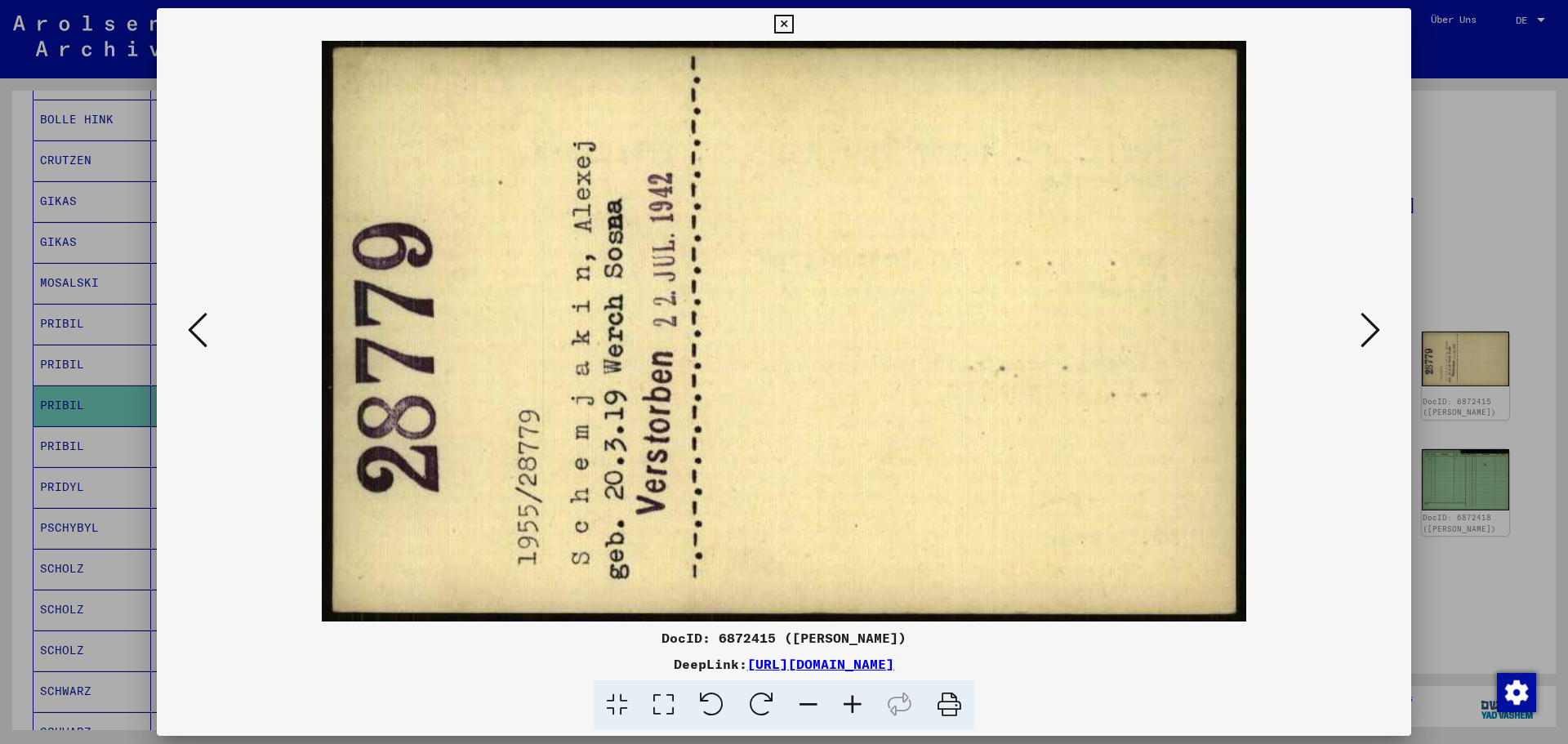
click at [1374, 332] on icon at bounding box center [1371, 330] width 20 height 39
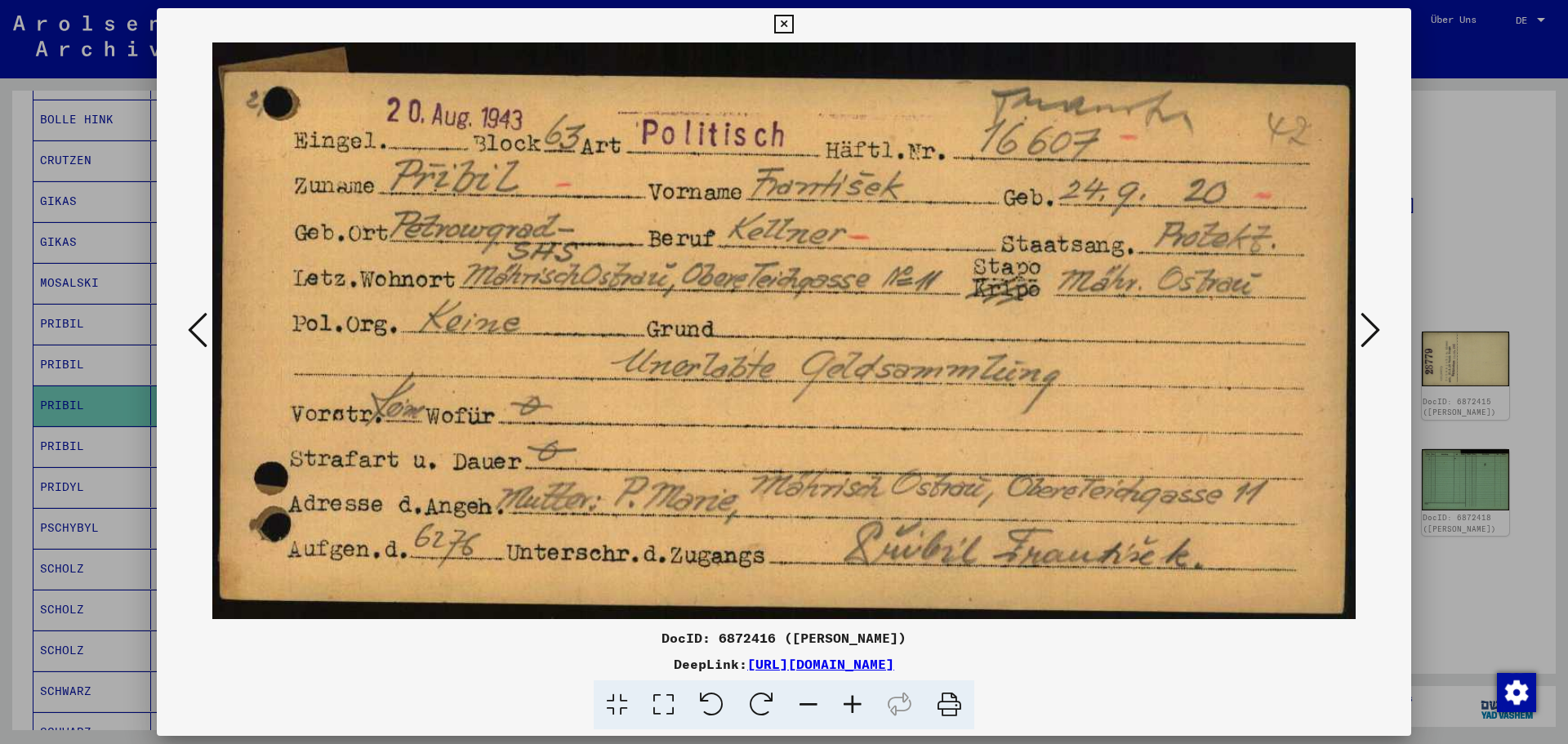
click at [1374, 332] on icon at bounding box center [1371, 330] width 20 height 39
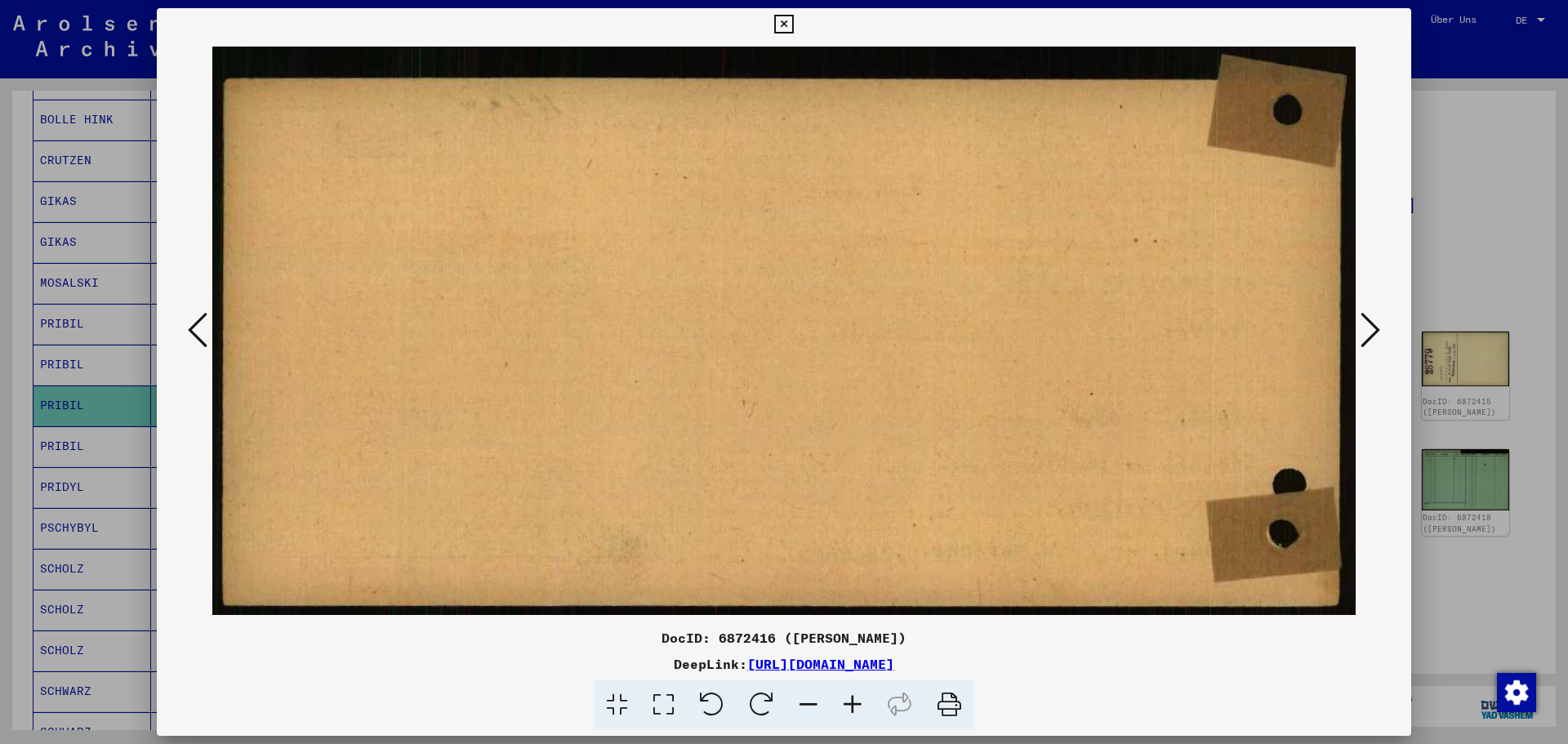
click at [1374, 332] on icon at bounding box center [1371, 330] width 20 height 39
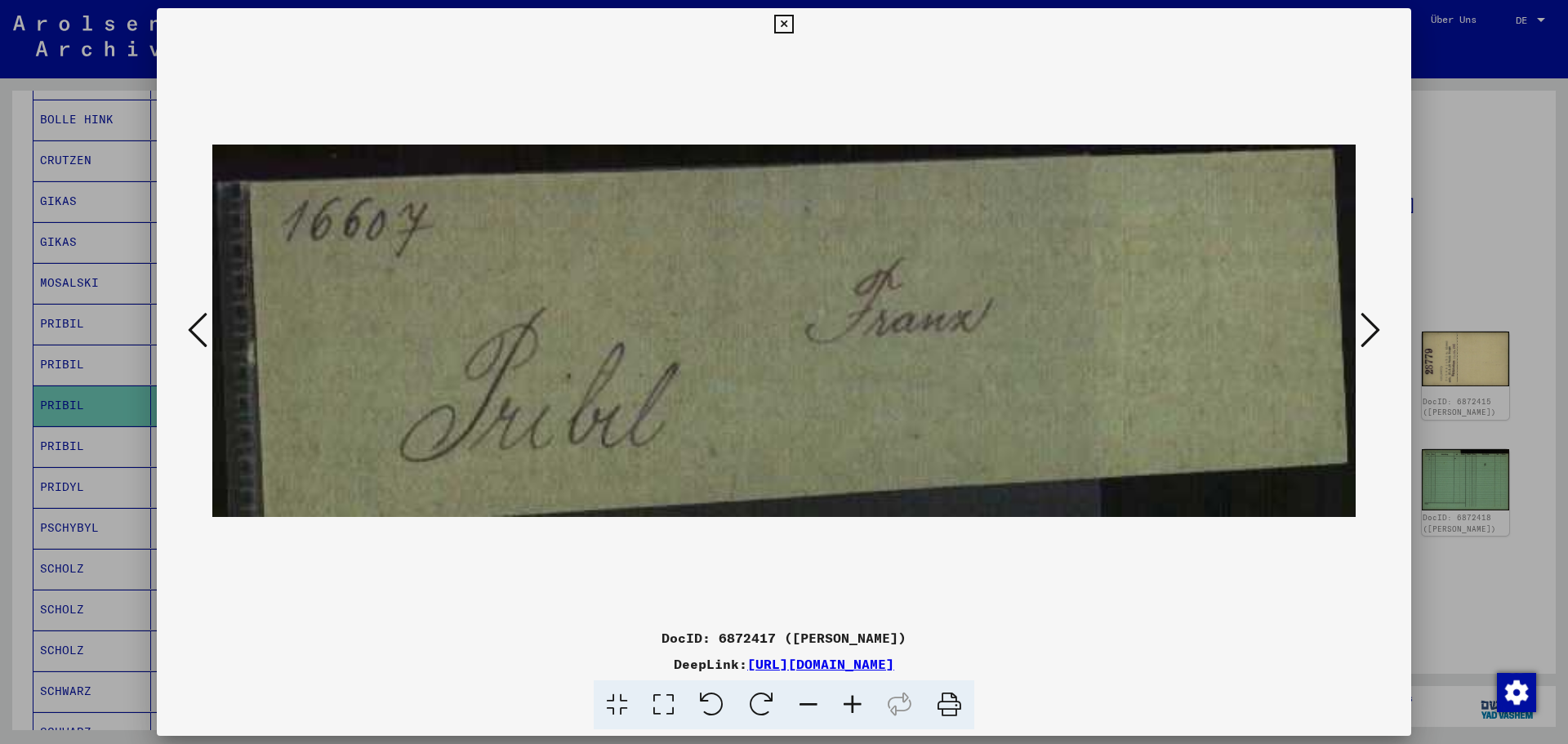
click at [1374, 332] on icon at bounding box center [1371, 330] width 20 height 39
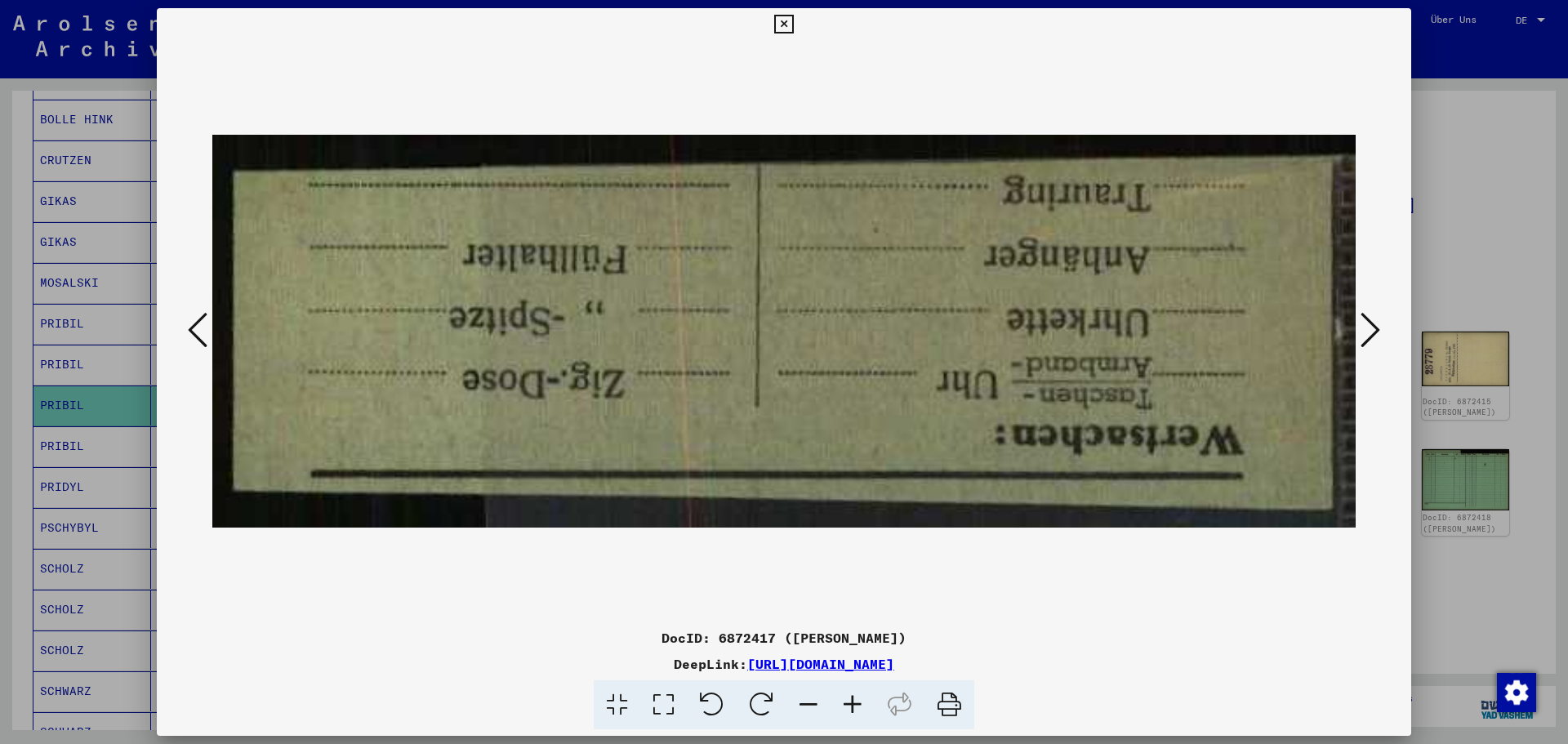
click at [1374, 332] on icon at bounding box center [1371, 330] width 20 height 39
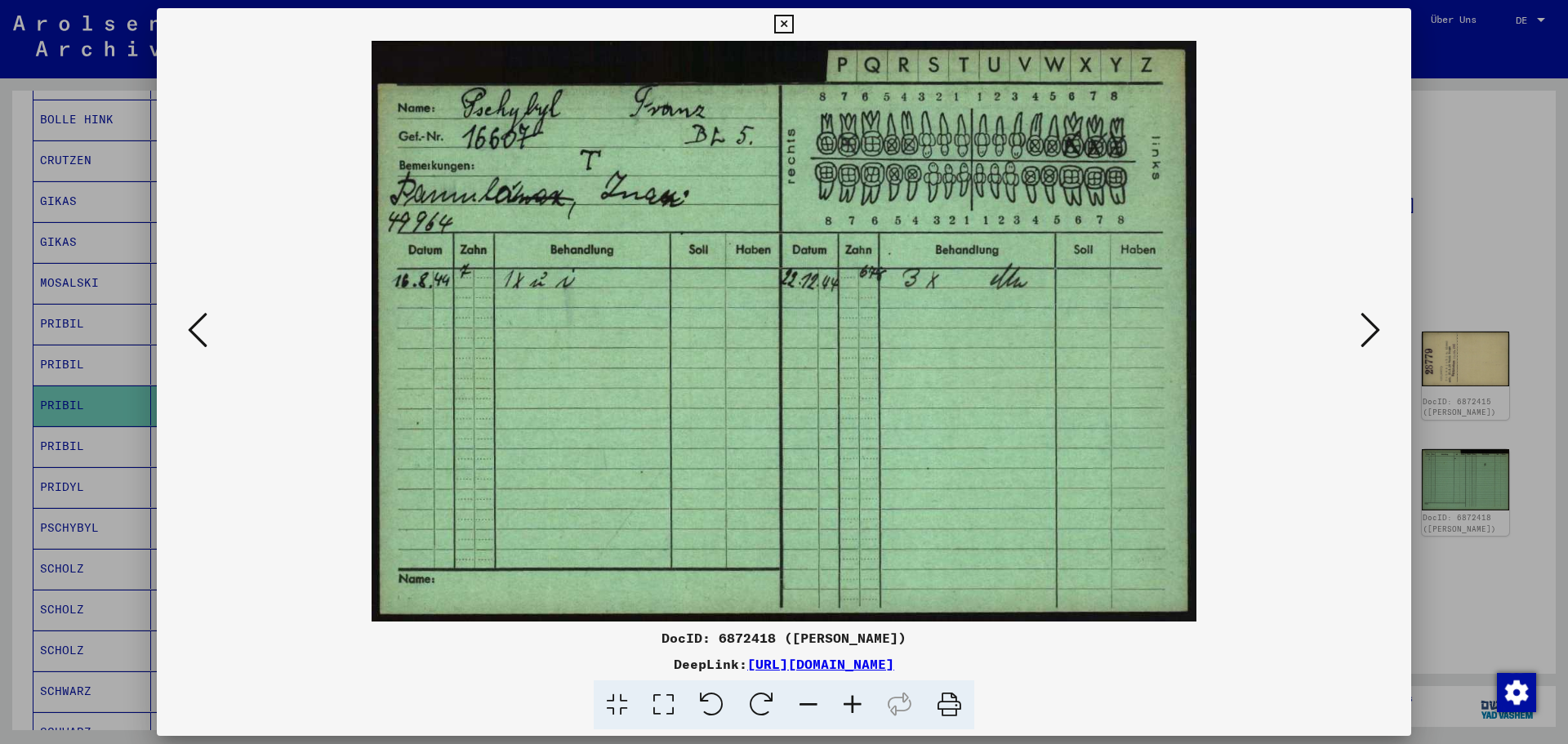
click at [1374, 332] on icon at bounding box center [1371, 330] width 20 height 39
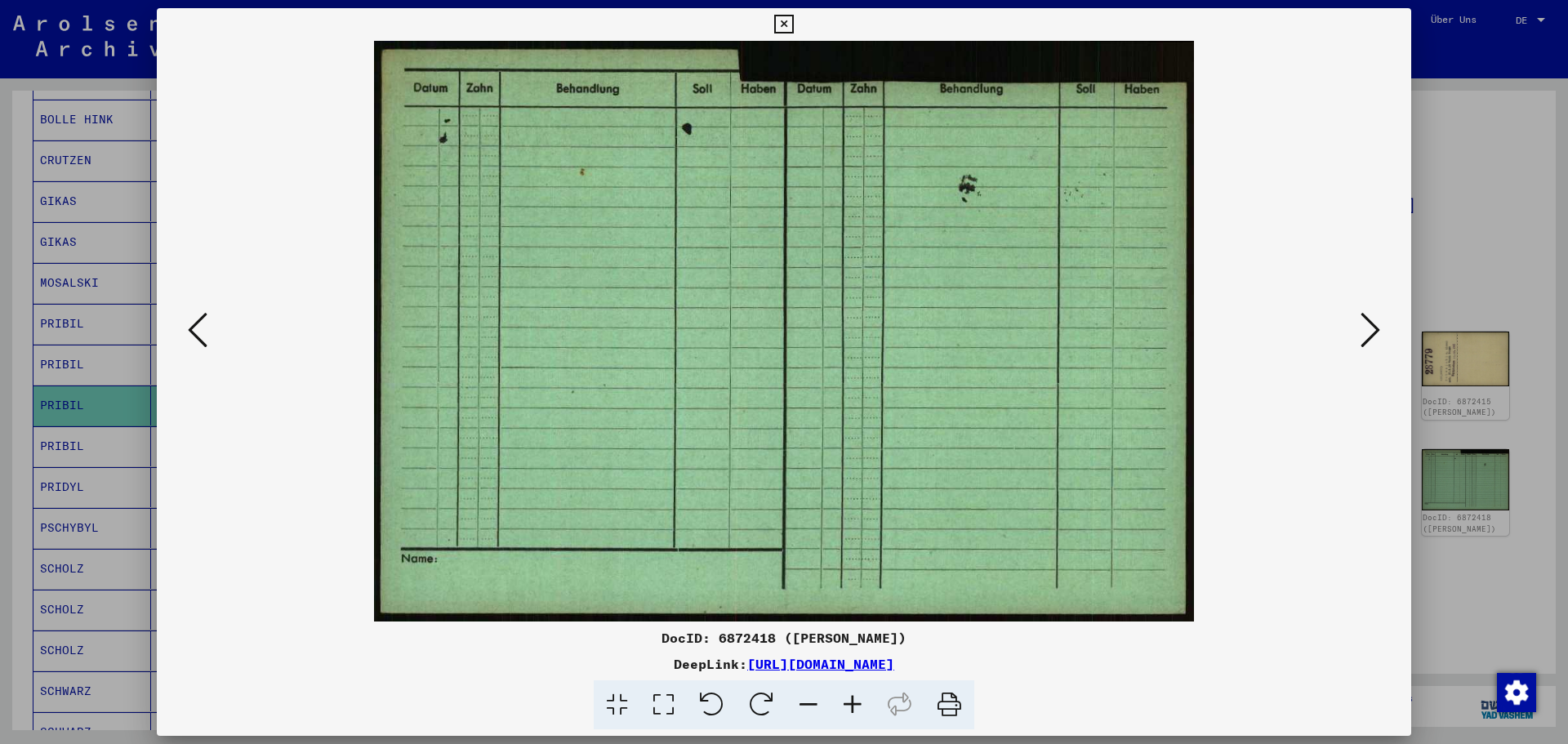
click at [1374, 332] on icon at bounding box center [1371, 330] width 20 height 39
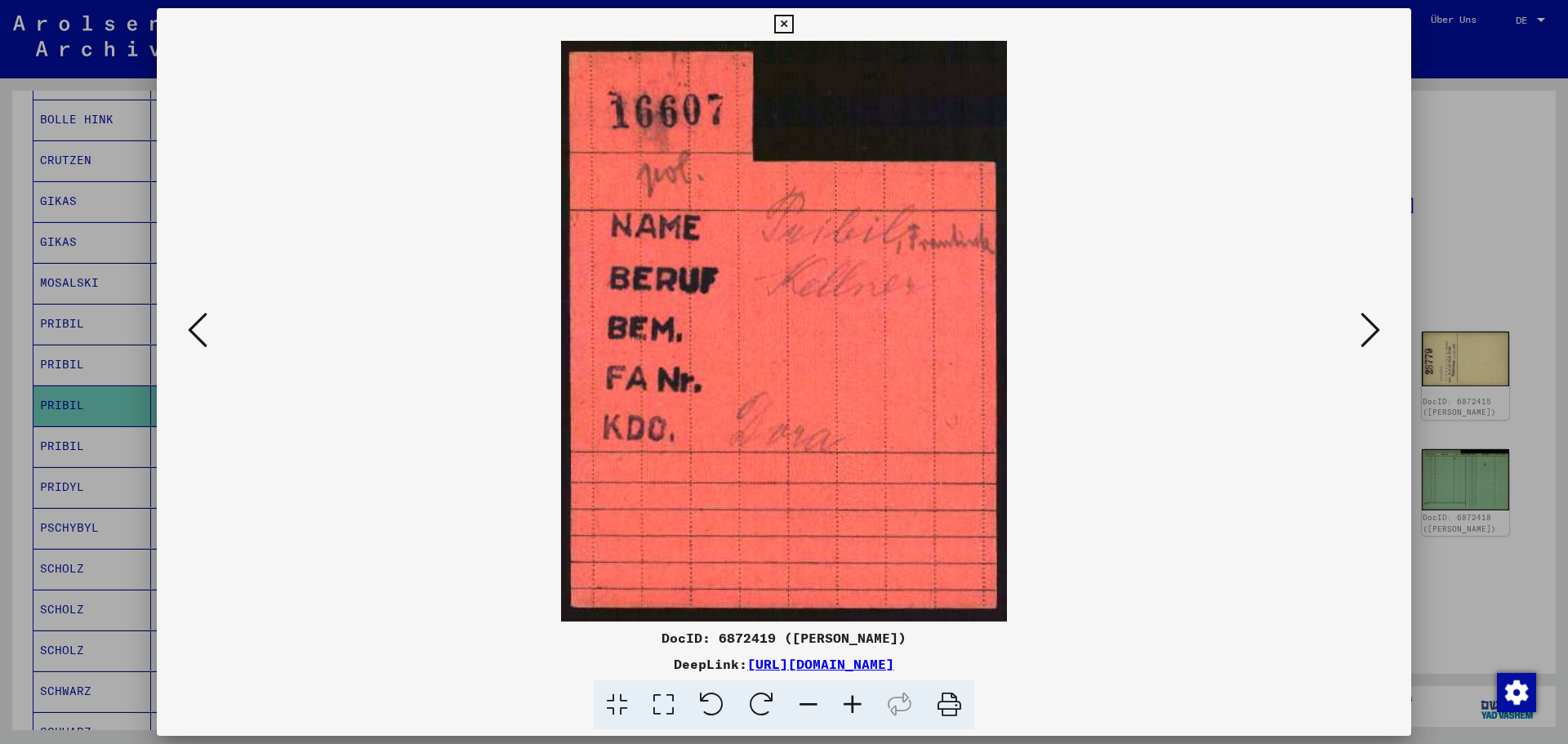
click at [197, 332] on icon at bounding box center [197, 330] width 20 height 39
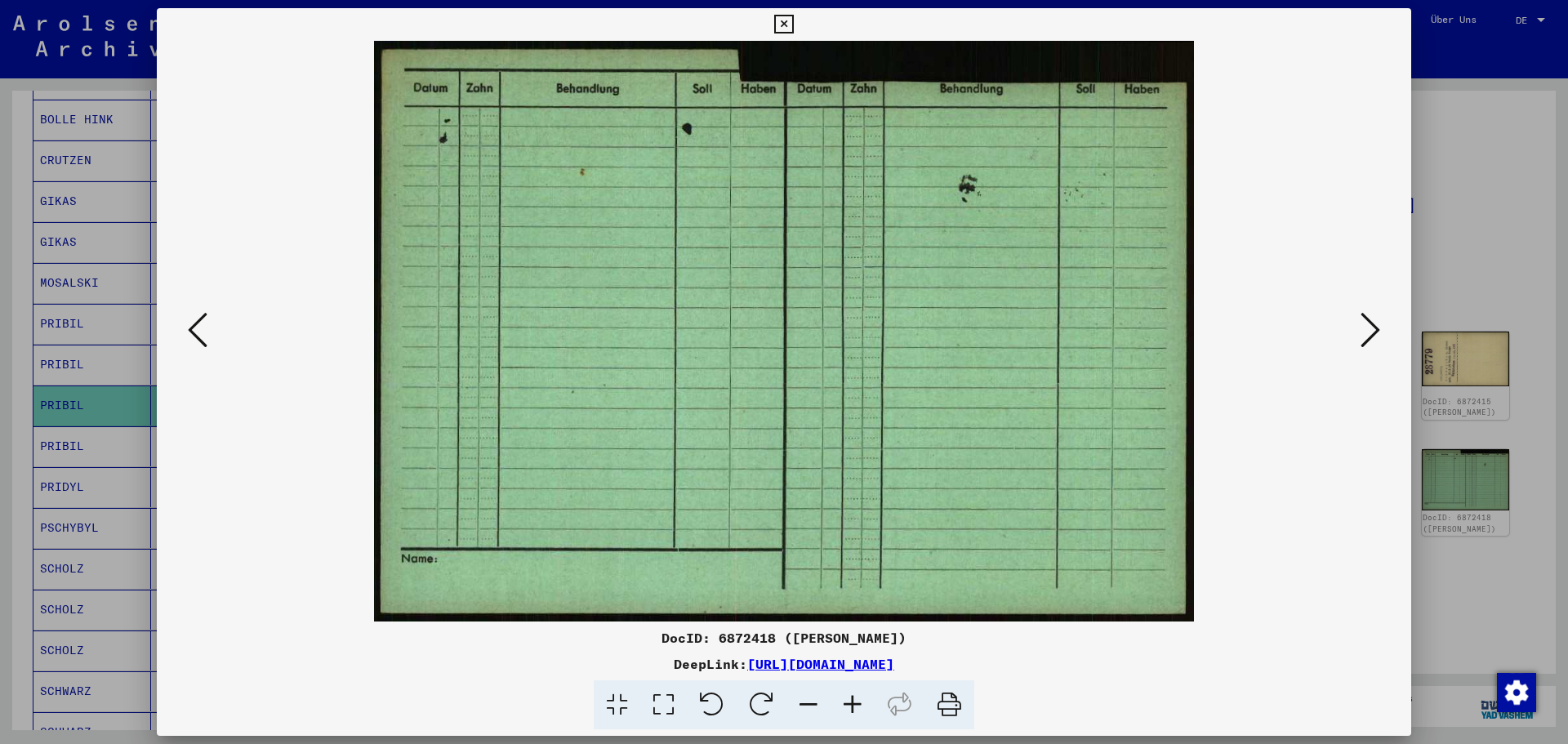
click at [197, 332] on icon at bounding box center [197, 330] width 20 height 39
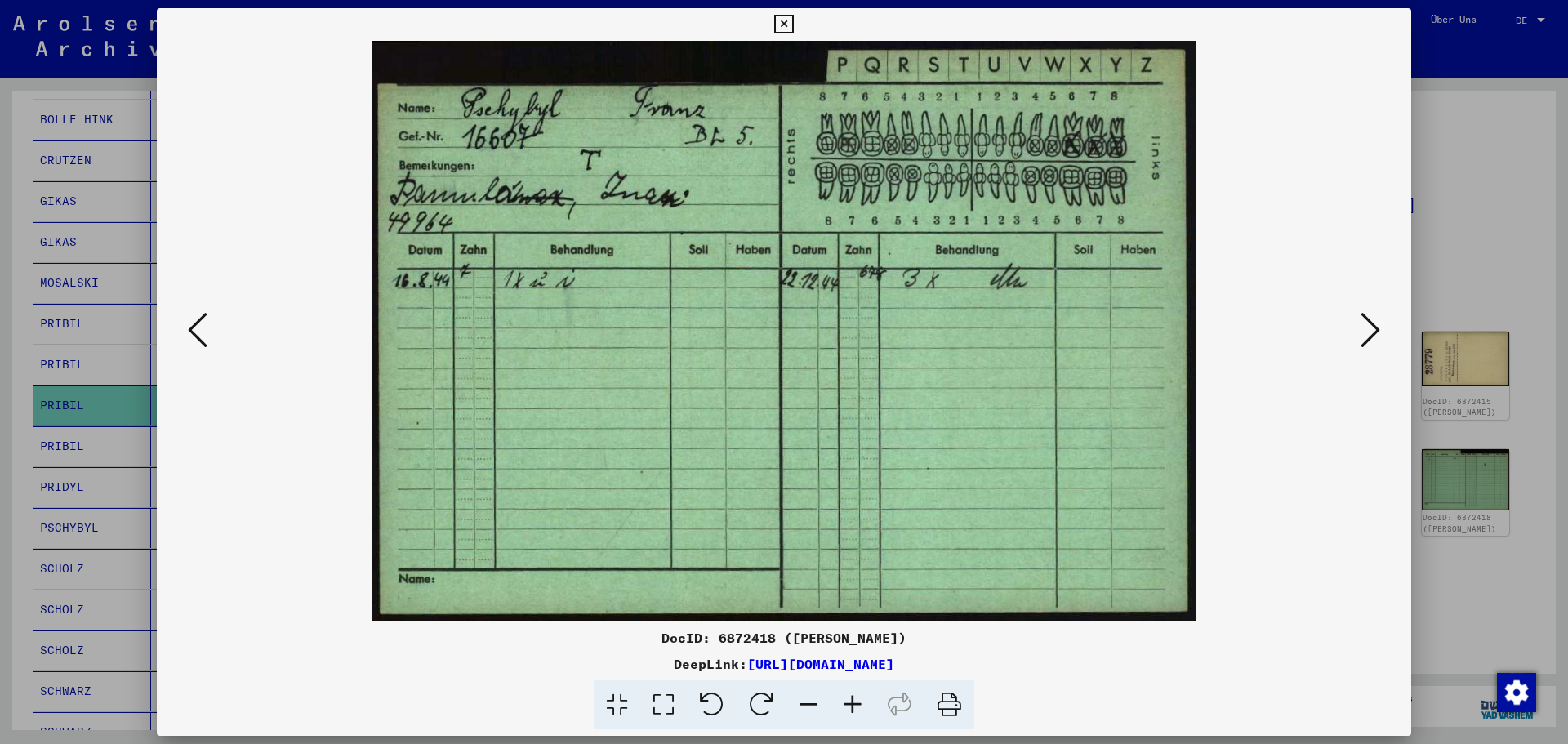
click at [1372, 341] on icon at bounding box center [1371, 330] width 20 height 39
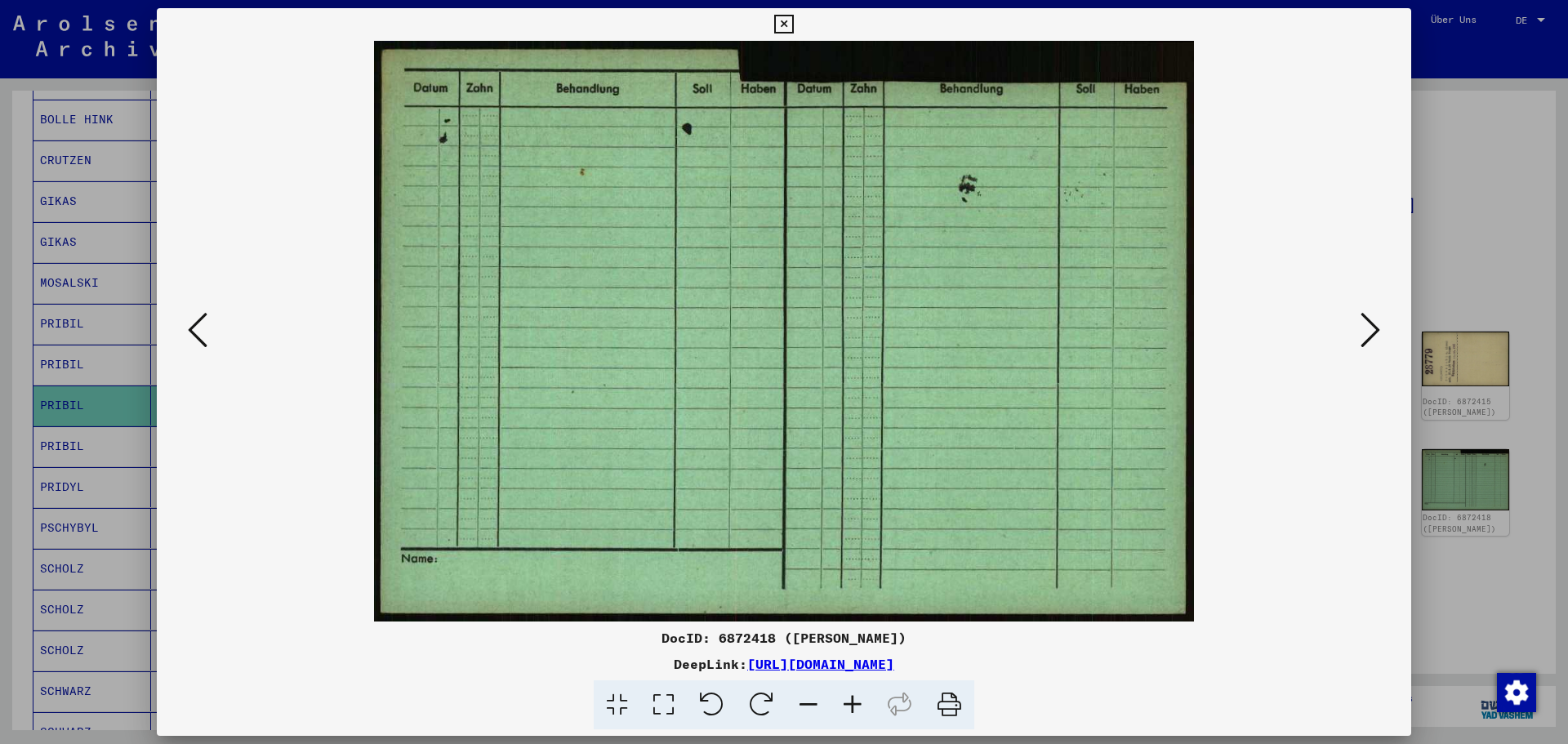
click at [1372, 341] on icon at bounding box center [1371, 330] width 20 height 39
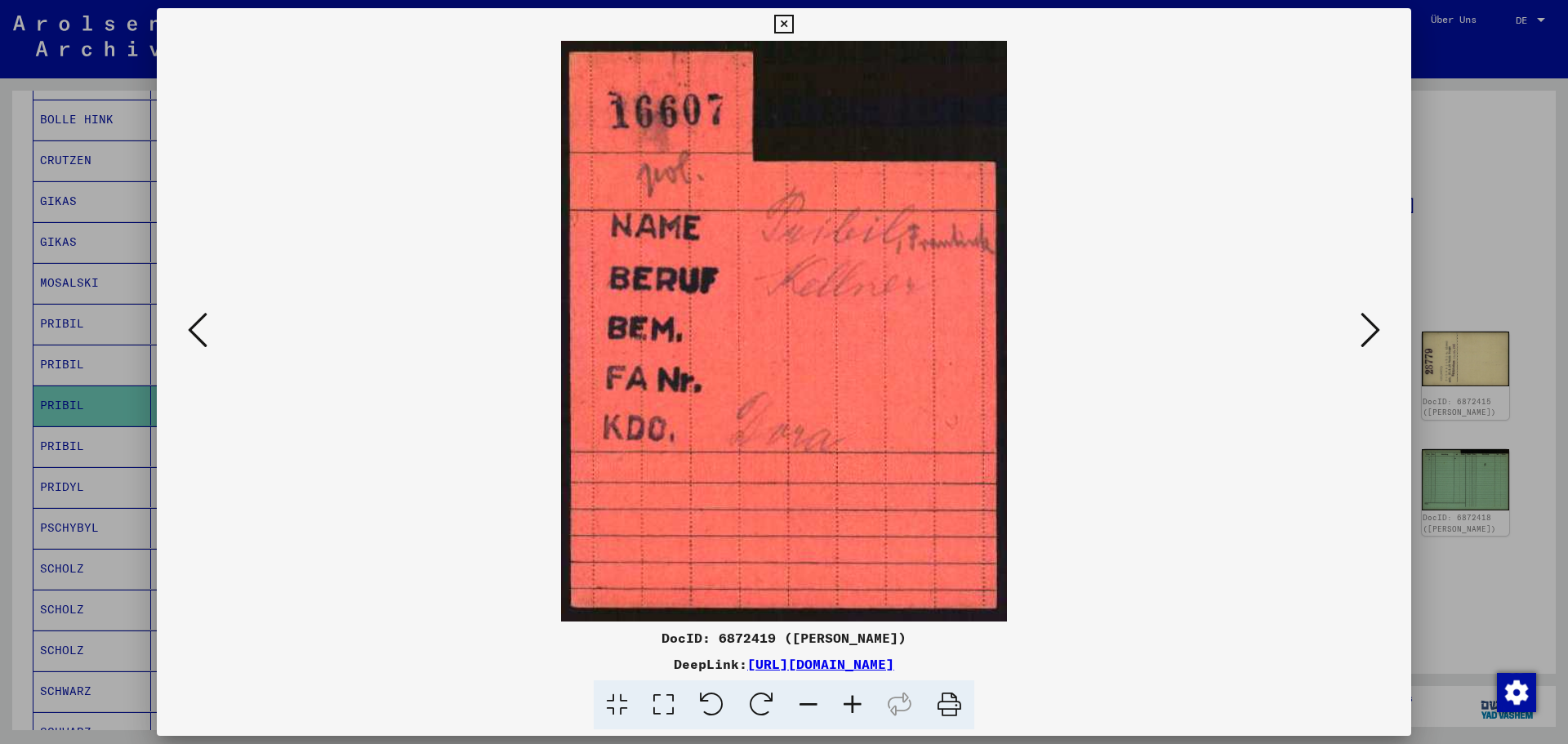
click at [1372, 341] on icon at bounding box center [1371, 330] width 20 height 39
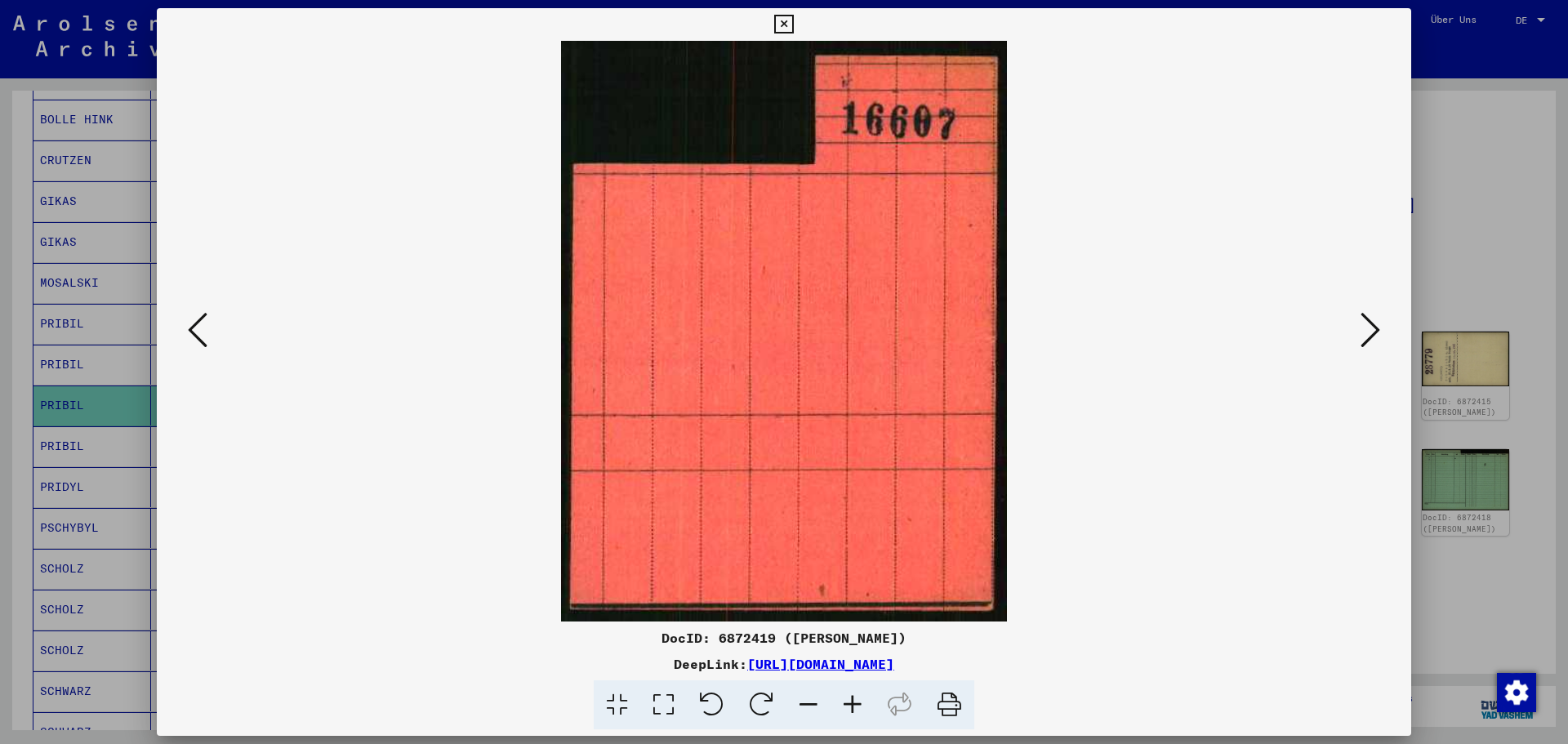
click at [1372, 341] on icon at bounding box center [1371, 330] width 20 height 39
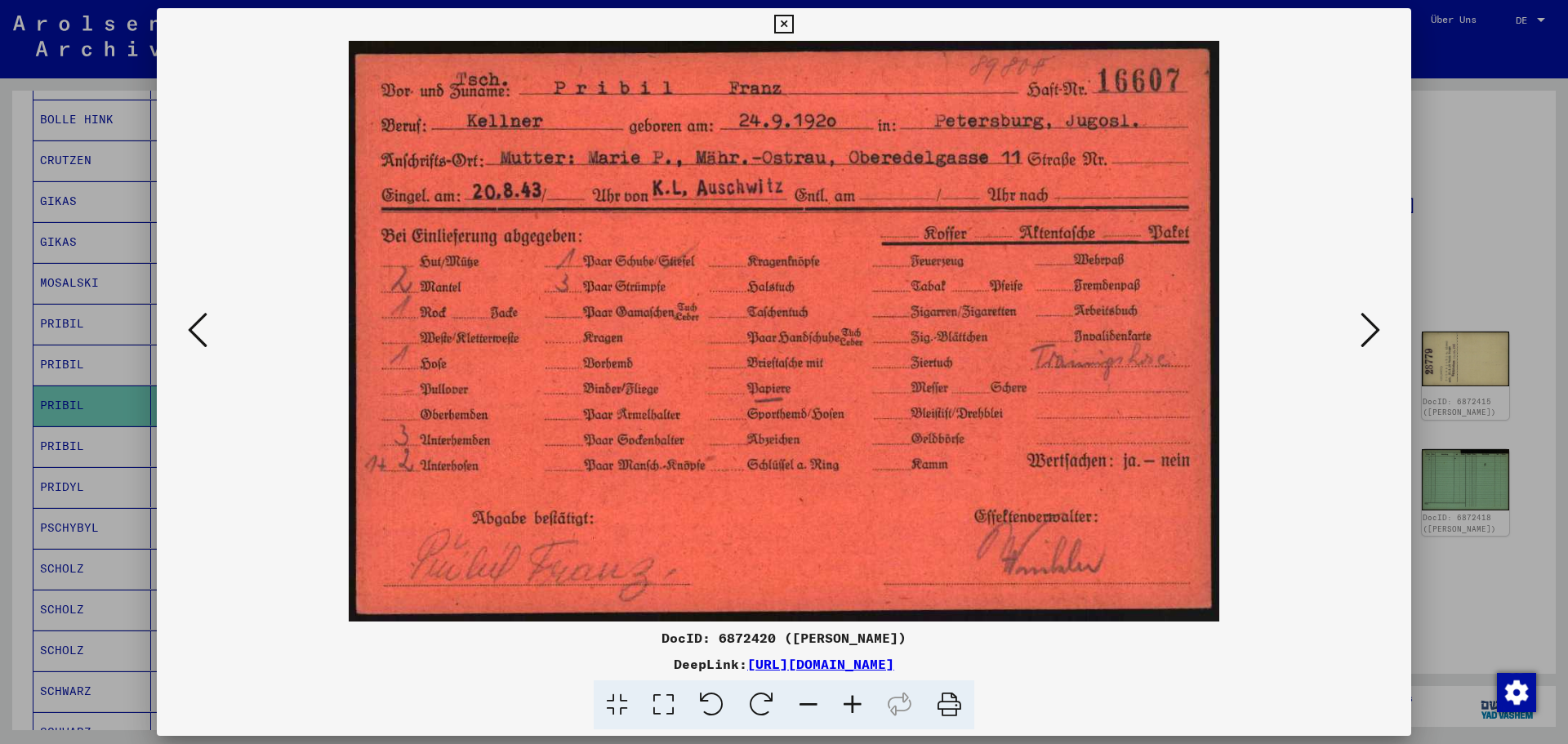
click at [1473, 145] on div at bounding box center [784, 372] width 1568 height 744
